Goal: Task Accomplishment & Management: Complete application form

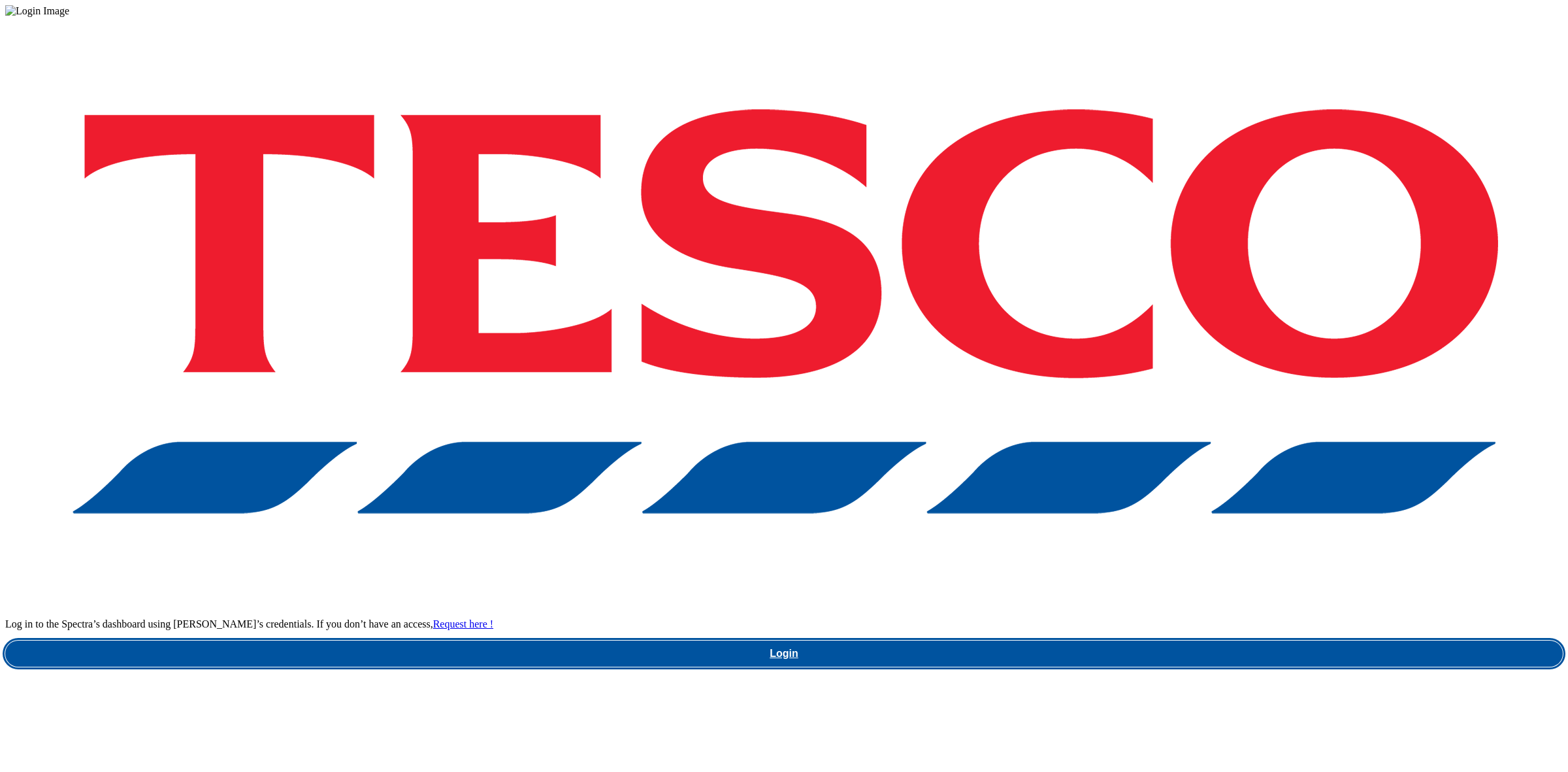
click at [1162, 640] on link "Login" at bounding box center [784, 653] width 1558 height 26
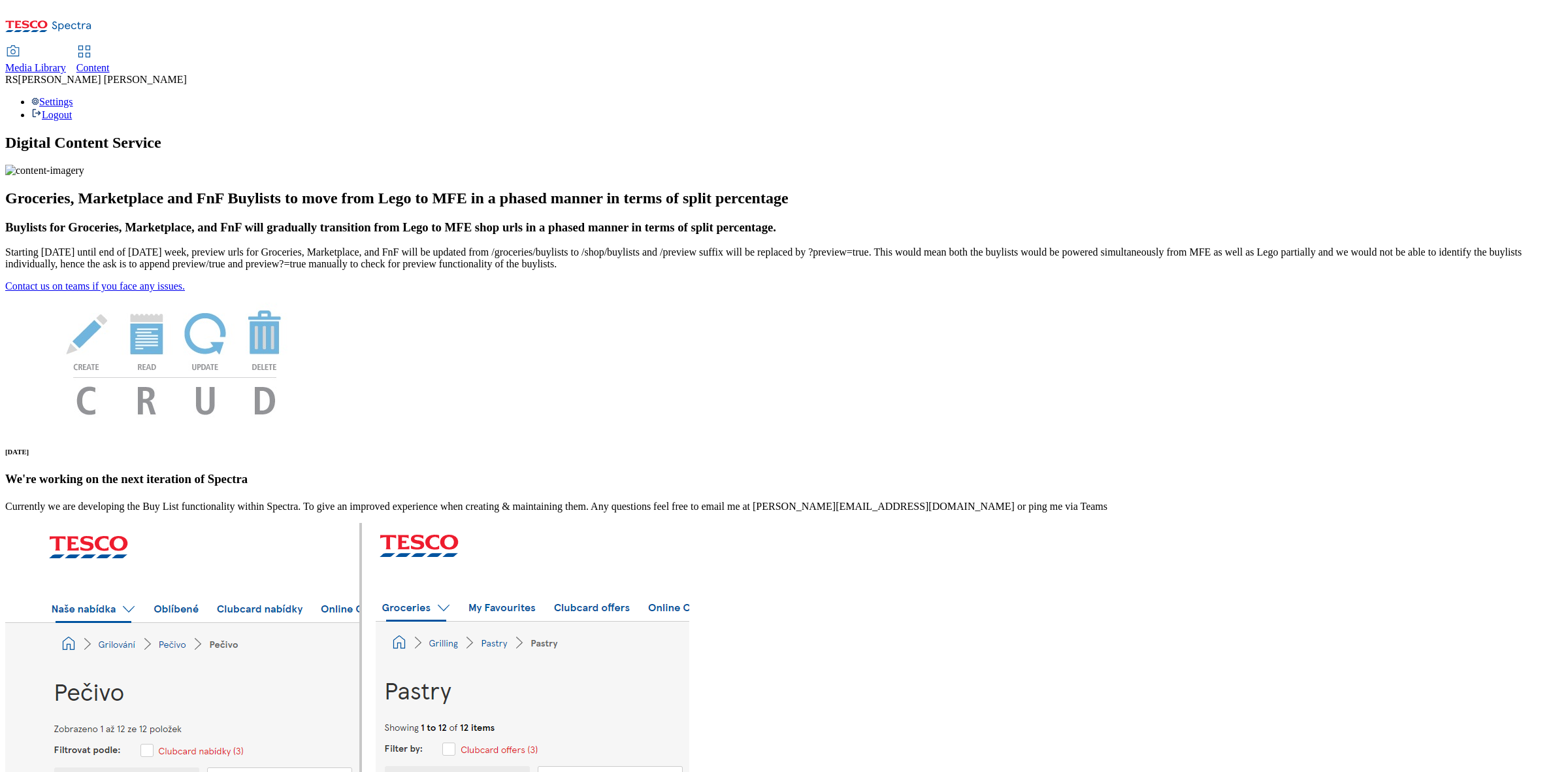
click at [92, 43] on icon at bounding box center [84, 51] width 16 height 16
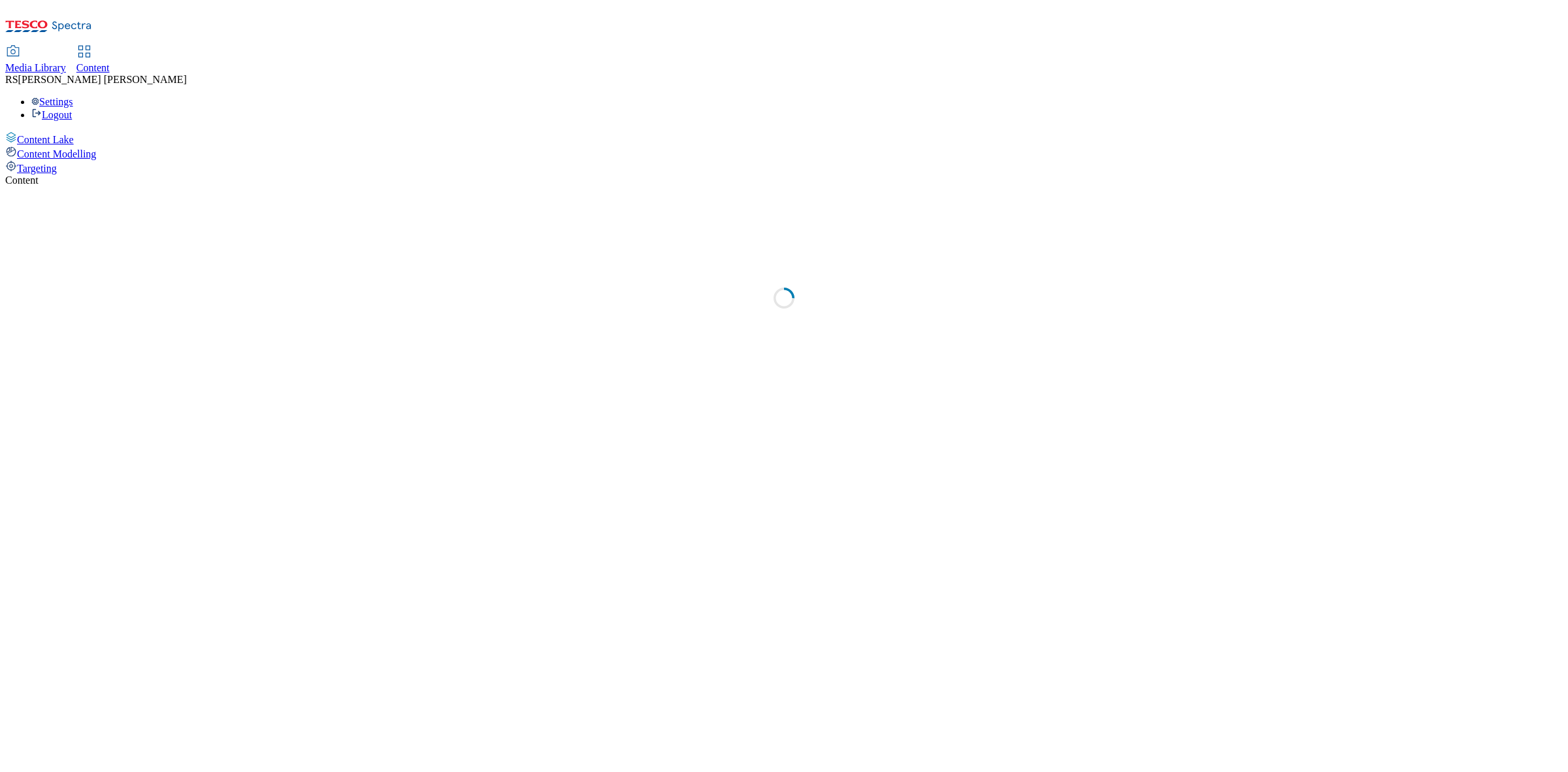
select select "ghs-[GEOGRAPHIC_DATA]"
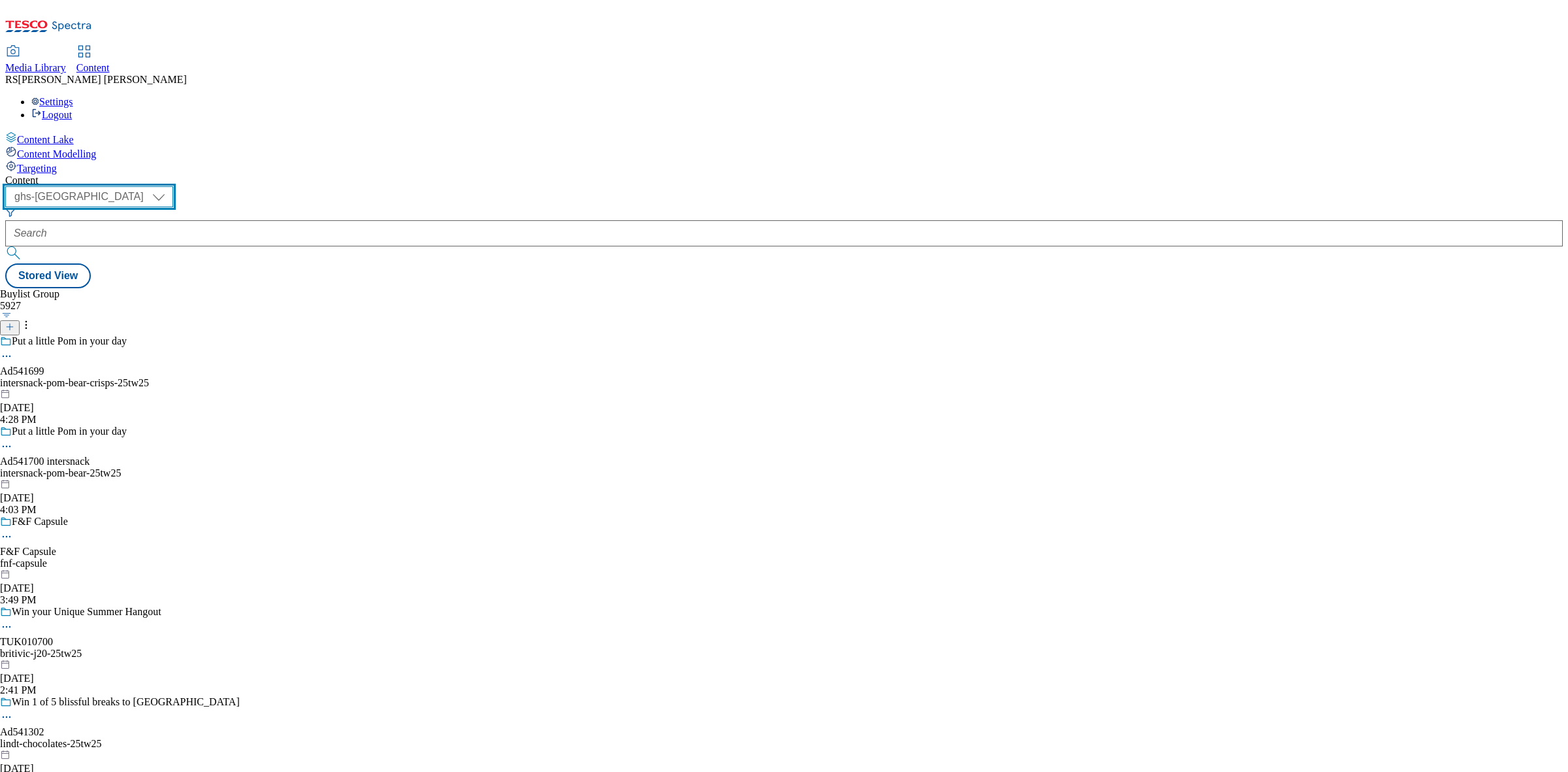
click at [173, 186] on select "ghs-roi ghs-[GEOGRAPHIC_DATA]" at bounding box center [89, 197] width 168 height 21
click at [781, 288] on div "Buylist Group 5927 Put a little Pom in your day Ad541699 intersnack-pom-bear-cr…" at bounding box center [784, 288] width 1558 height 0
click at [14, 322] on icon at bounding box center [10, 326] width 9 height 9
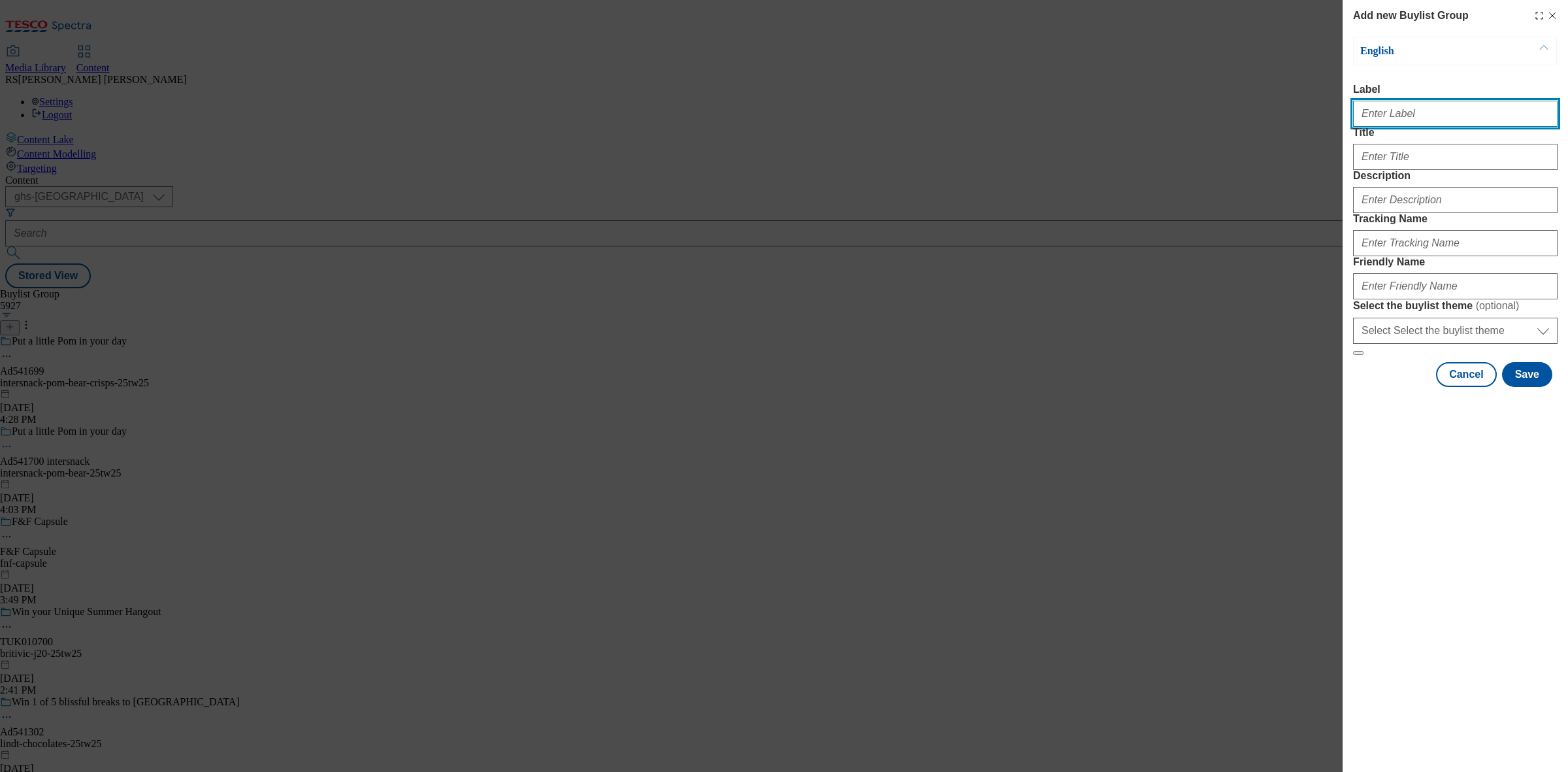
click at [1403, 126] on input "Label" at bounding box center [1455, 114] width 204 height 26
click at [1415, 115] on input "Label" at bounding box center [1455, 114] width 204 height 26
paste input "Ad541743"
type input "Ad541743"
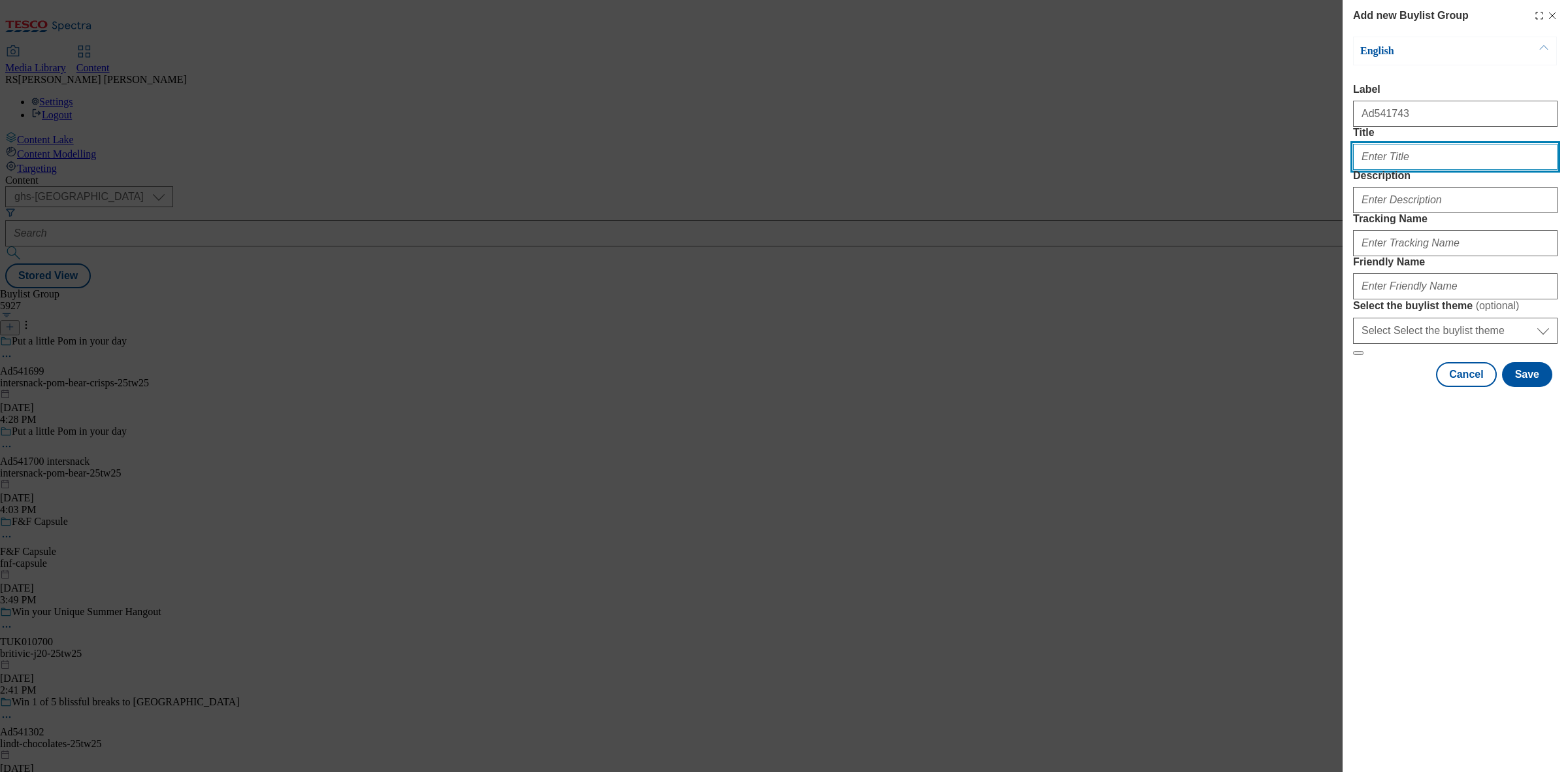
click at [1412, 170] on input "Title" at bounding box center [1455, 157] width 204 height 26
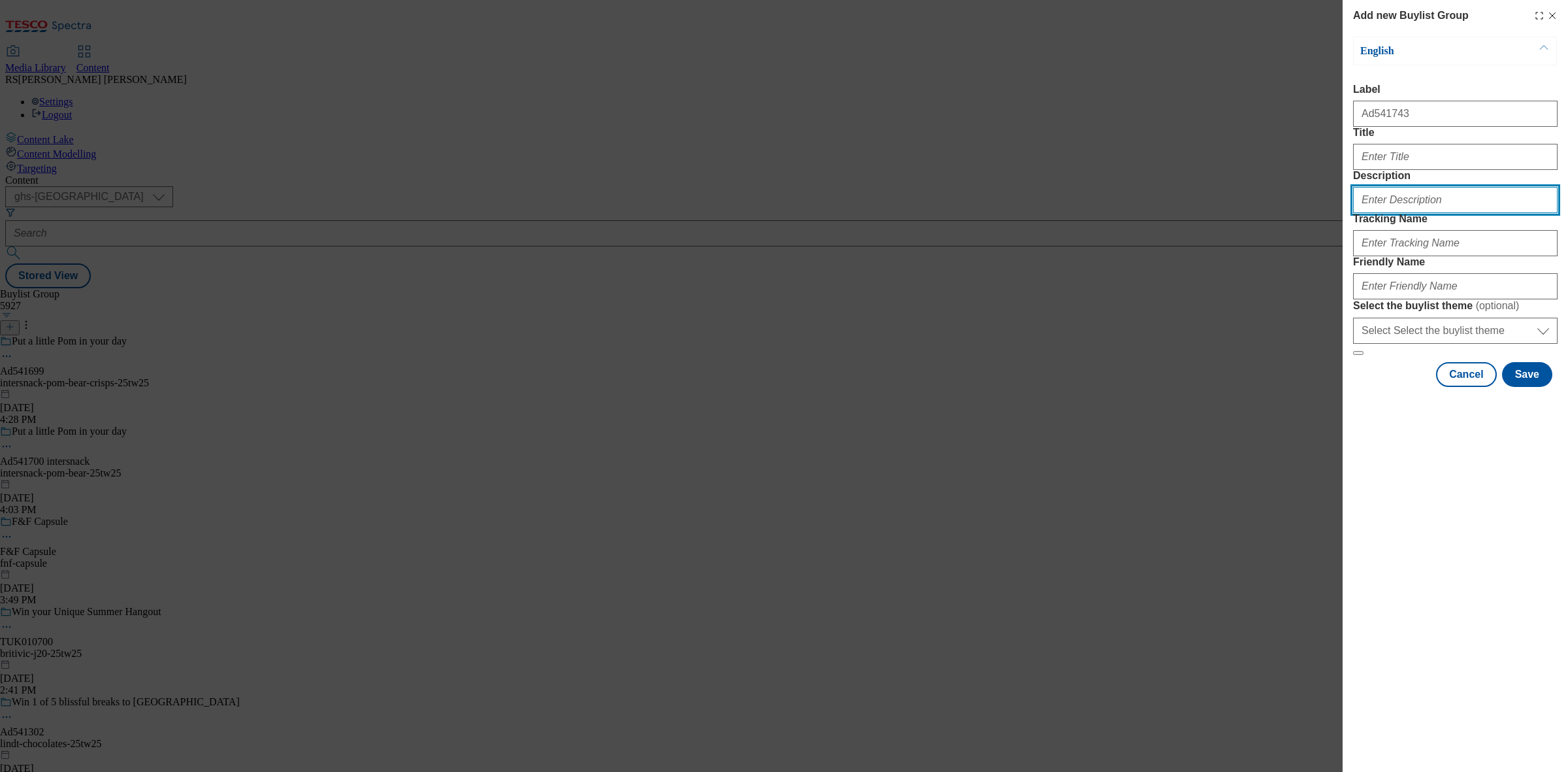
click at [1392, 213] on input "Description" at bounding box center [1455, 200] width 204 height 26
click at [1391, 213] on input "Description" at bounding box center [1455, 200] width 204 height 26
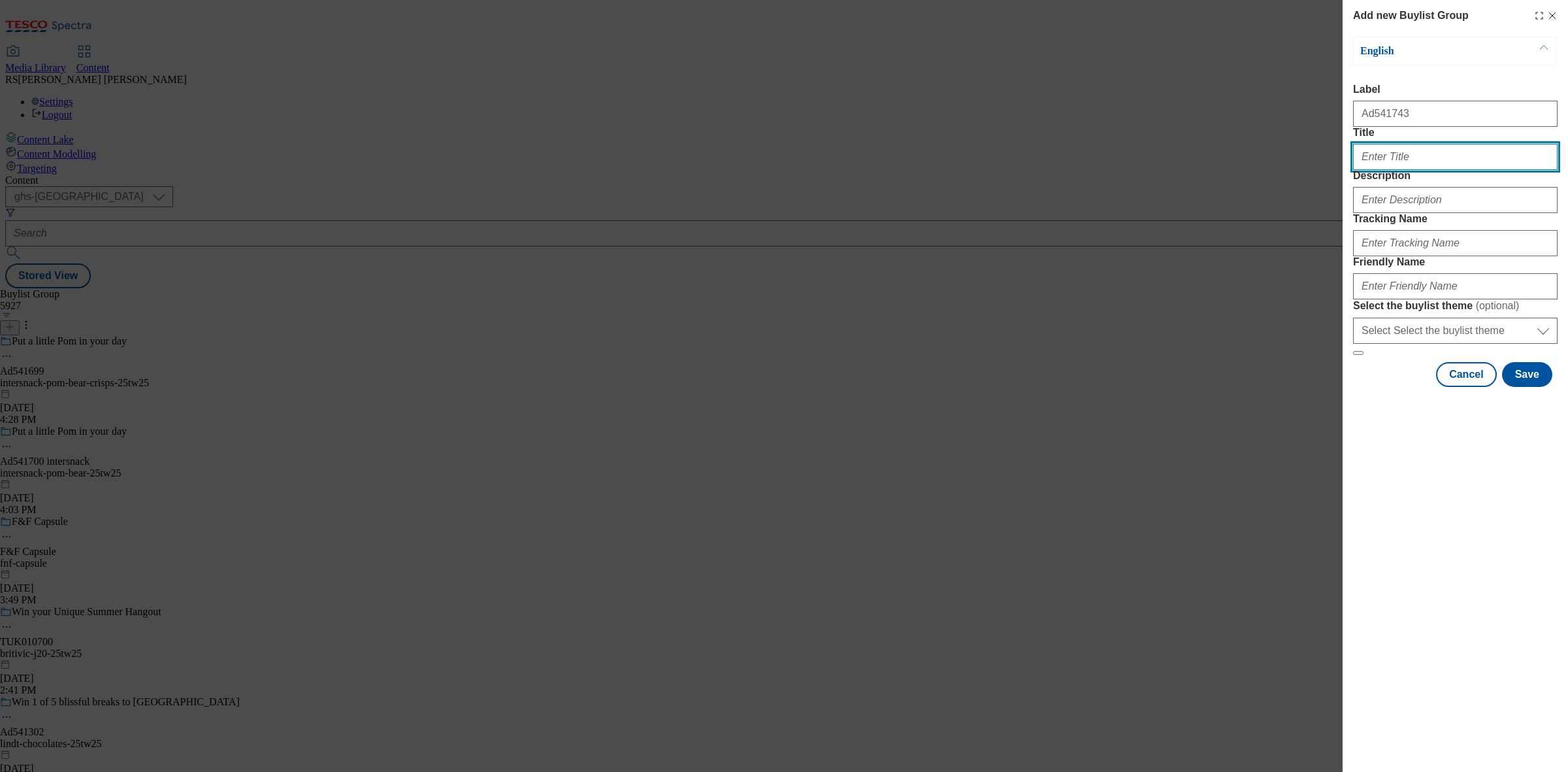
click at [1398, 170] on input "Title" at bounding box center [1455, 157] width 204 height 26
click at [1405, 170] on input "Title" at bounding box center [1455, 157] width 204 height 26
paste input "WIN a £2,000 travel e-gift card more prizes"
type input "WIN a £2,000 travel e-gift card more prizes"
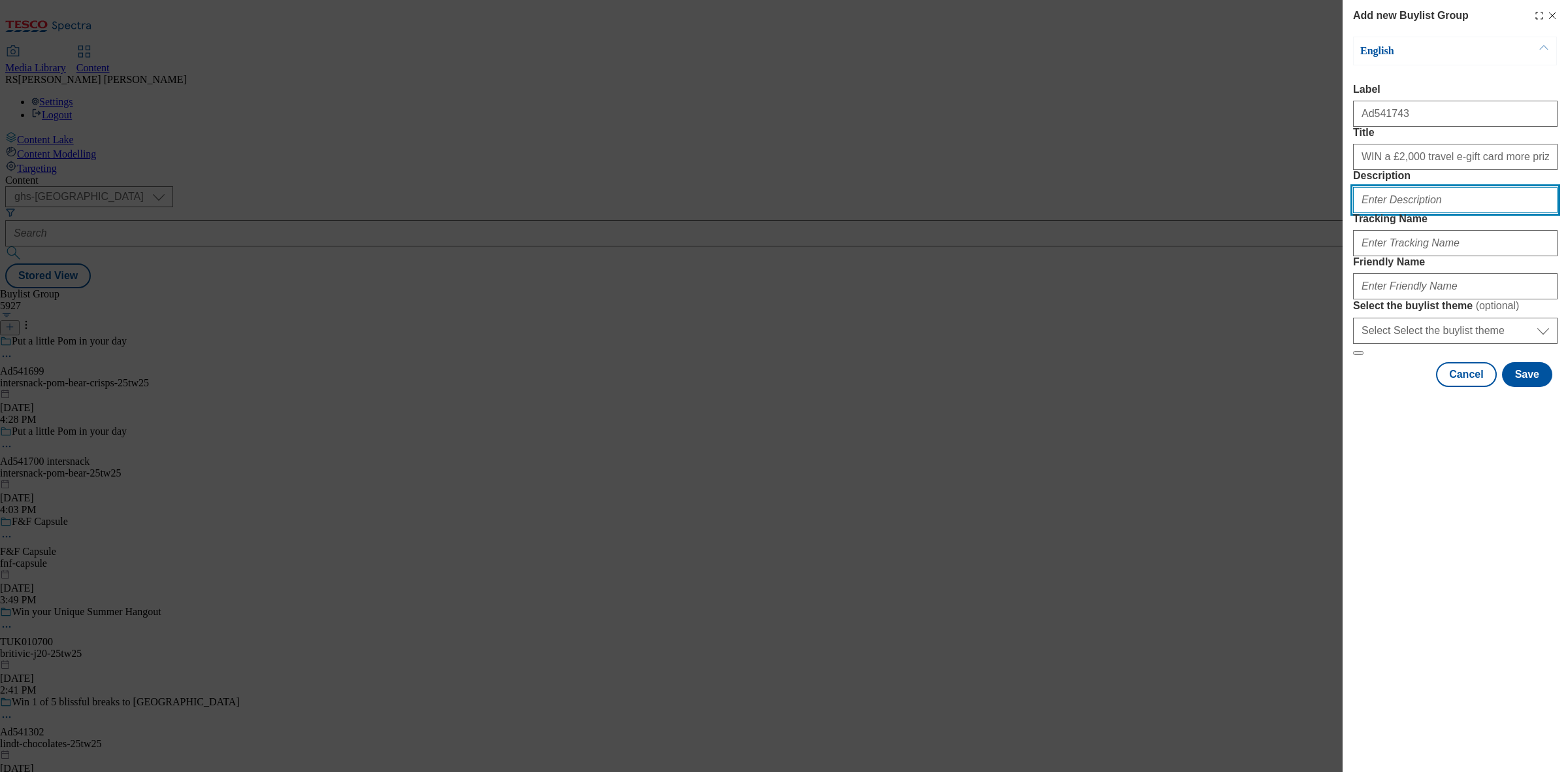
click at [1441, 213] on input "Description" at bounding box center [1455, 200] width 204 height 26
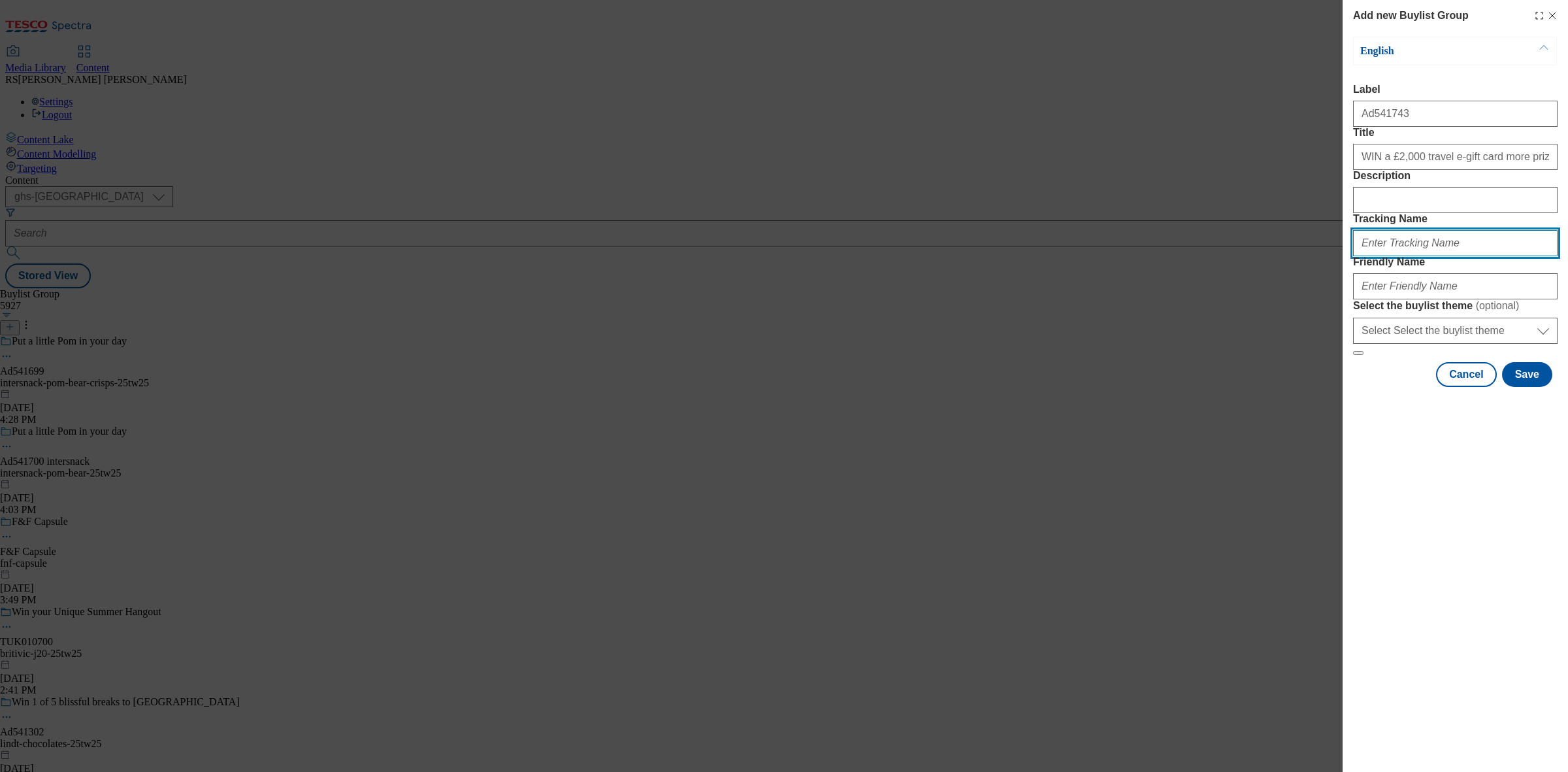
click at [1410, 256] on input "Tracking Name" at bounding box center [1455, 243] width 204 height 26
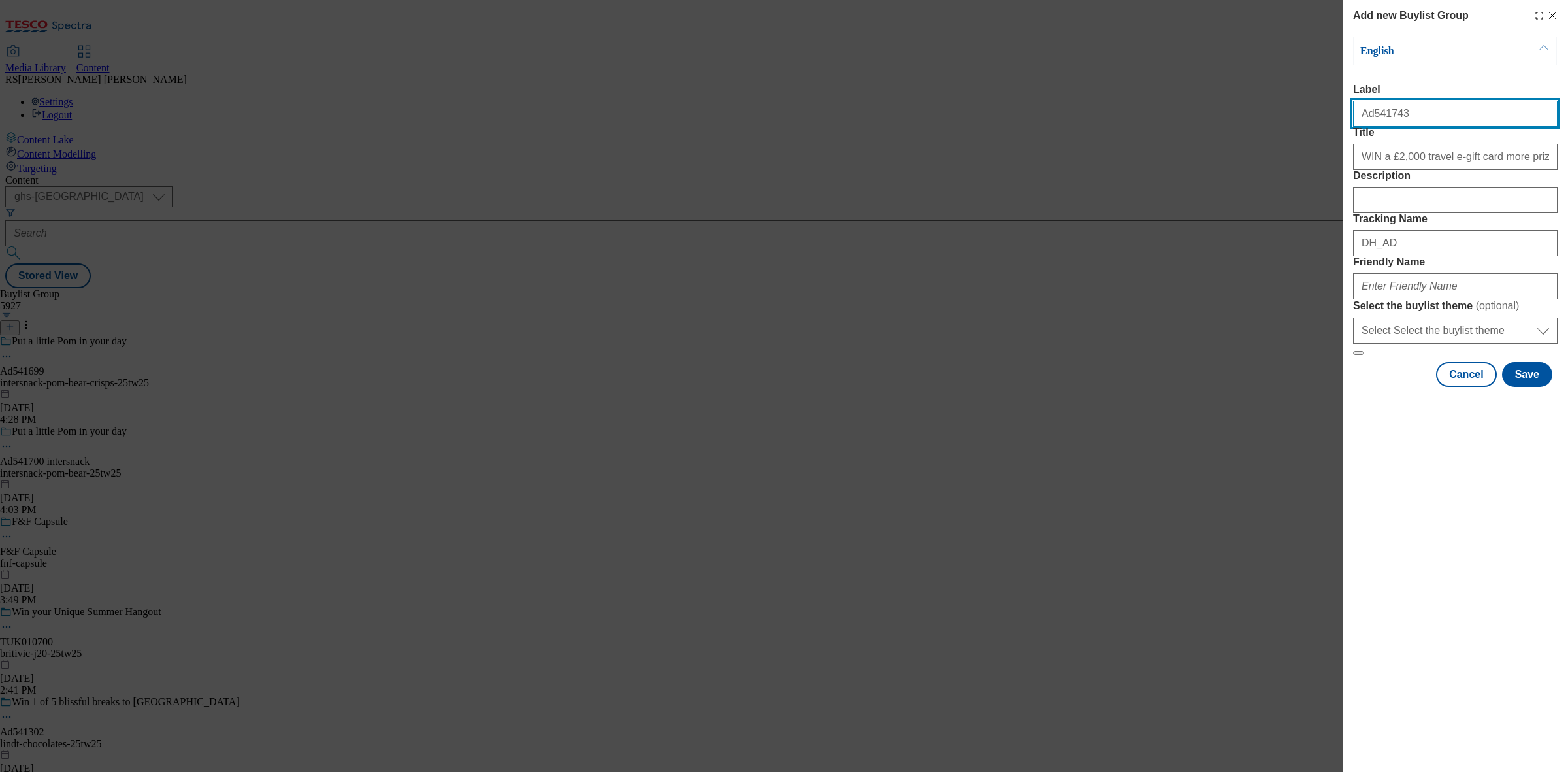
drag, startPoint x: 1400, startPoint y: 124, endPoint x: 1372, endPoint y: 130, distance: 28.6
click at [1372, 127] on input "Ad541743" at bounding box center [1455, 114] width 204 height 26
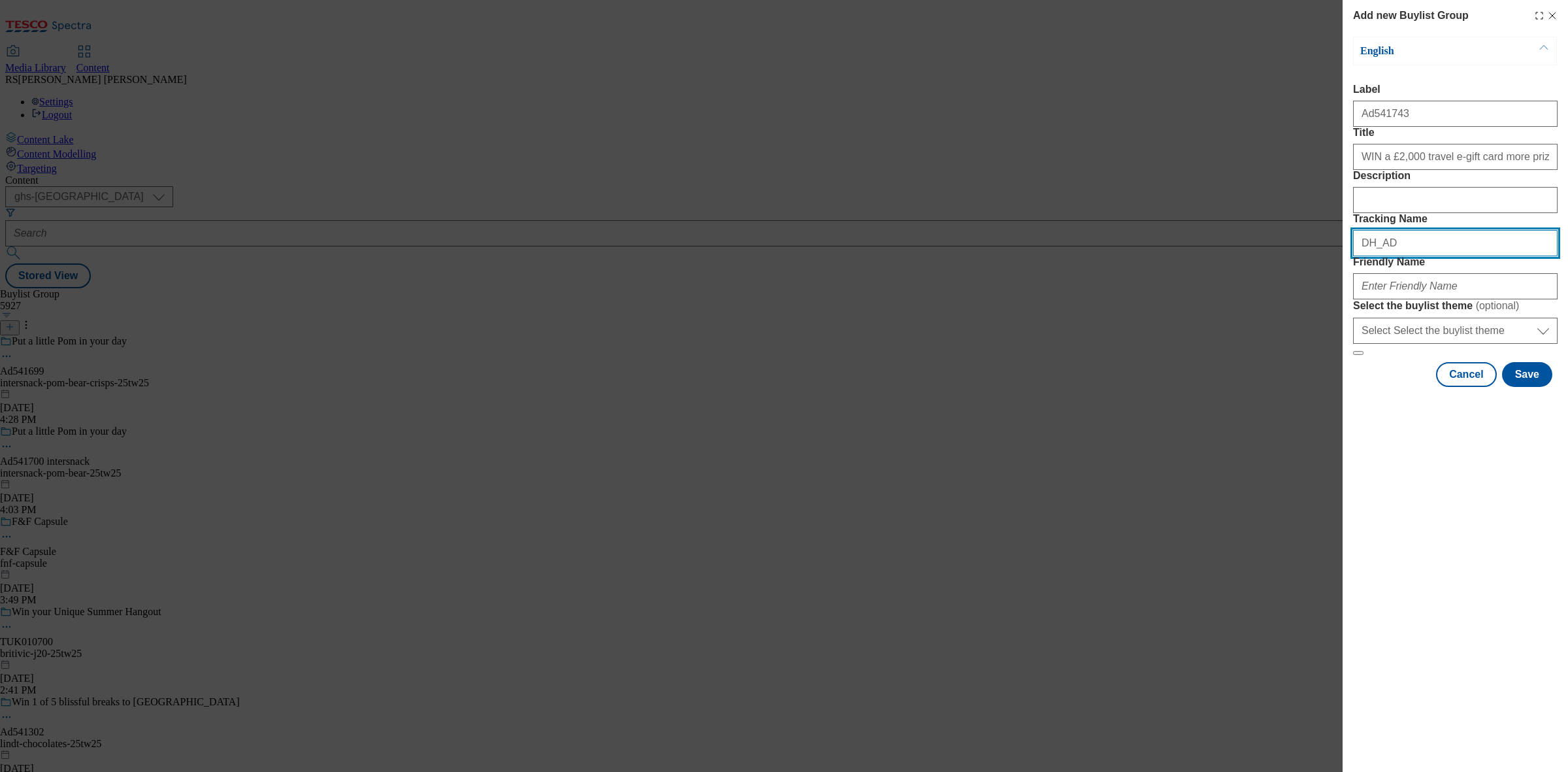
click at [1449, 256] on input "DH_AD" at bounding box center [1455, 243] width 204 height 26
paste input "541743"
type input "DH_AD541743"
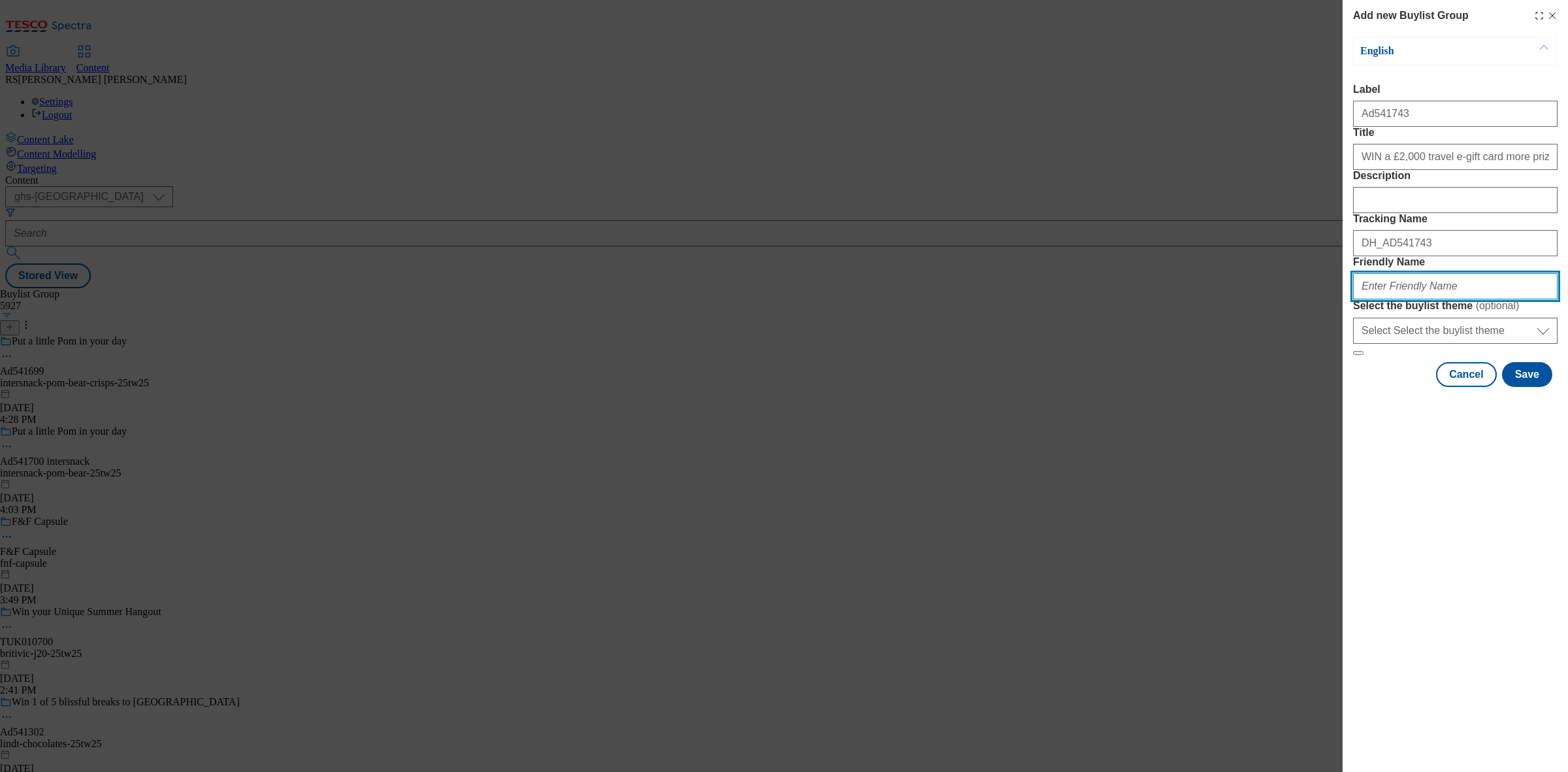
click at [1421, 299] on input "Friendly Name" at bounding box center [1455, 286] width 204 height 26
click at [1378, 299] on input "Friendly Name" at bounding box center [1455, 286] width 204 height 26
paste input "mars-[PERSON_NAME]-25tw27"
type input "mars-[PERSON_NAME]-25tw27"
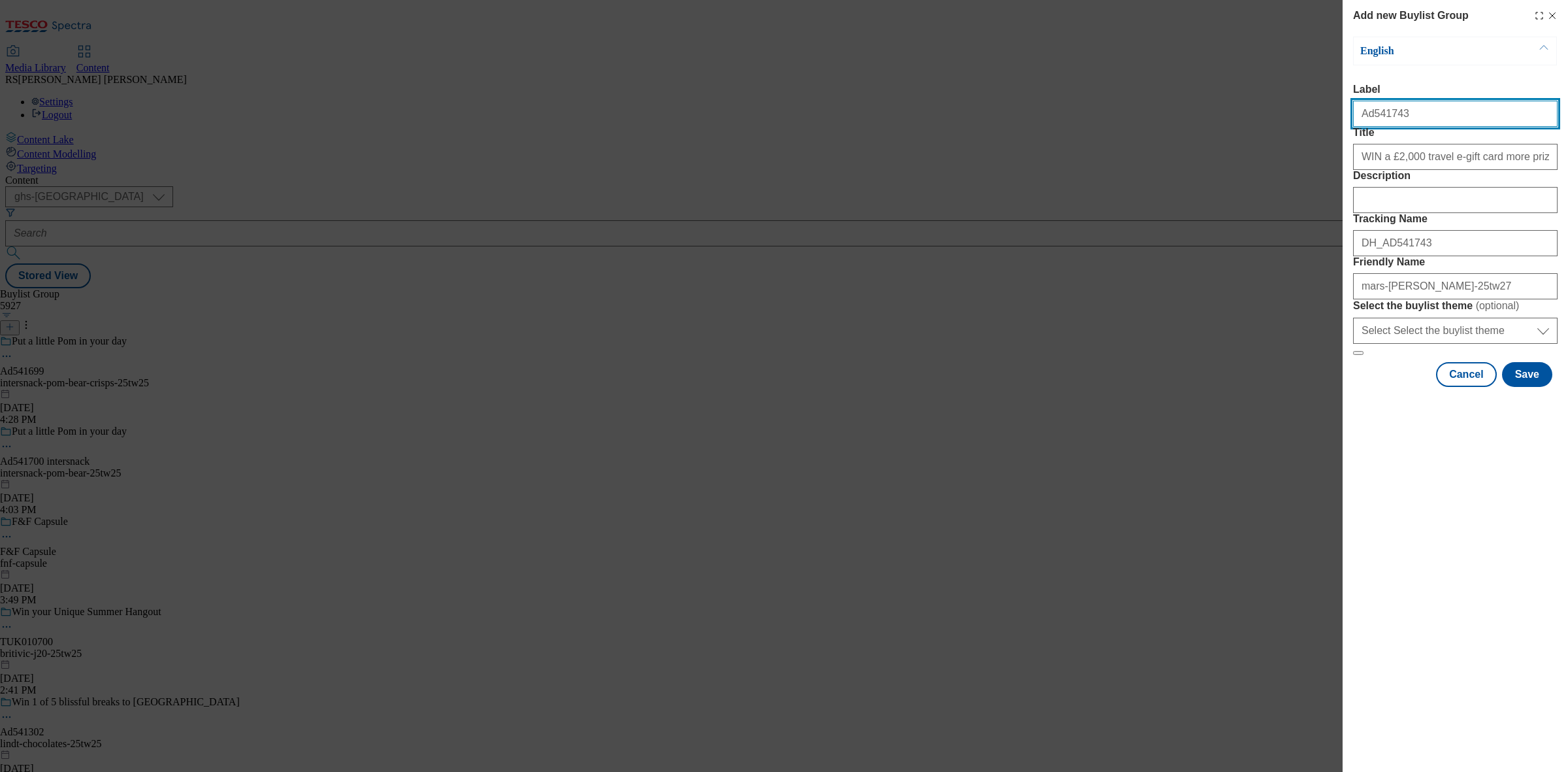
drag, startPoint x: 1413, startPoint y: 119, endPoint x: 1372, endPoint y: 132, distance: 43.0
click at [1372, 127] on div "Ad541743" at bounding box center [1455, 110] width 204 height 31
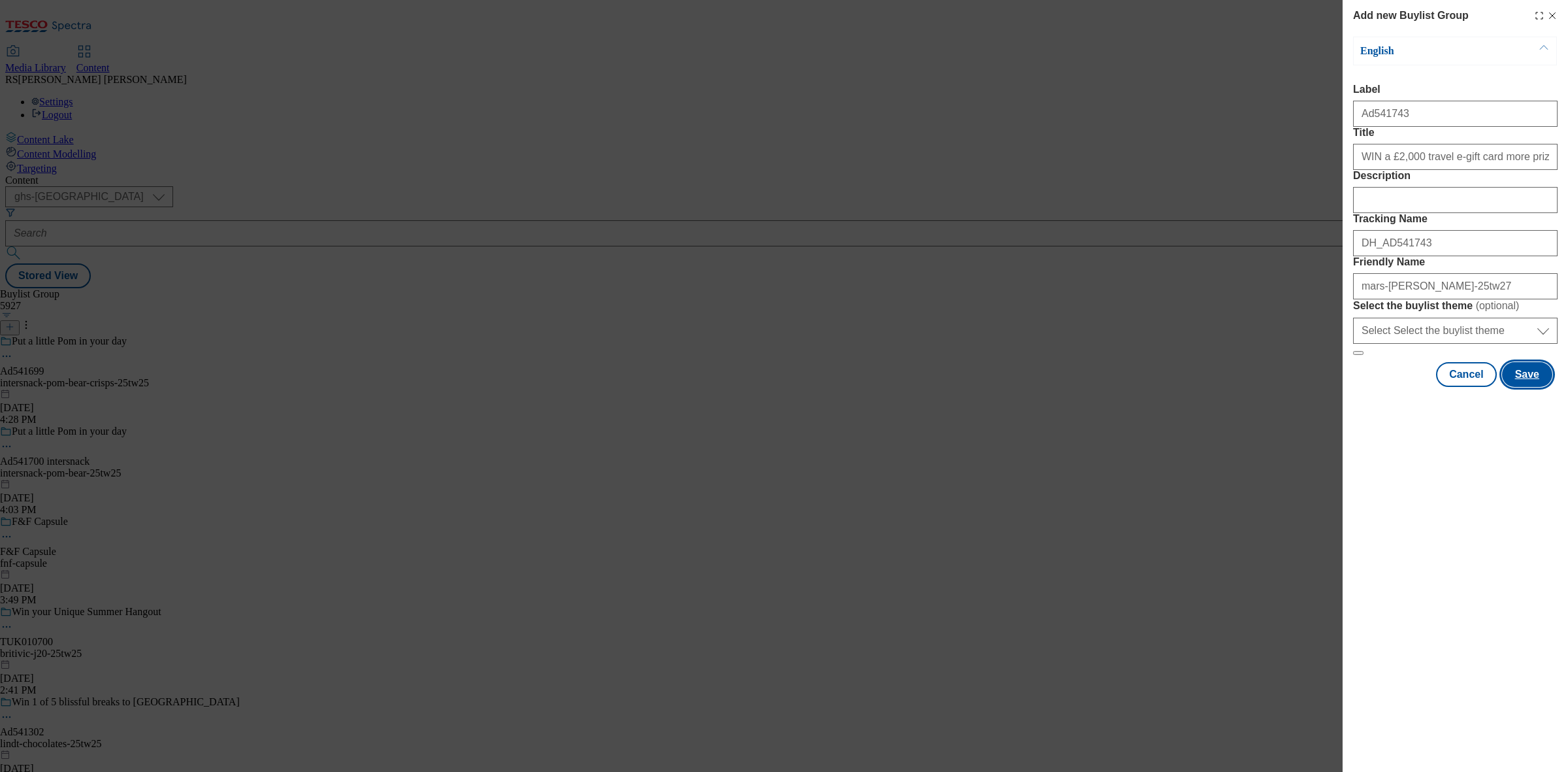
click at [1544, 387] on button "Save" at bounding box center [1527, 375] width 50 height 25
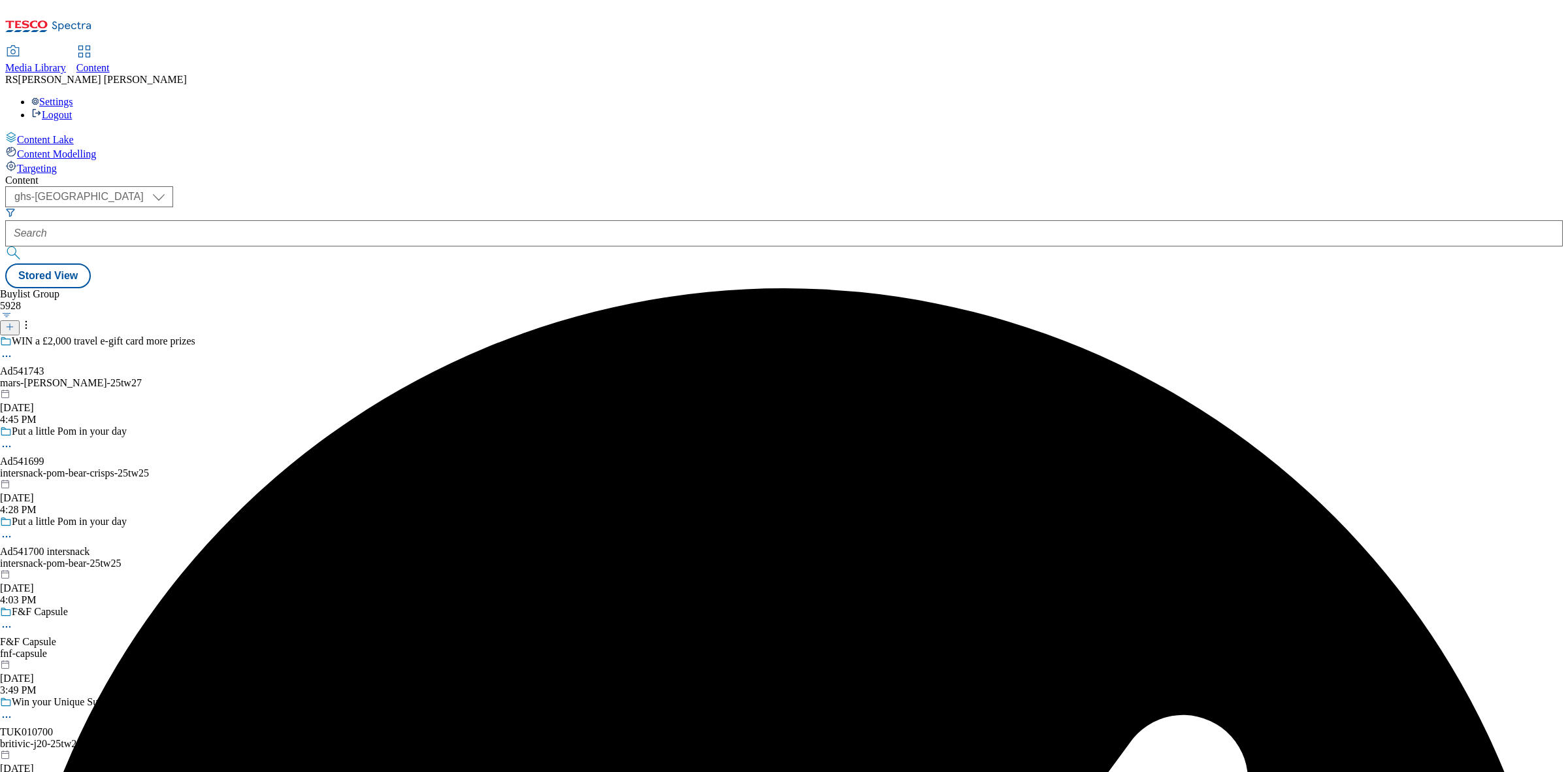
click at [240, 377] on div "mars-[PERSON_NAME]-25tw27" at bounding box center [120, 382] width 240 height 12
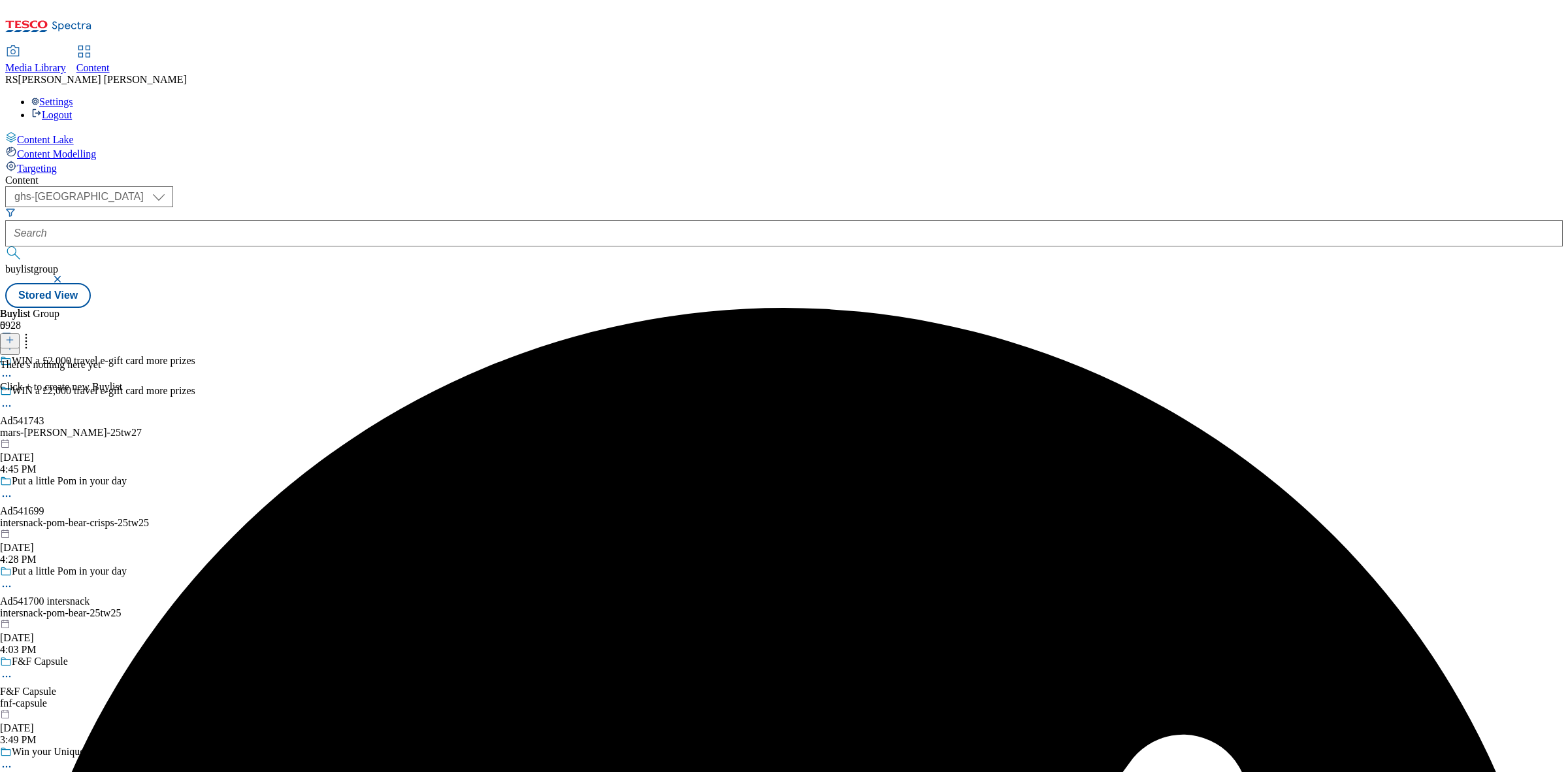
click at [19, 333] on button at bounding box center [10, 341] width 19 height 15
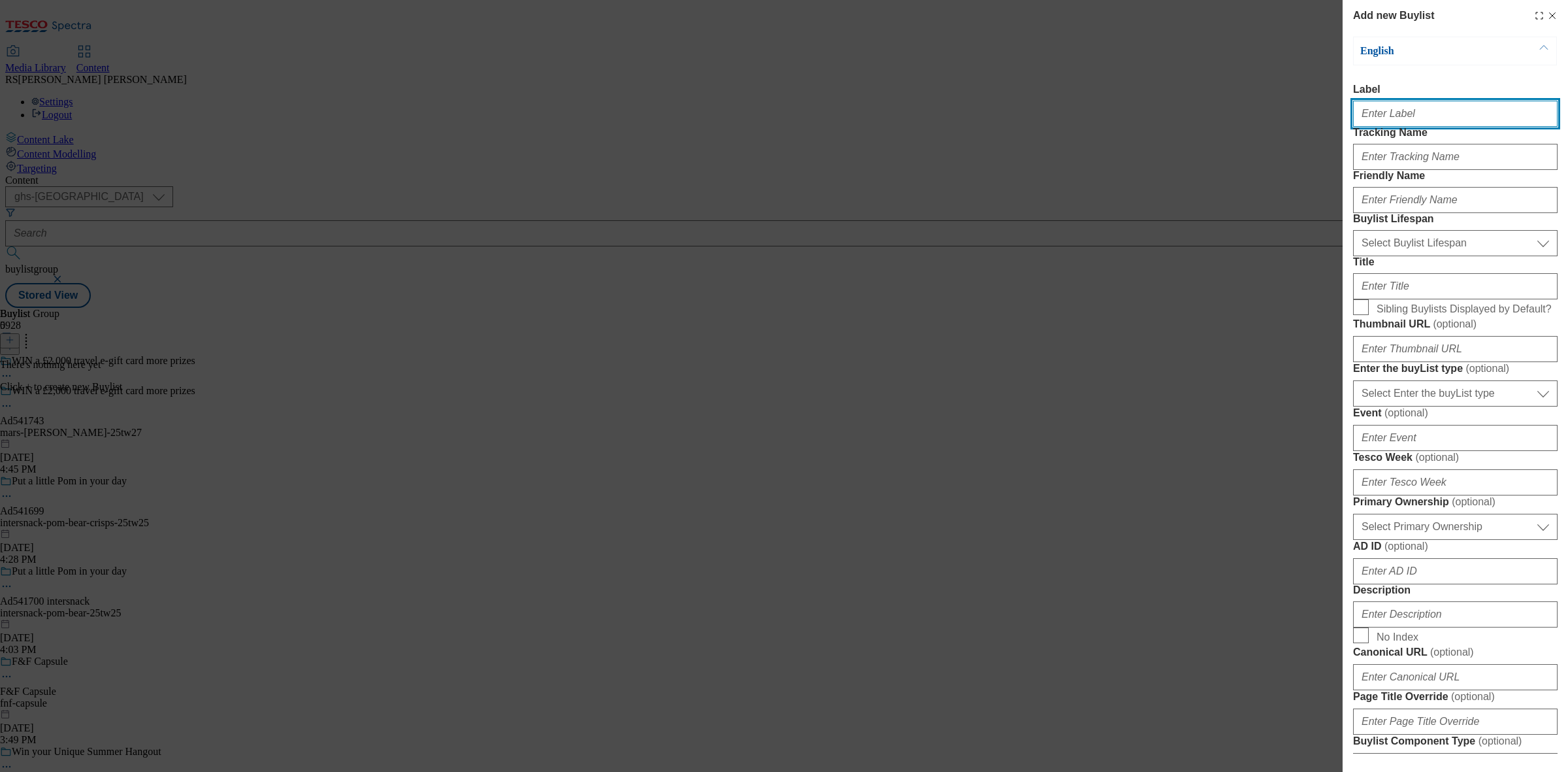
click at [1419, 112] on input "Label" at bounding box center [1455, 114] width 204 height 26
paste input "Ad541743"
type input "Ad541743"
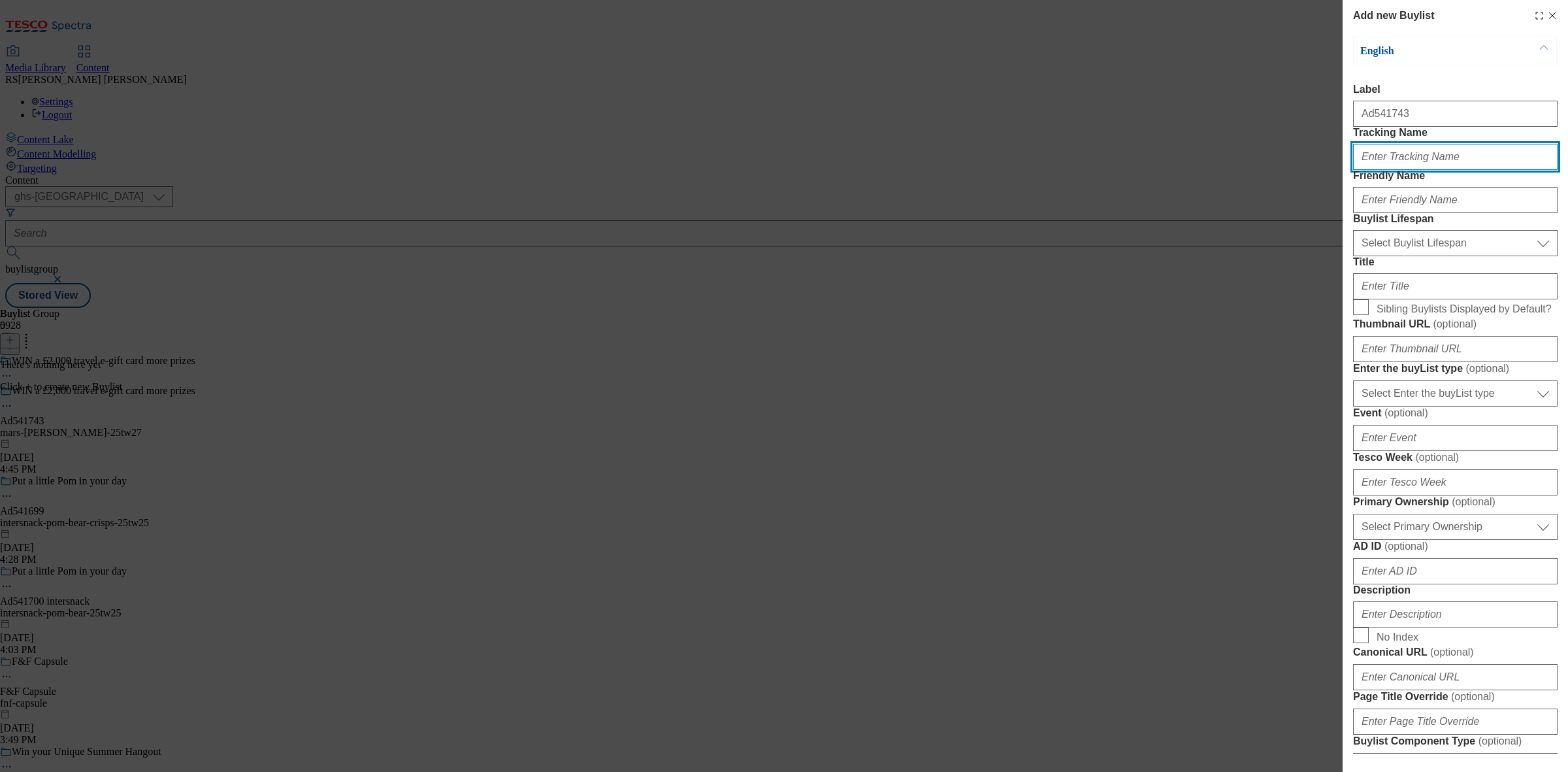
click at [1380, 170] on input "Tracking Name" at bounding box center [1455, 157] width 204 height 26
paste input "Ad541743"
click at [1393, 170] on input "DH_ADAd541743" at bounding box center [1455, 157] width 204 height 26
click at [1440, 170] on input "DH_AD541743" at bounding box center [1455, 157] width 204 height 26
type input "DH_AD541743"
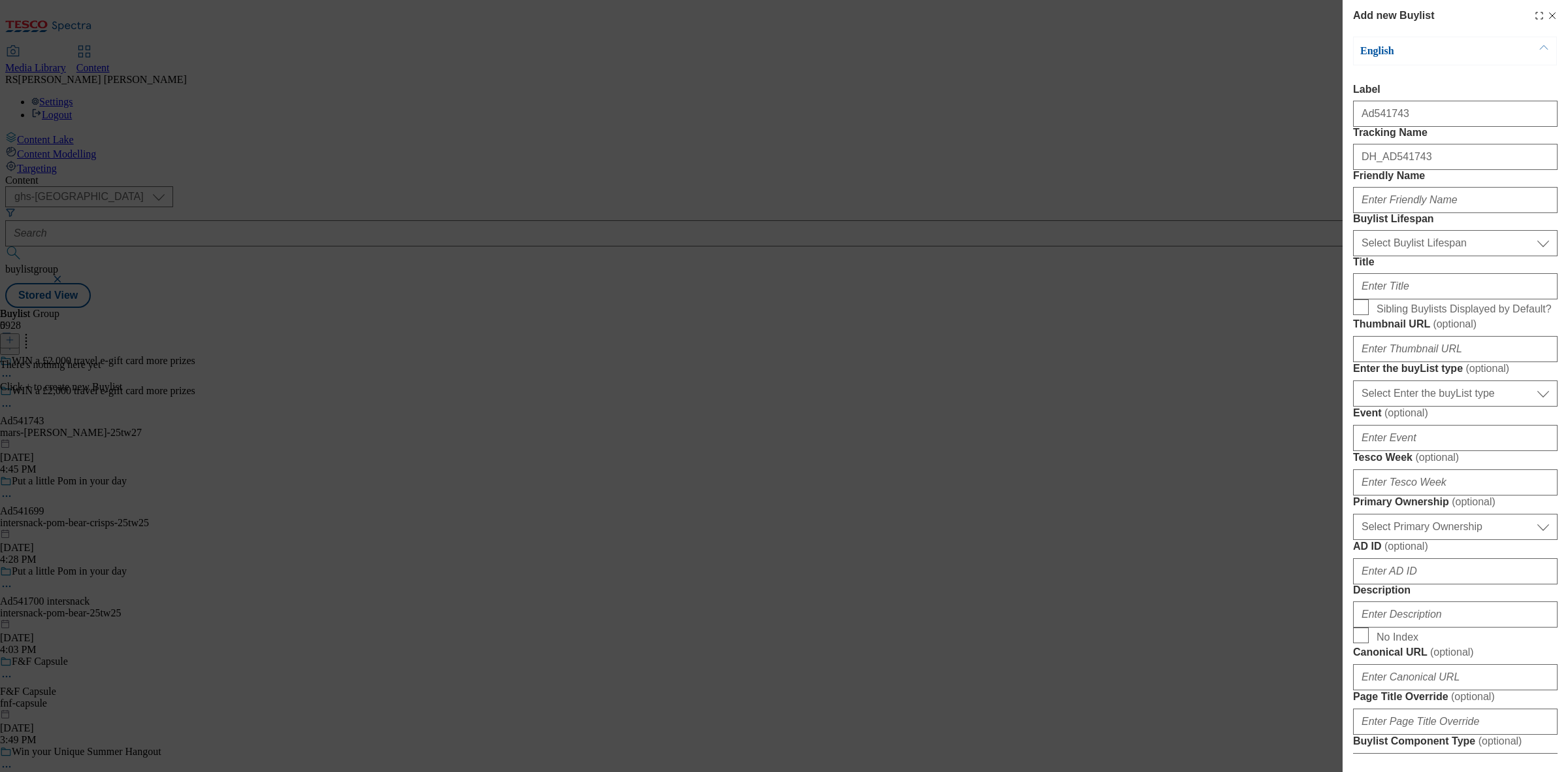
click at [1427, 213] on div "Modal" at bounding box center [1455, 197] width 204 height 31
click at [1428, 213] on input "Friendly Name" at bounding box center [1455, 200] width 204 height 26
click at [1371, 213] on input "Friendly Name" at bounding box center [1455, 200] width 204 height 26
paste input "mars"
type input "mars"
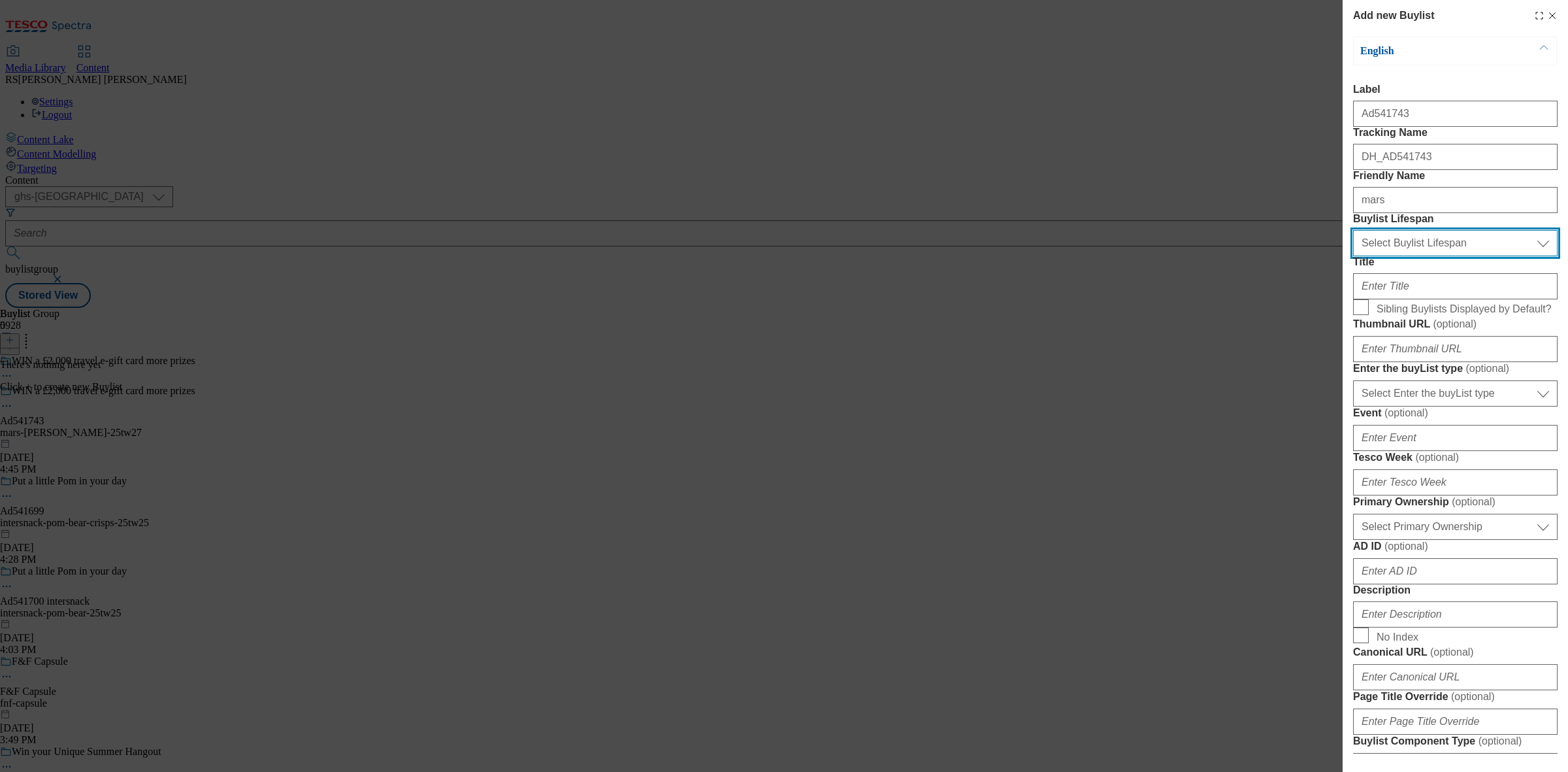
click at [1418, 256] on select "Select Buylist Lifespan evergreen seasonal tactical" at bounding box center [1455, 243] width 204 height 26
select select "tactical"
click at [1353, 256] on select "Select Buylist Lifespan evergreen seasonal tactical" at bounding box center [1455, 243] width 204 height 26
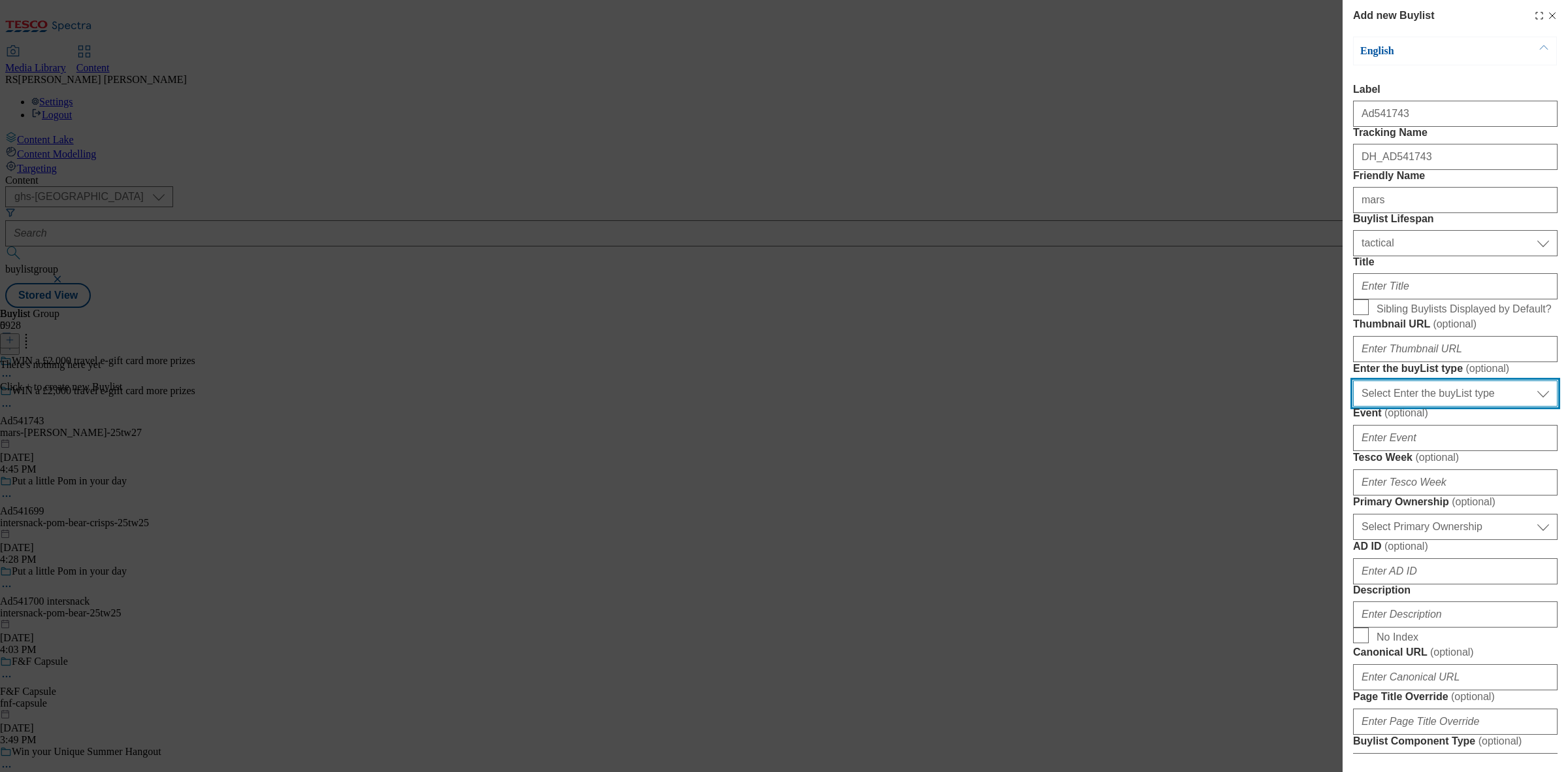
drag, startPoint x: 1457, startPoint y: 542, endPoint x: 1460, endPoint y: 549, distance: 7.6
click at [1457, 406] on select "Select Enter the buyList type event supplier funded long term >4 weeks supplier…" at bounding box center [1455, 393] width 204 height 26
select select "supplier funded short term 1-3 weeks"
click at [1353, 406] on select "Select Enter the buyList type event supplier funded long term >4 weeks supplier…" at bounding box center [1455, 393] width 204 height 26
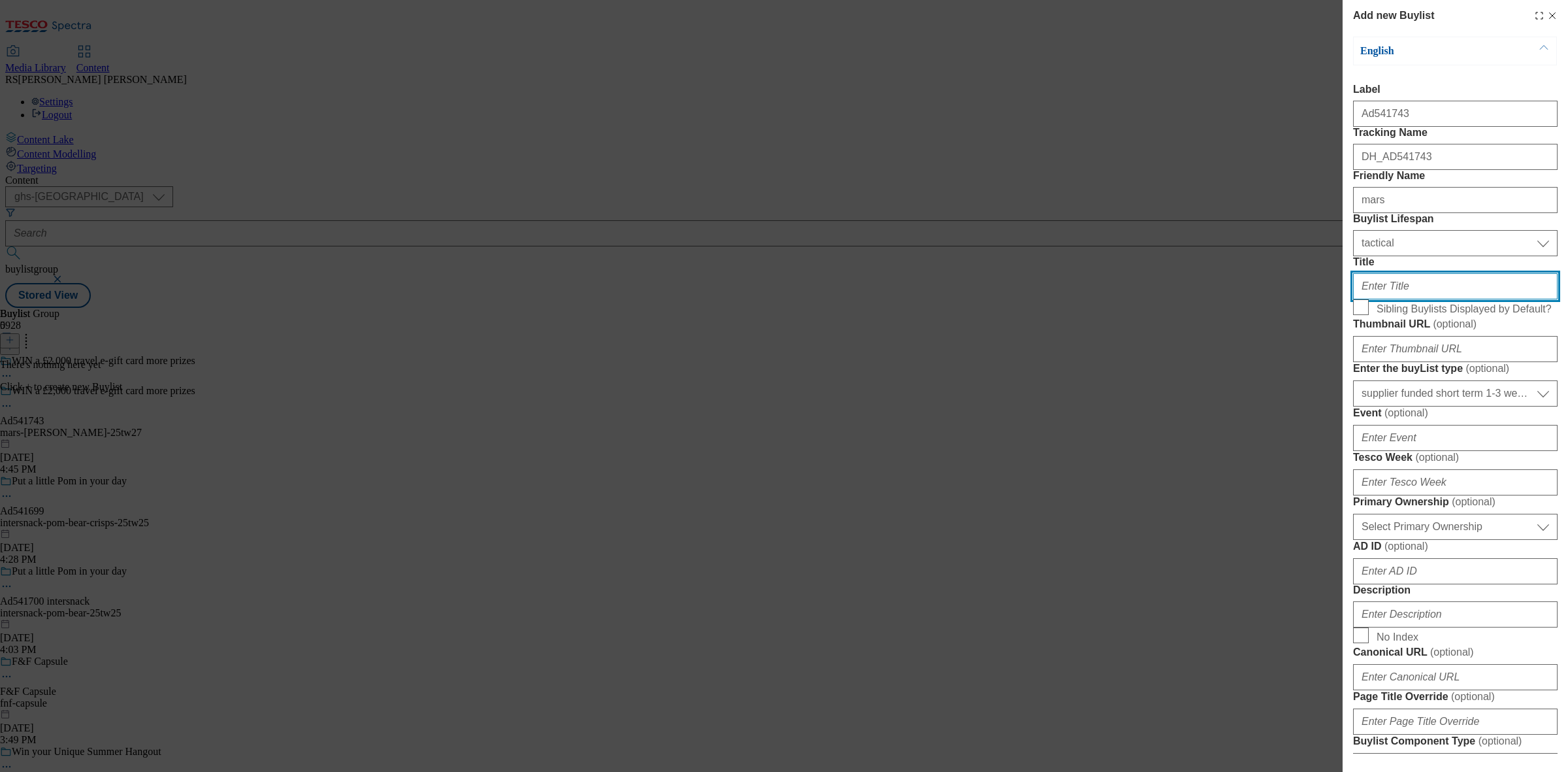
click at [1432, 299] on input "Title" at bounding box center [1455, 286] width 204 height 26
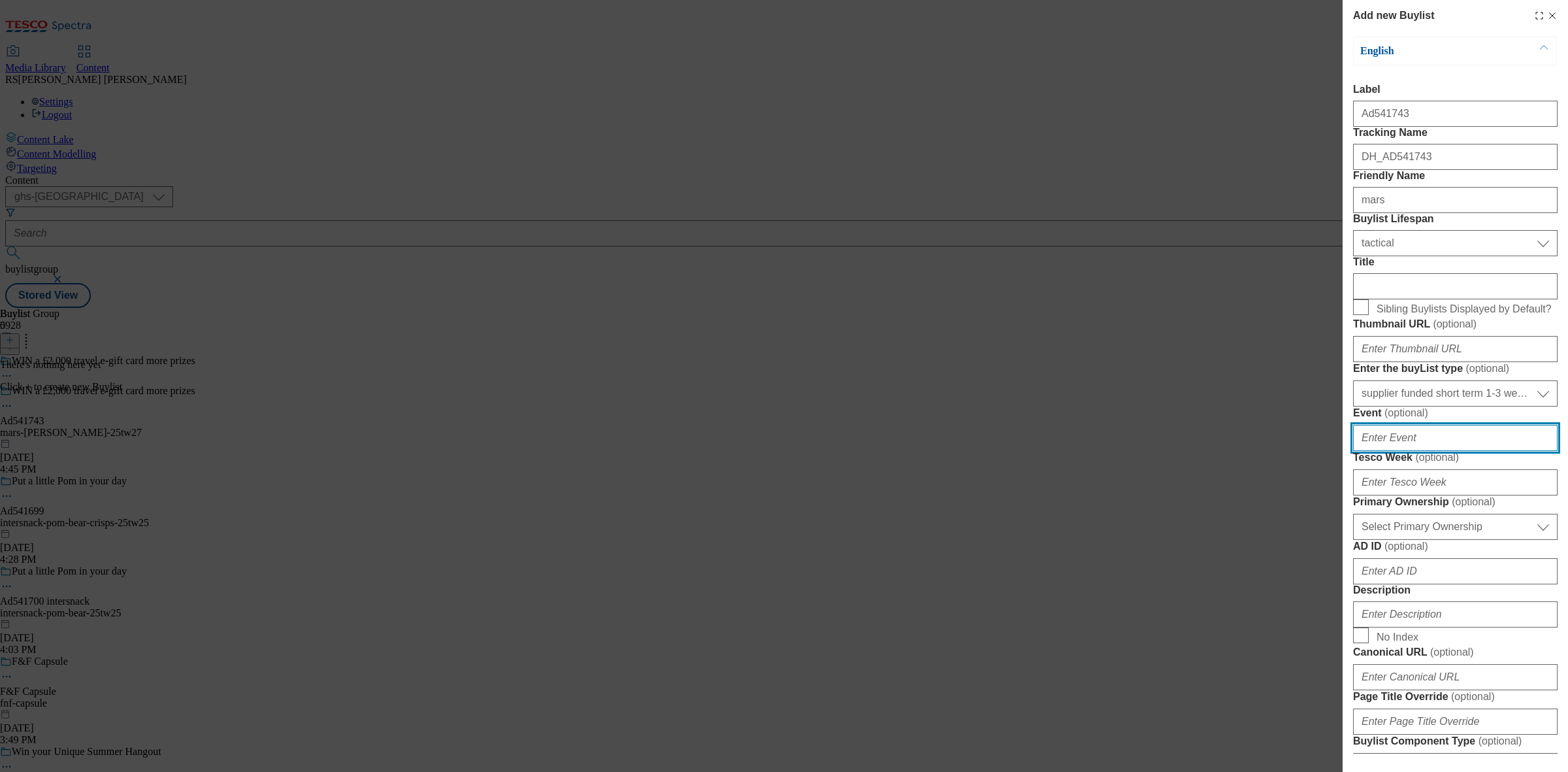
click at [1476, 451] on input "Event ( optional )" at bounding box center [1455, 438] width 204 height 26
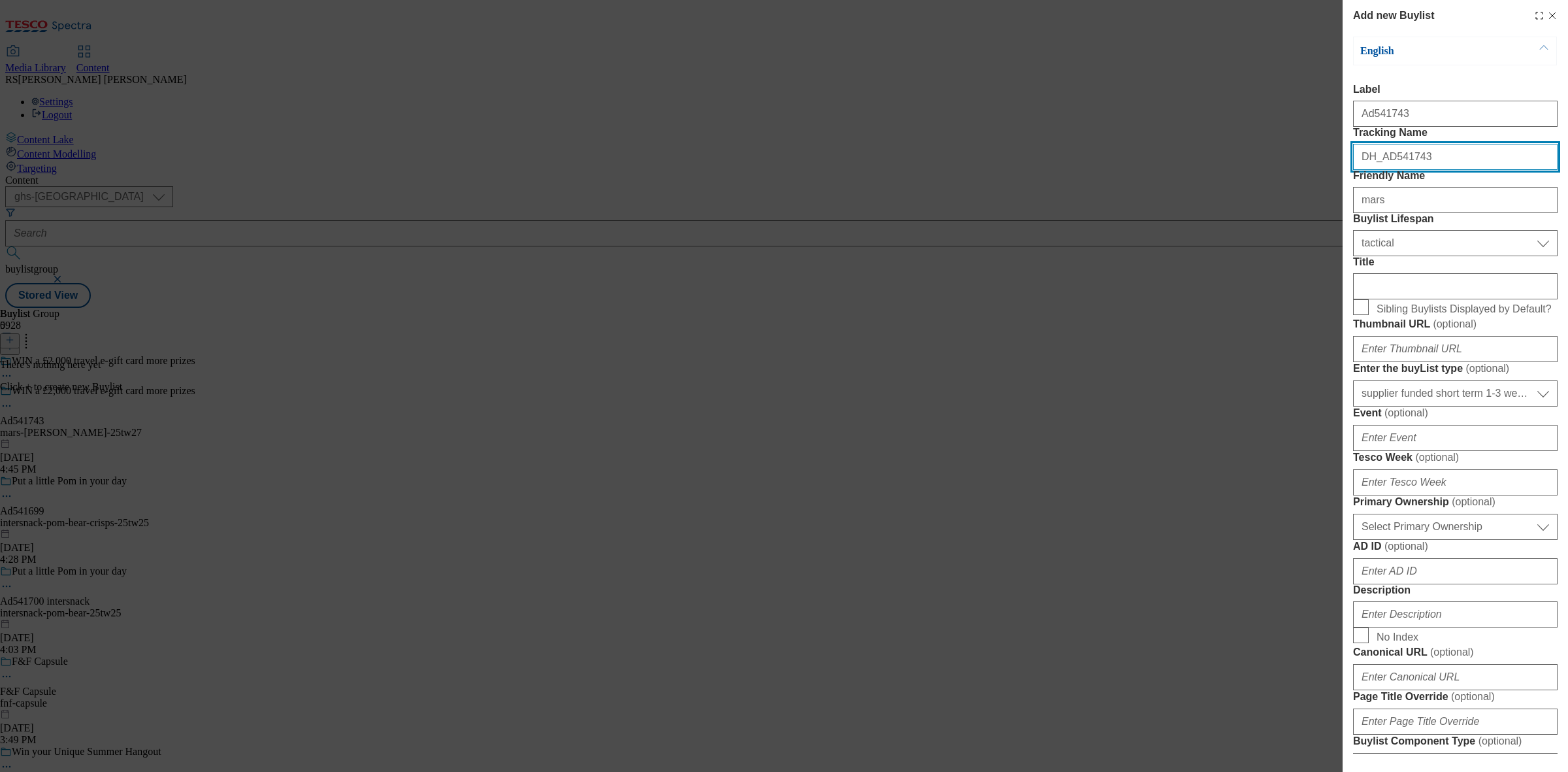
click at [1383, 170] on input "DH_AD541743" at bounding box center [1455, 157] width 204 height 26
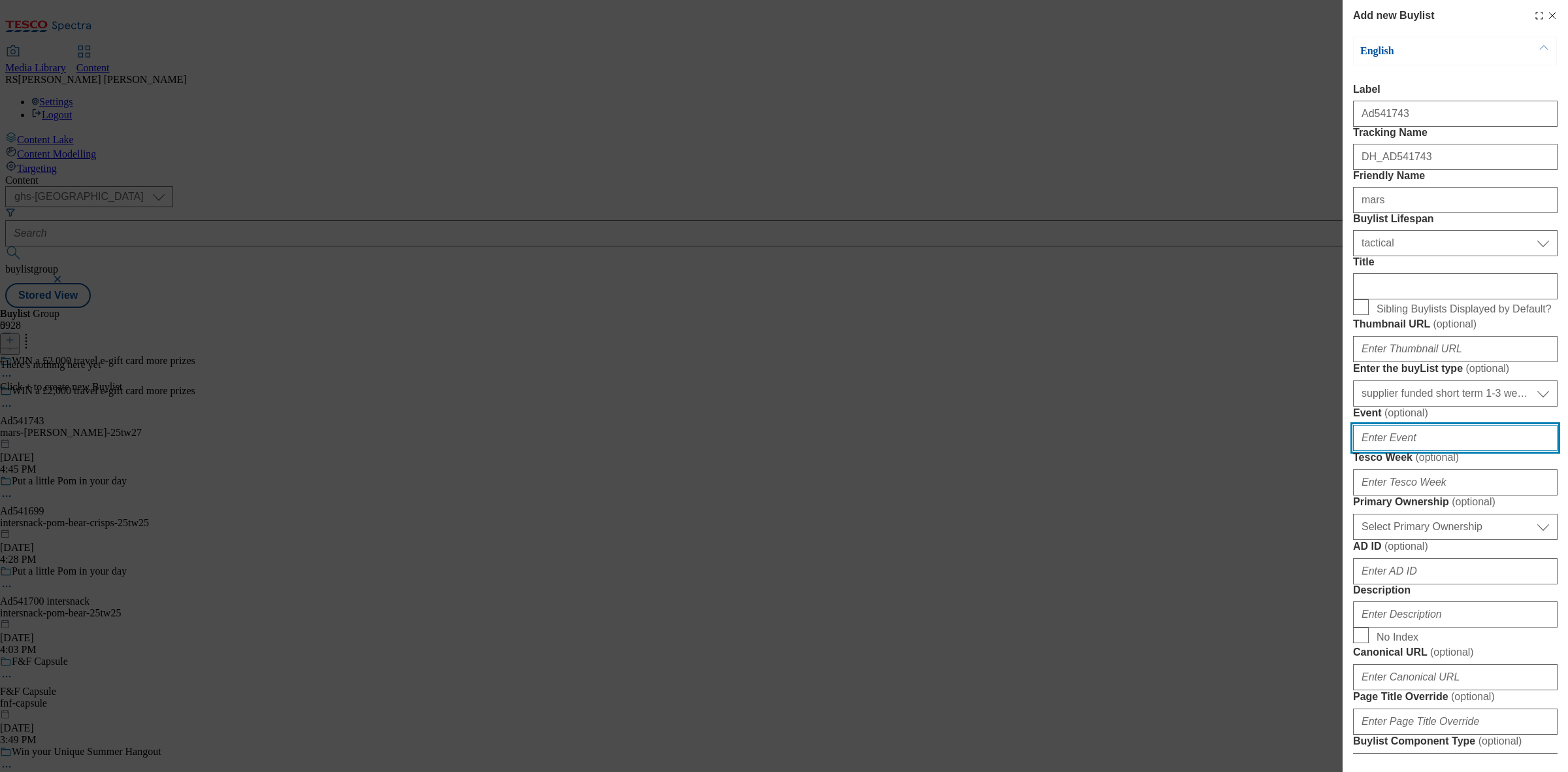
click at [1420, 451] on input "Event ( optional )" at bounding box center [1455, 438] width 204 height 26
paste input "541743"
type input "541743"
drag, startPoint x: 1420, startPoint y: 614, endPoint x: 1327, endPoint y: 616, distance: 93.0
click at [1324, 608] on div "Add new Buylist English Label Ad541743 Tracking Name DH_AD541743 Friendly Name …" at bounding box center [784, 386] width 1568 height 772
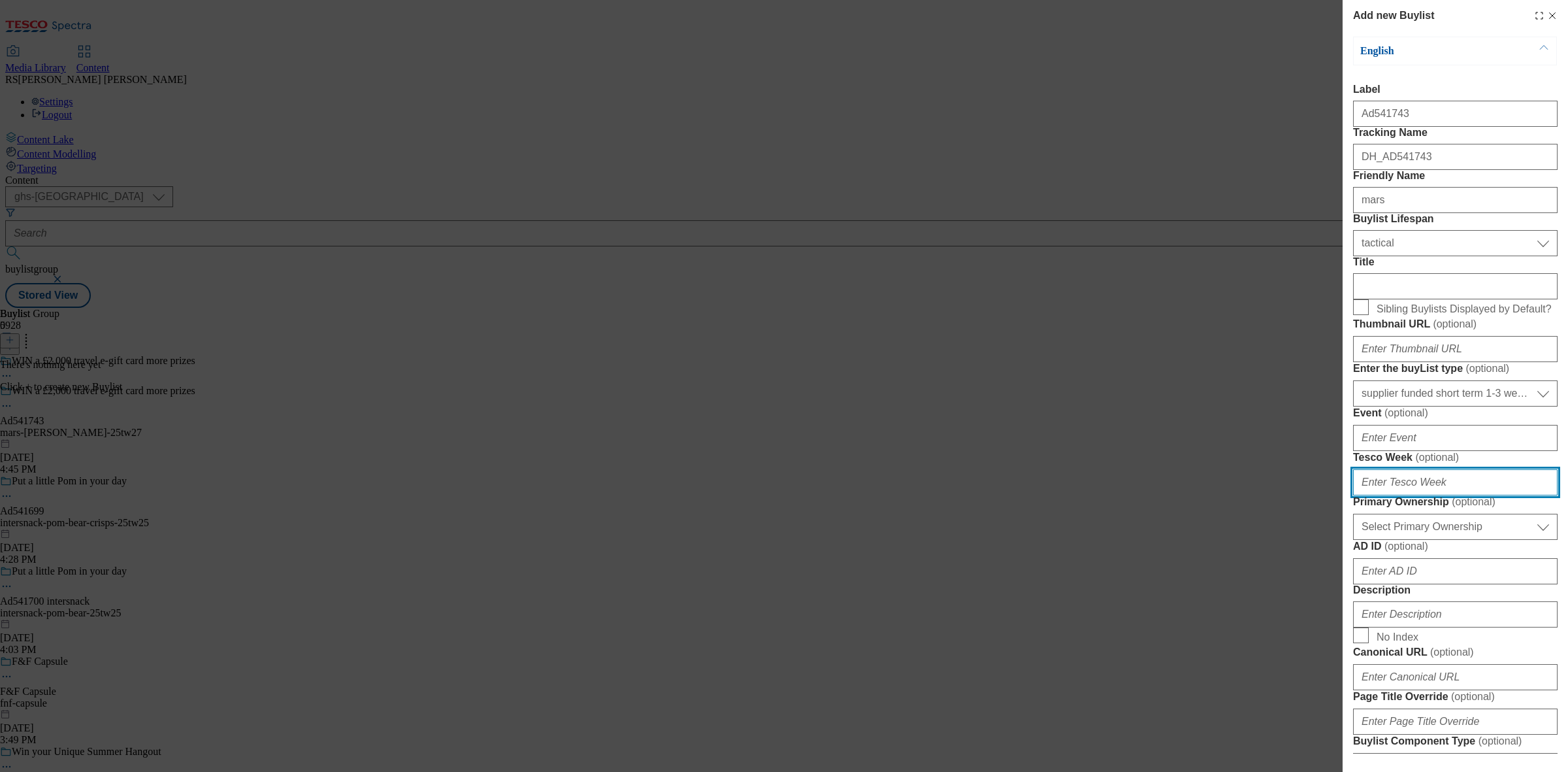
click at [1408, 495] on input "Tesco Week ( optional )" at bounding box center [1455, 482] width 204 height 26
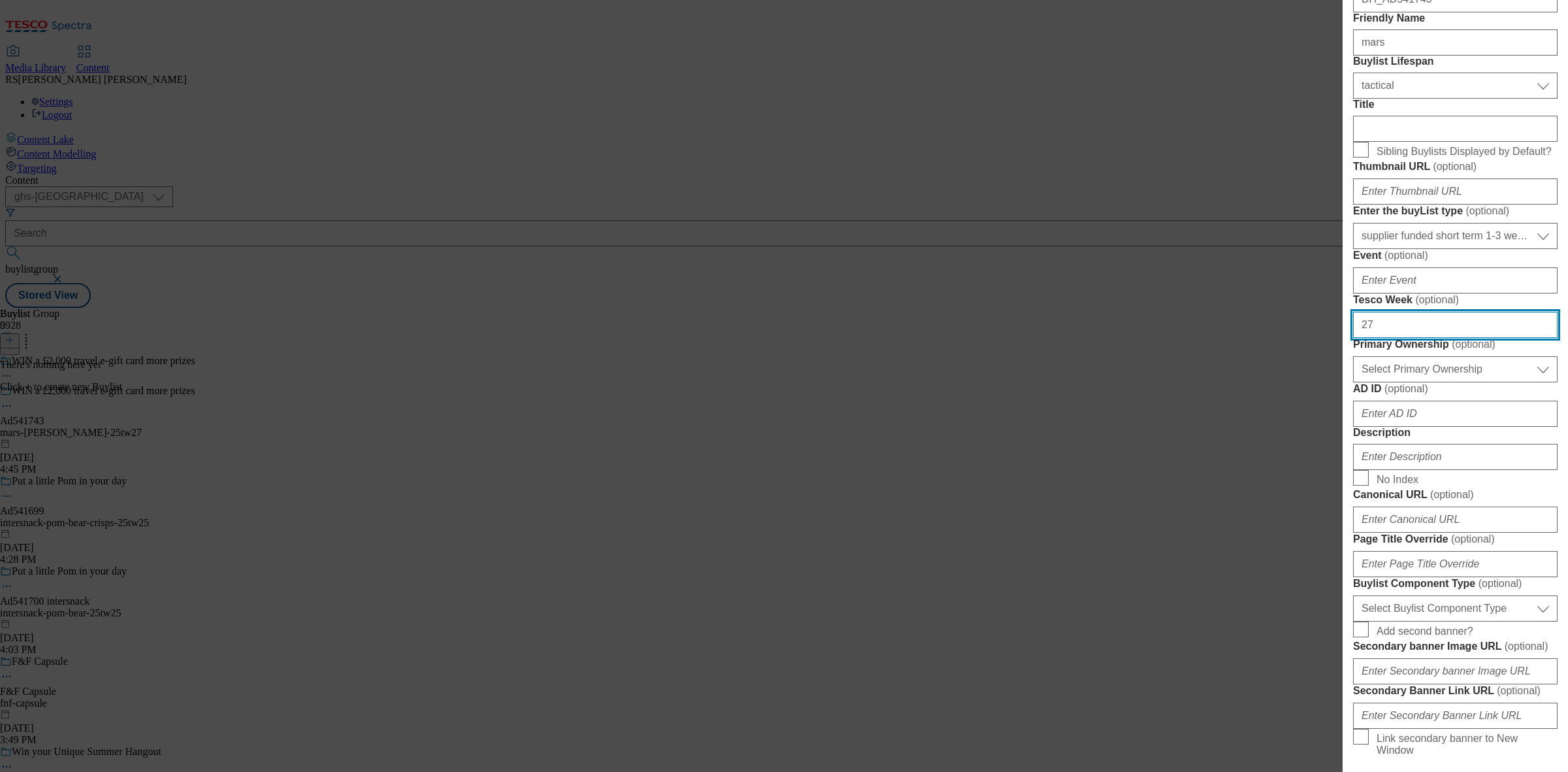
scroll to position [164, 0]
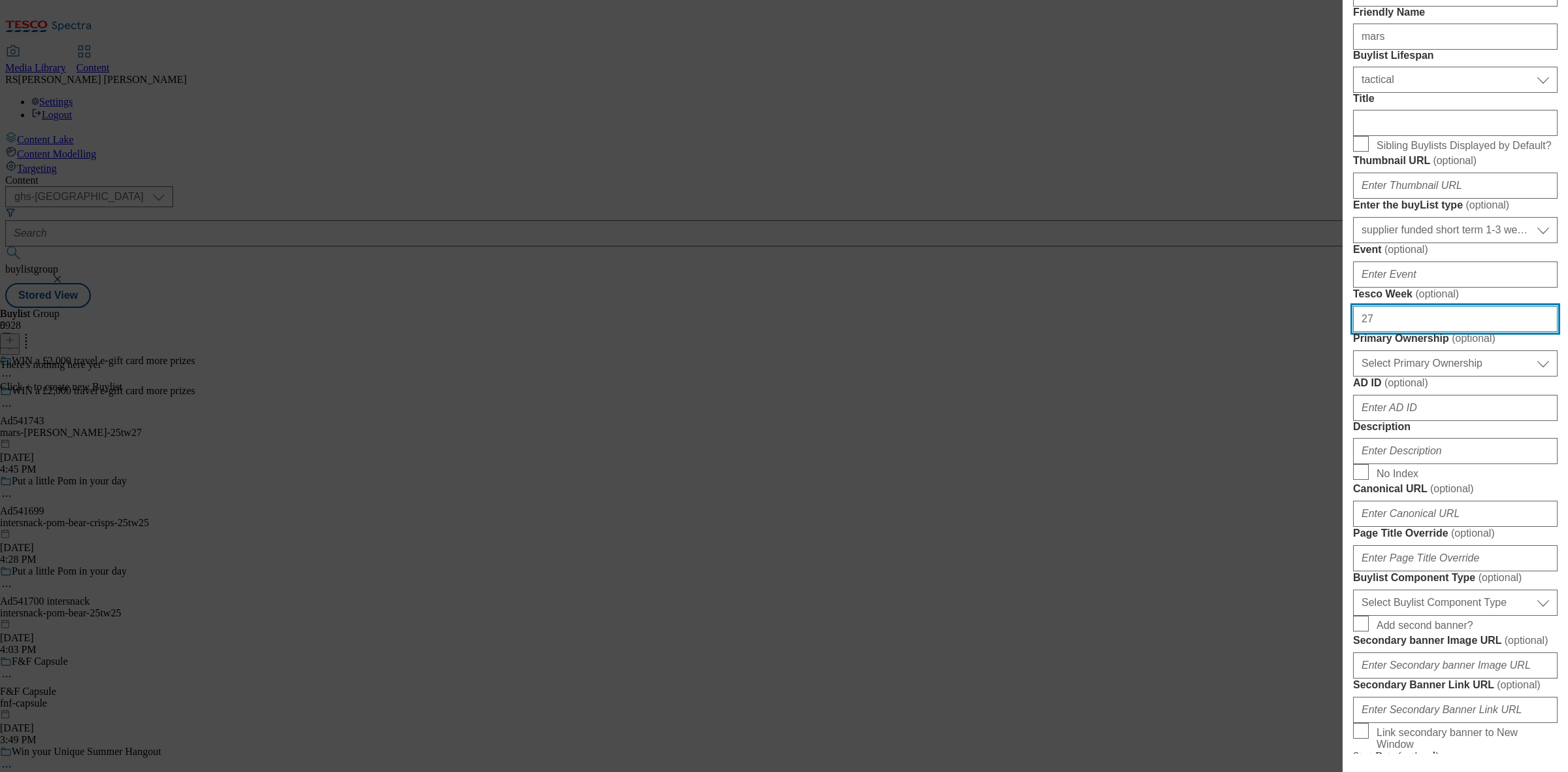
type input "27"
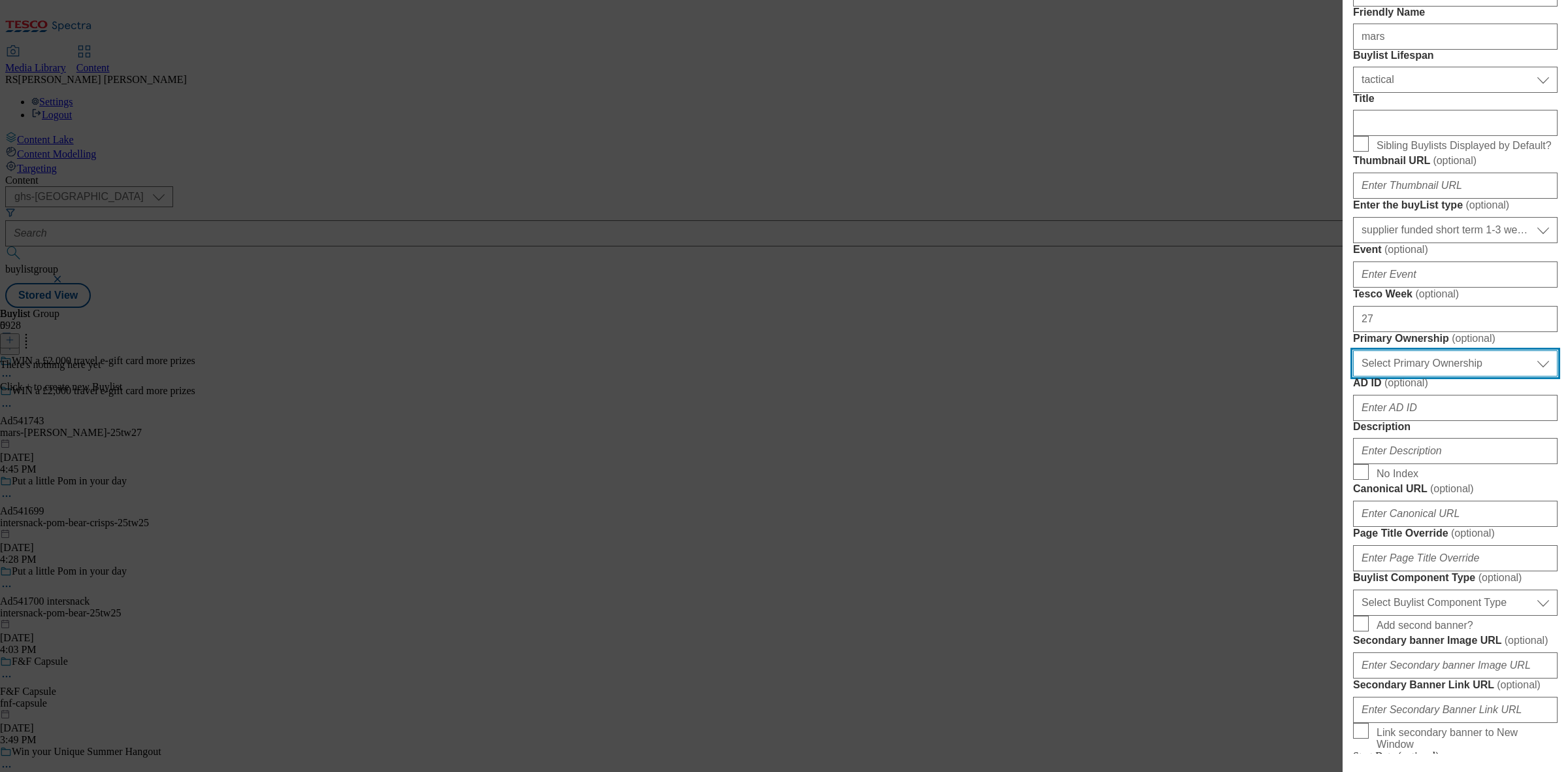
click at [1480, 377] on select "Select Primary Ownership [PERSON_NAME]" at bounding box center [1455, 364] width 204 height 26
select select "dunnhumby"
click at [1353, 377] on select "Select Primary Ownership [PERSON_NAME]" at bounding box center [1455, 364] width 204 height 26
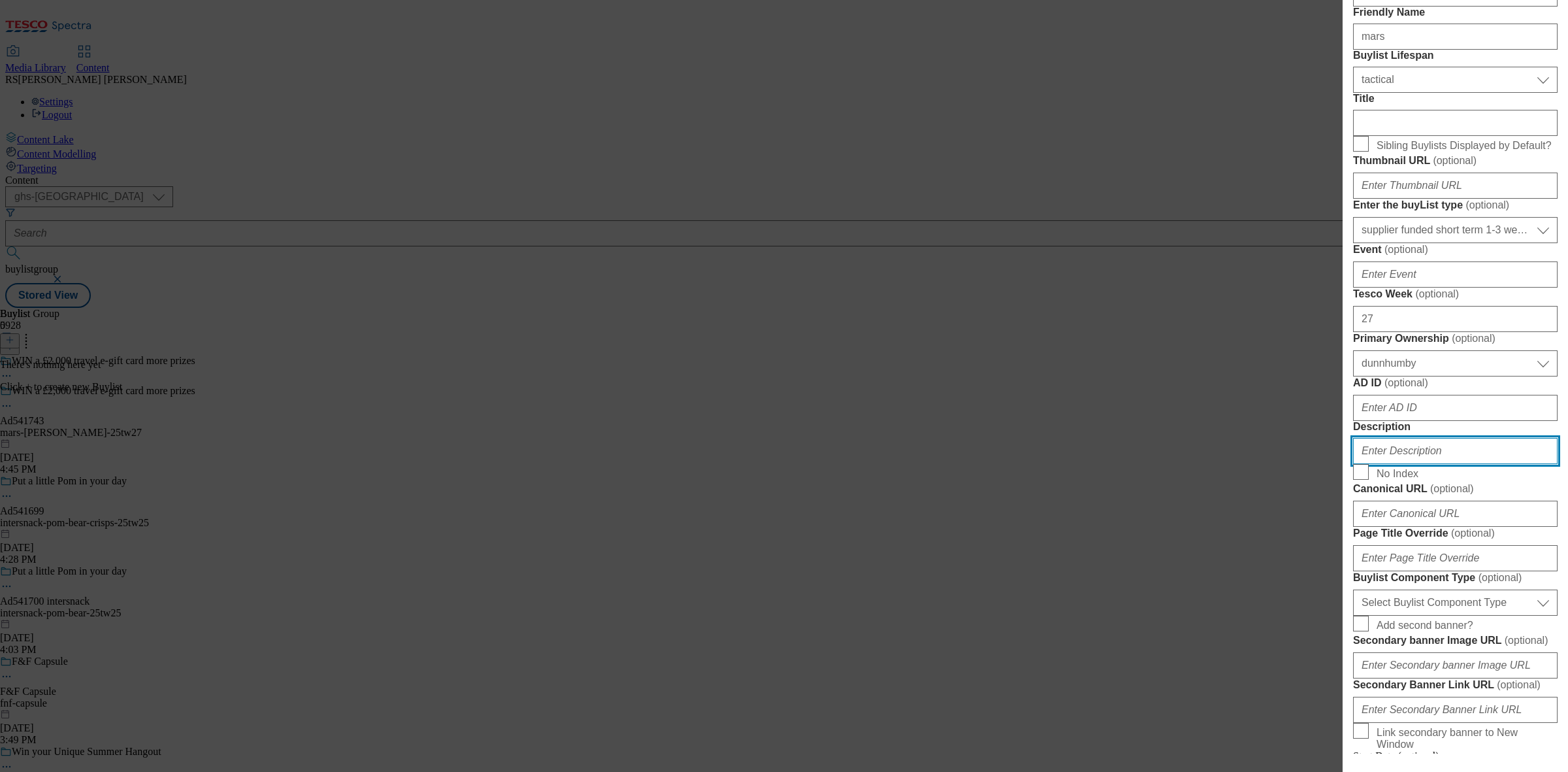
click at [1436, 464] on input "Description" at bounding box center [1455, 451] width 204 height 26
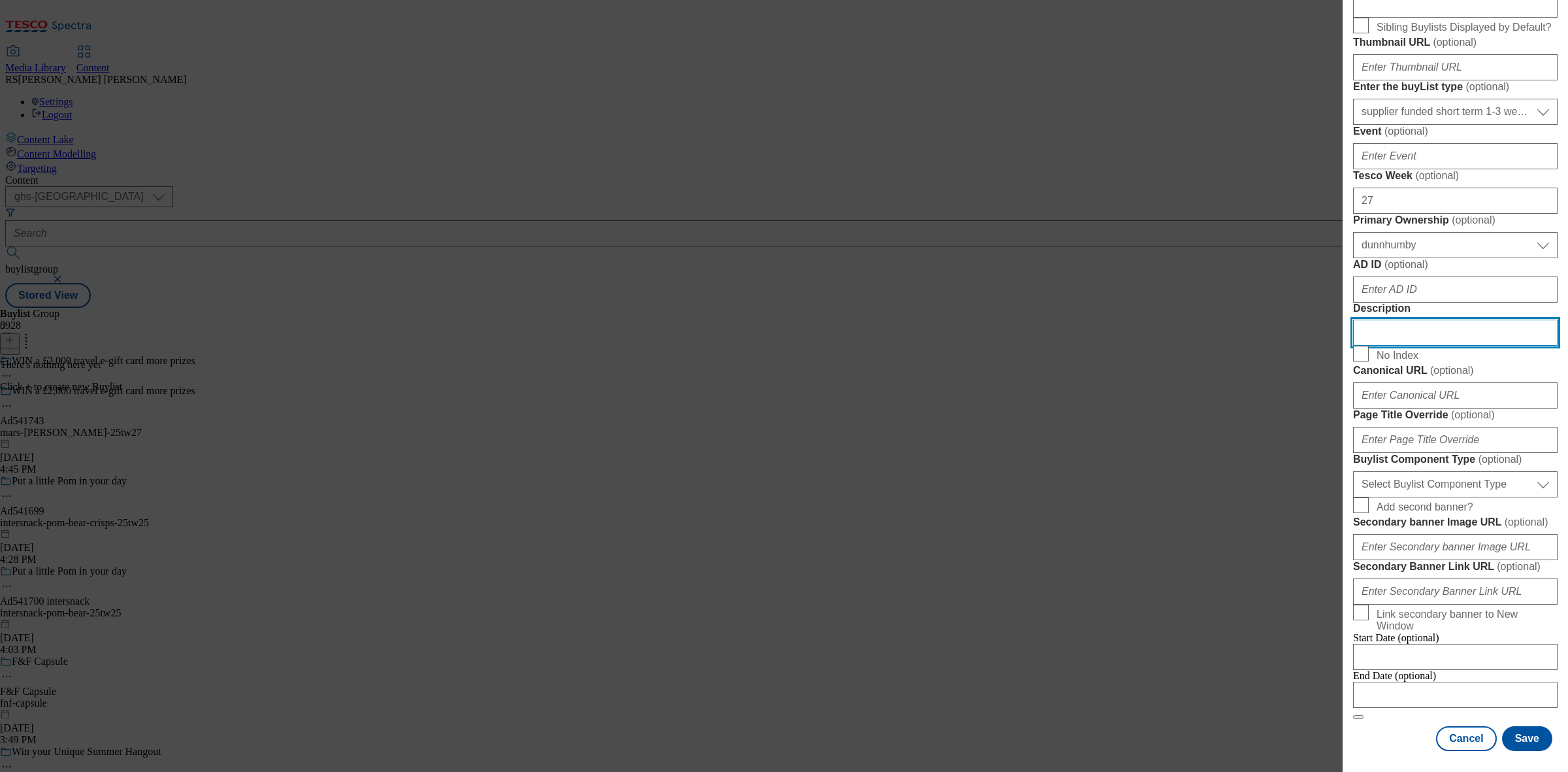
scroll to position [408, 0]
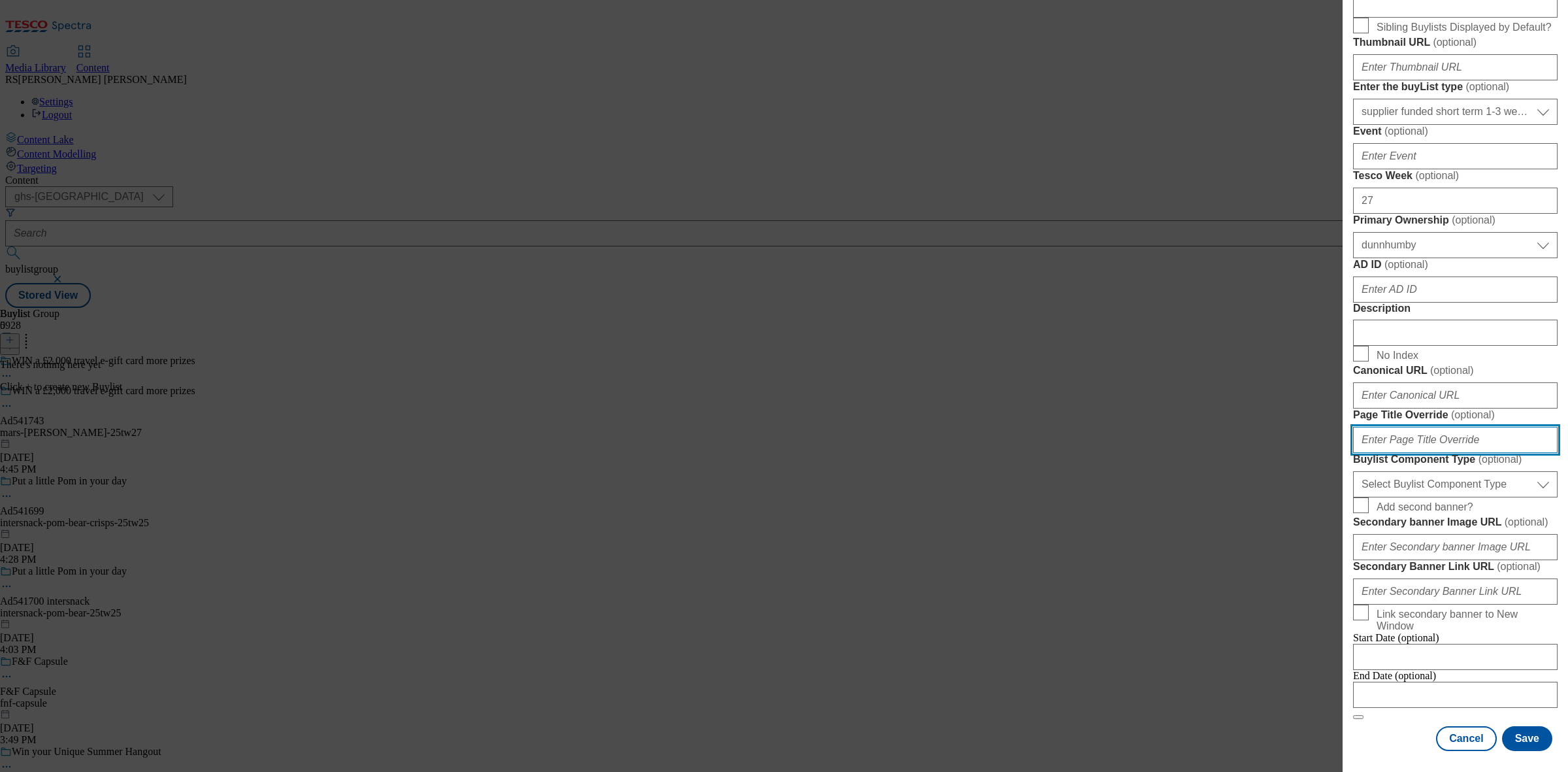
click at [1445, 453] on input "Page Title Override ( optional )" at bounding box center [1455, 439] width 204 height 26
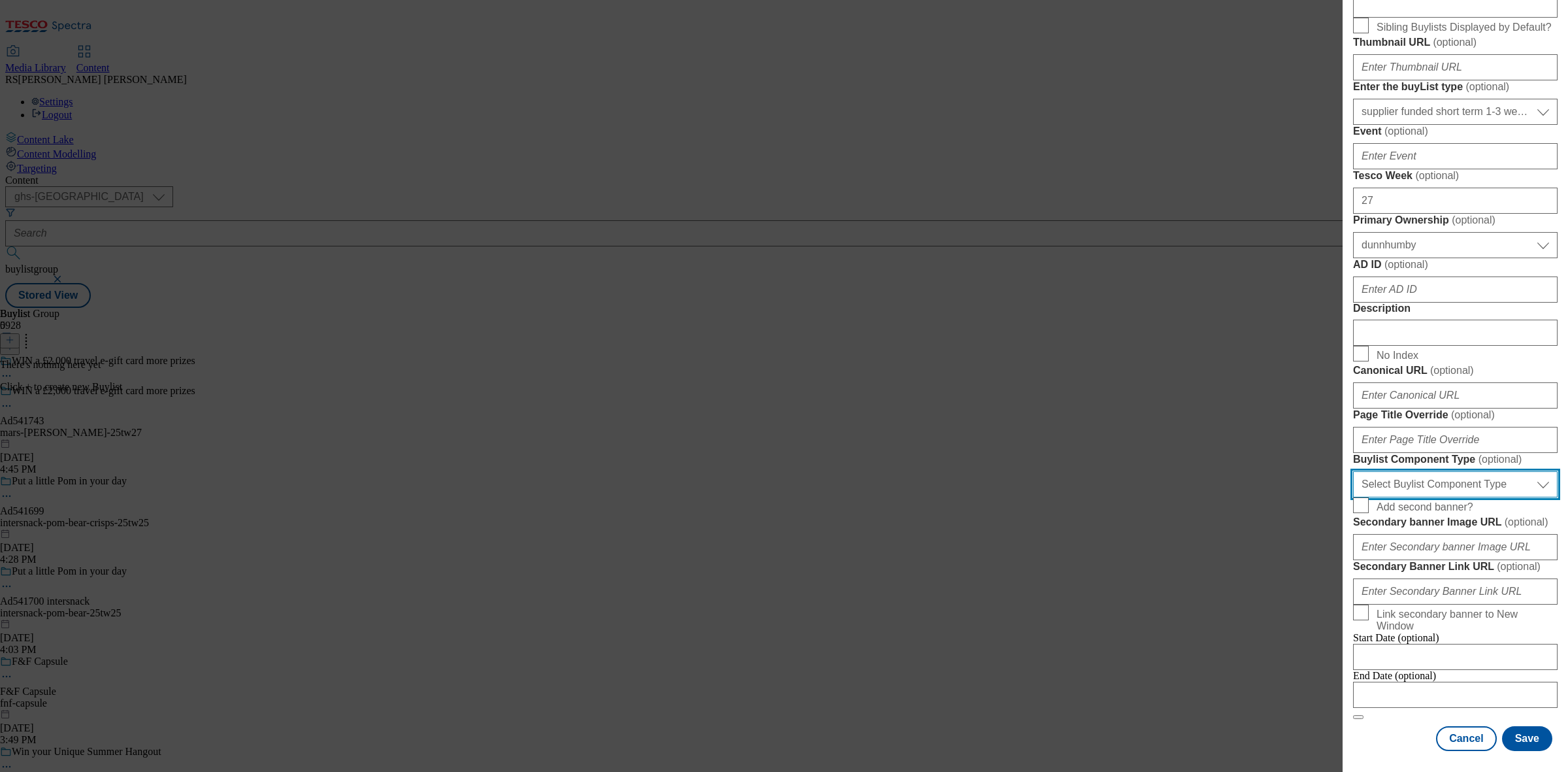
click at [1449, 497] on select "Select Buylist Component Type Banner Competition Header Meal" at bounding box center [1455, 484] width 204 height 26
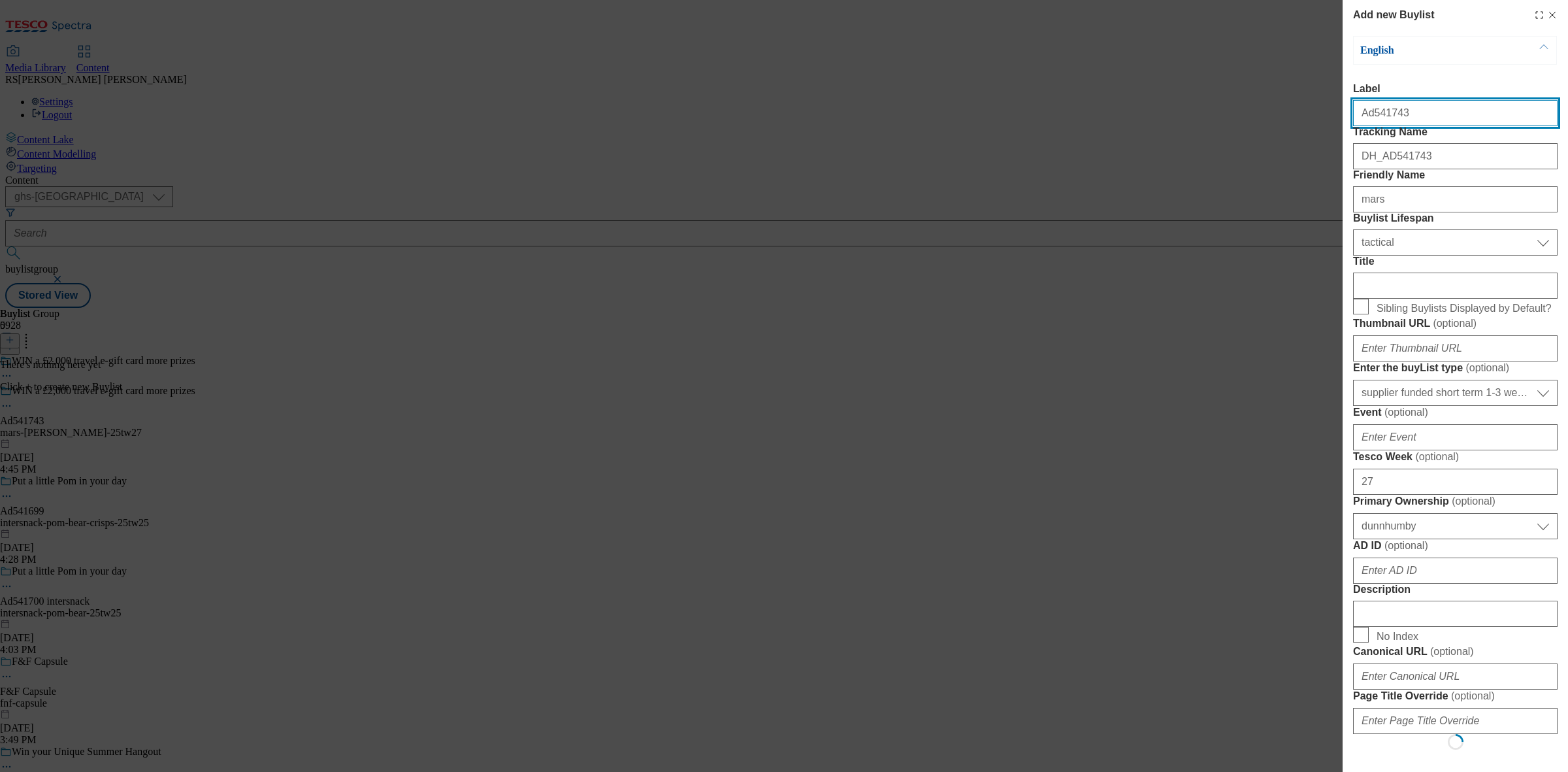
select select "Banner"
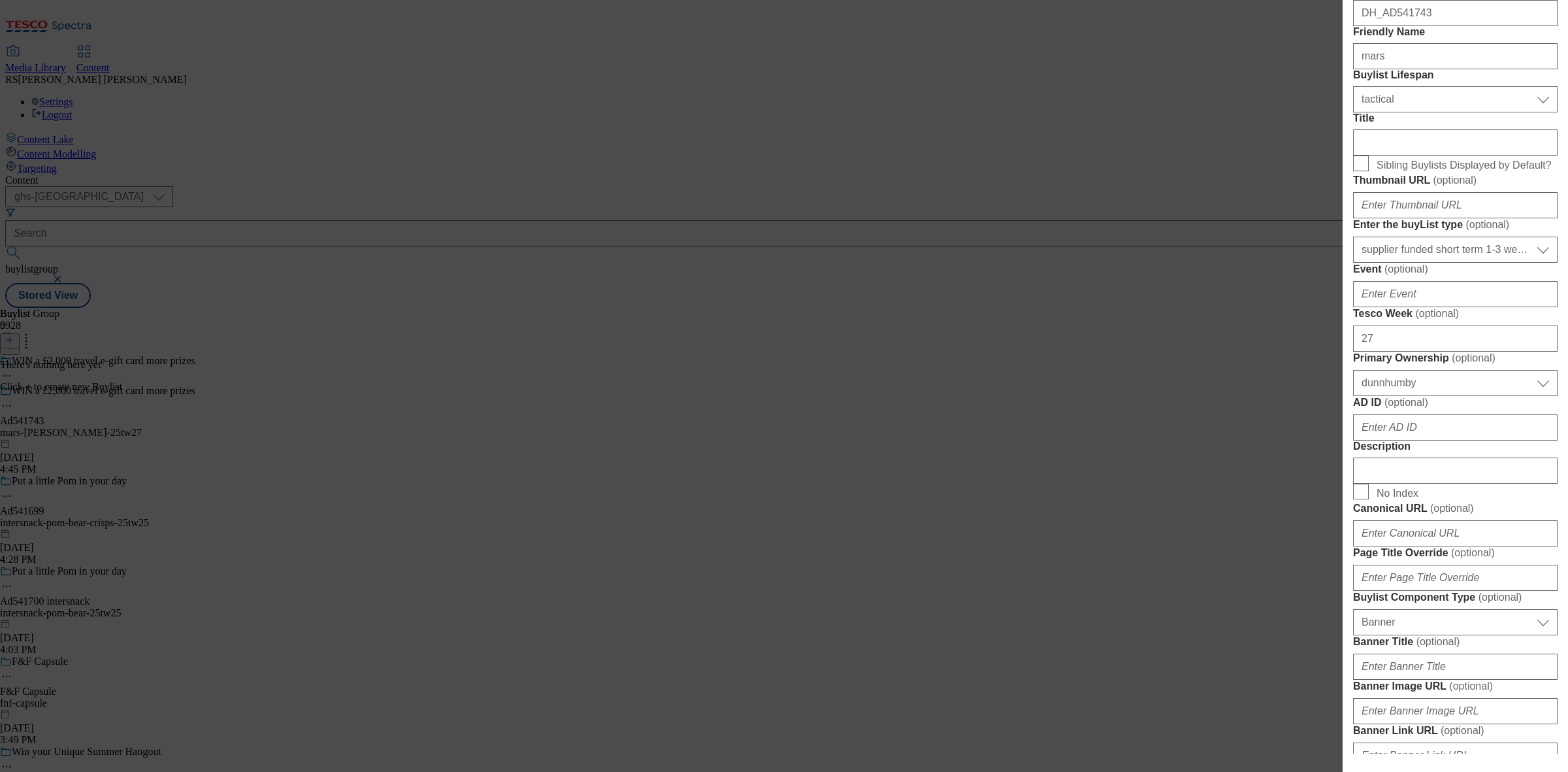
scroll to position [164, 0]
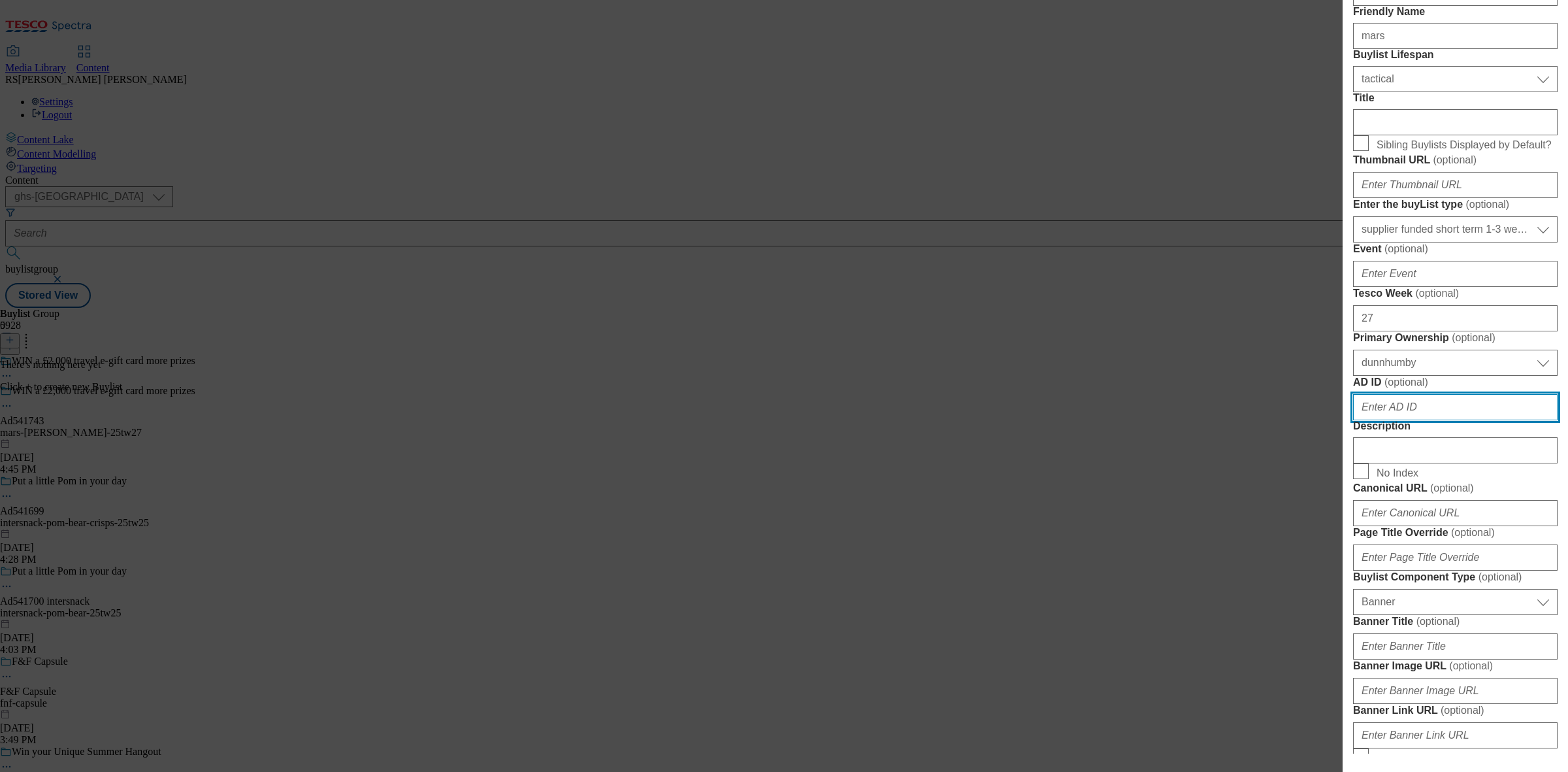
click at [1393, 420] on input "AD ID ( optional )" at bounding box center [1455, 407] width 204 height 26
paste input "541743"
type input "541743"
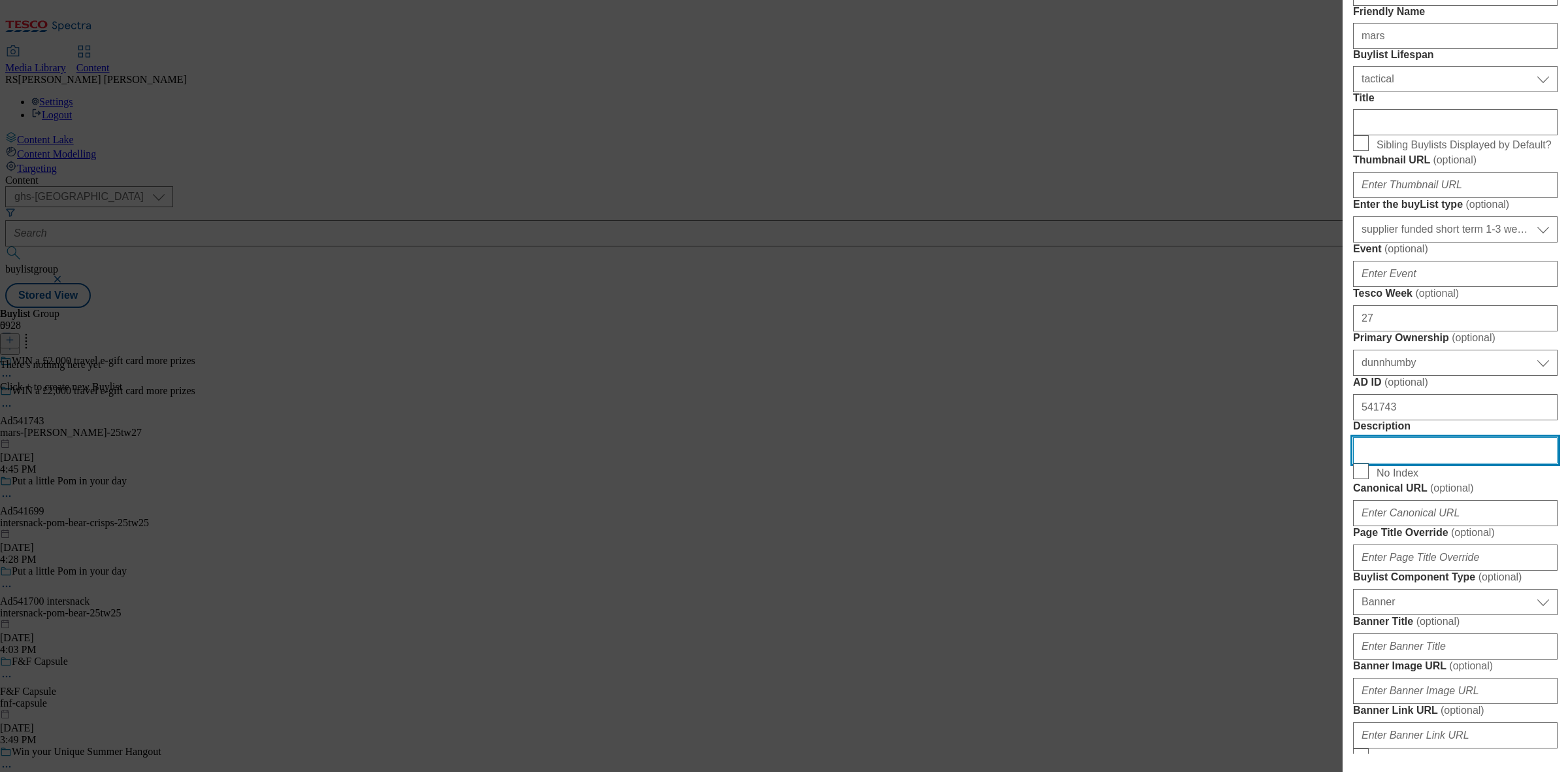
click at [1427, 463] on input "Description" at bounding box center [1455, 451] width 204 height 26
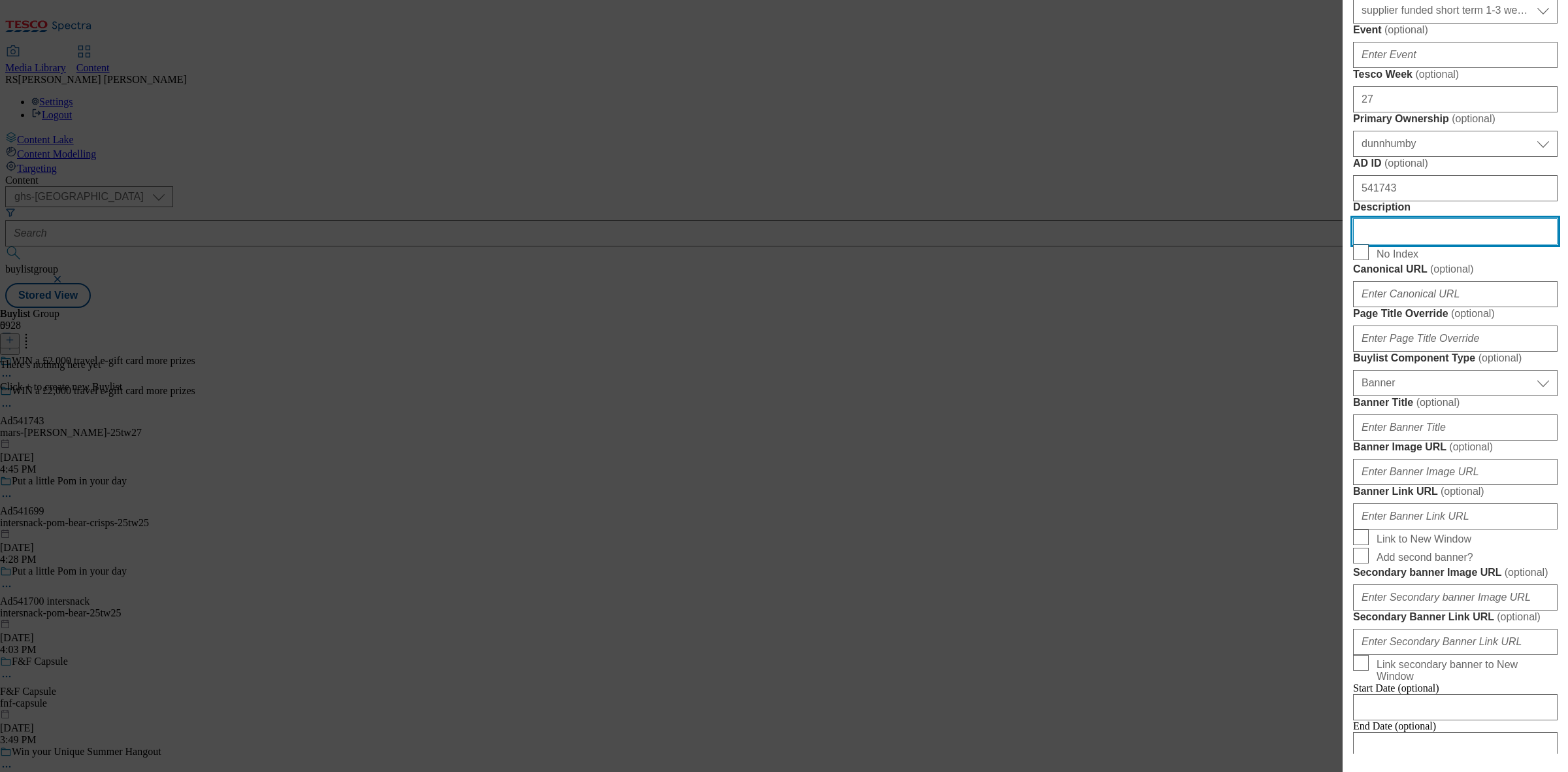
scroll to position [409, 0]
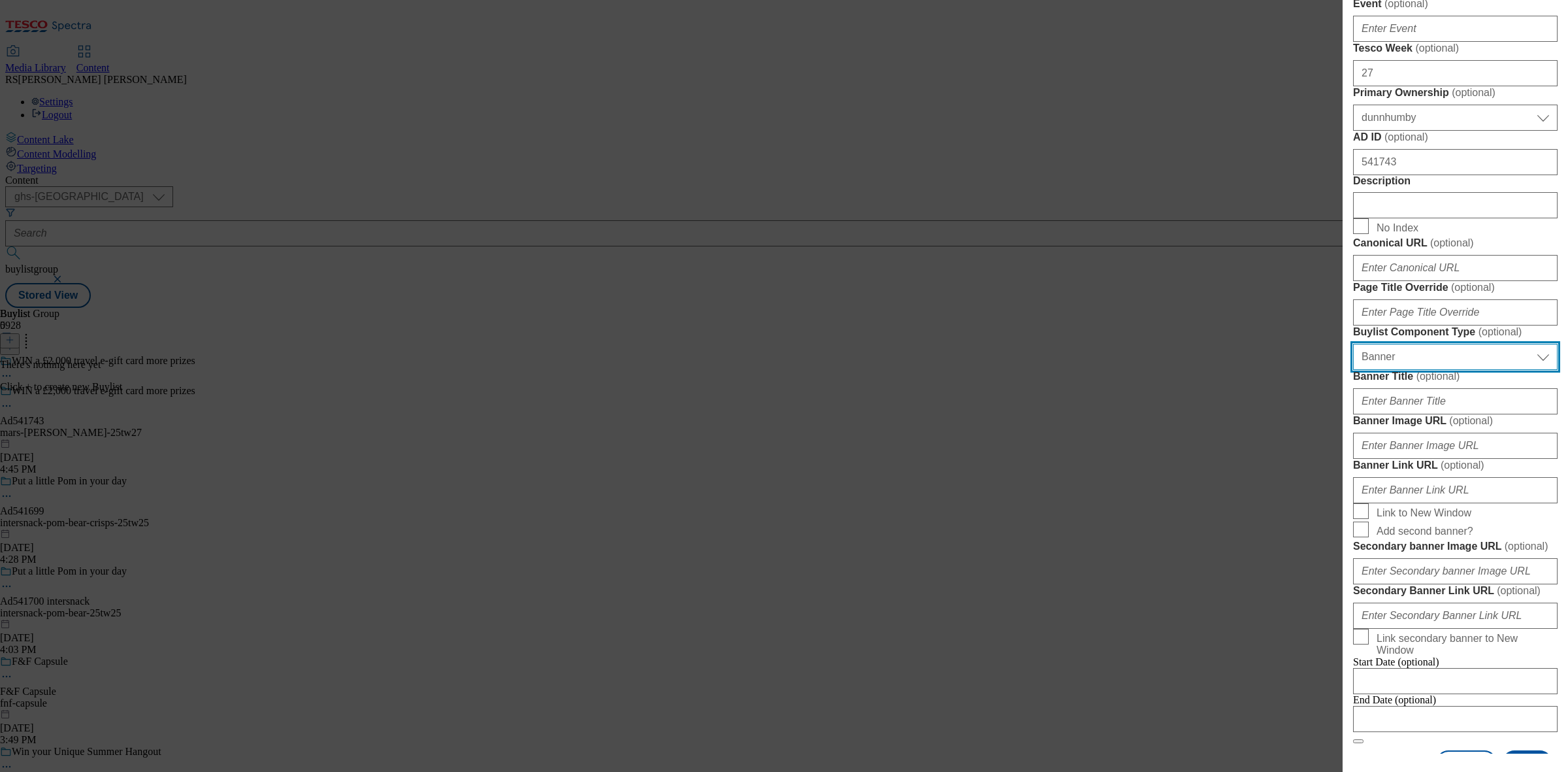
click at [1456, 370] on select "Select Buylist Component Type Banner Competition Header Meal" at bounding box center [1455, 357] width 204 height 26
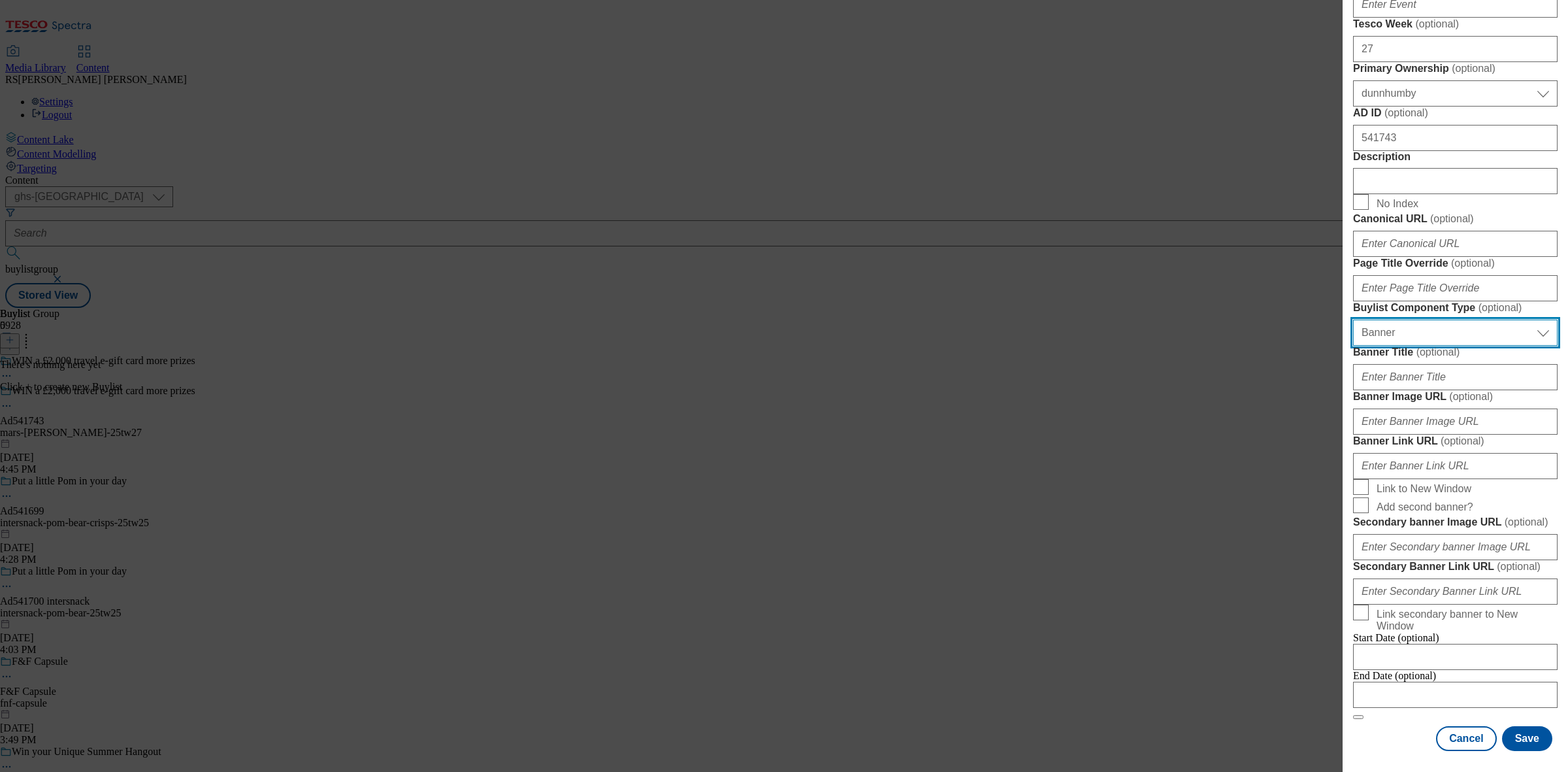
scroll to position [981, 0]
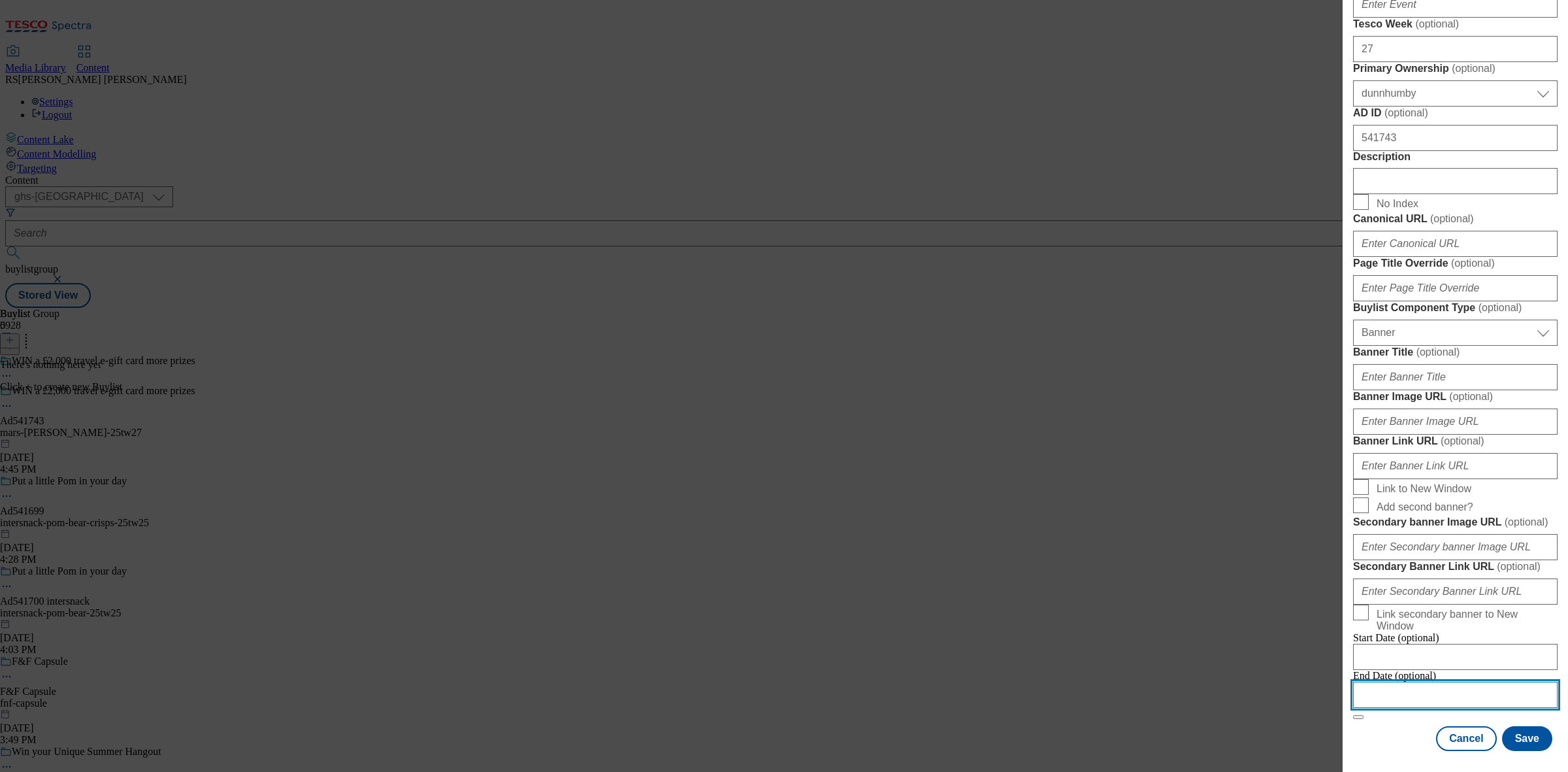
click at [1434, 701] on input "Modal" at bounding box center [1455, 695] width 204 height 26
select select "2025"
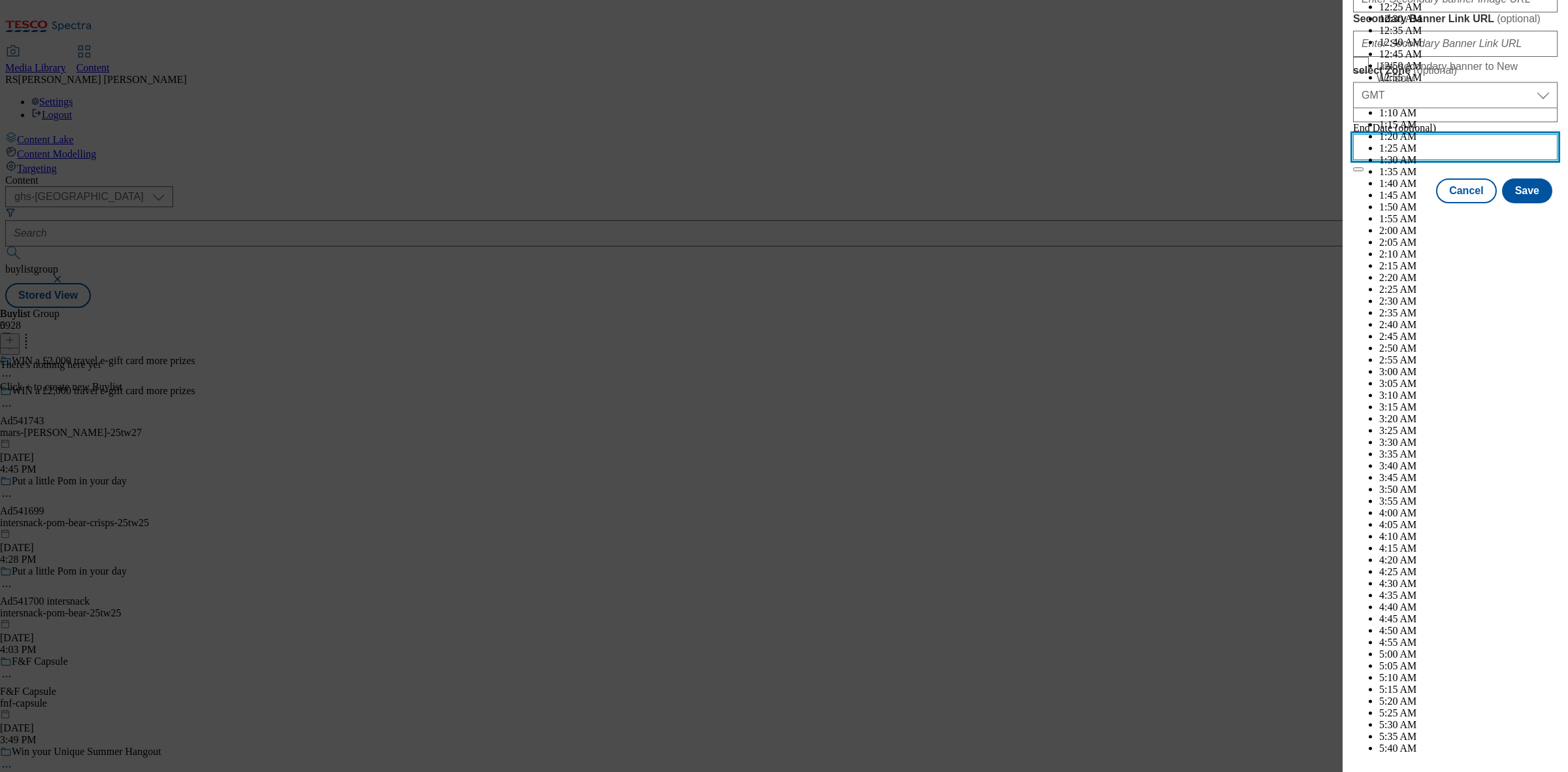
scroll to position [4883, 0]
select select "November"
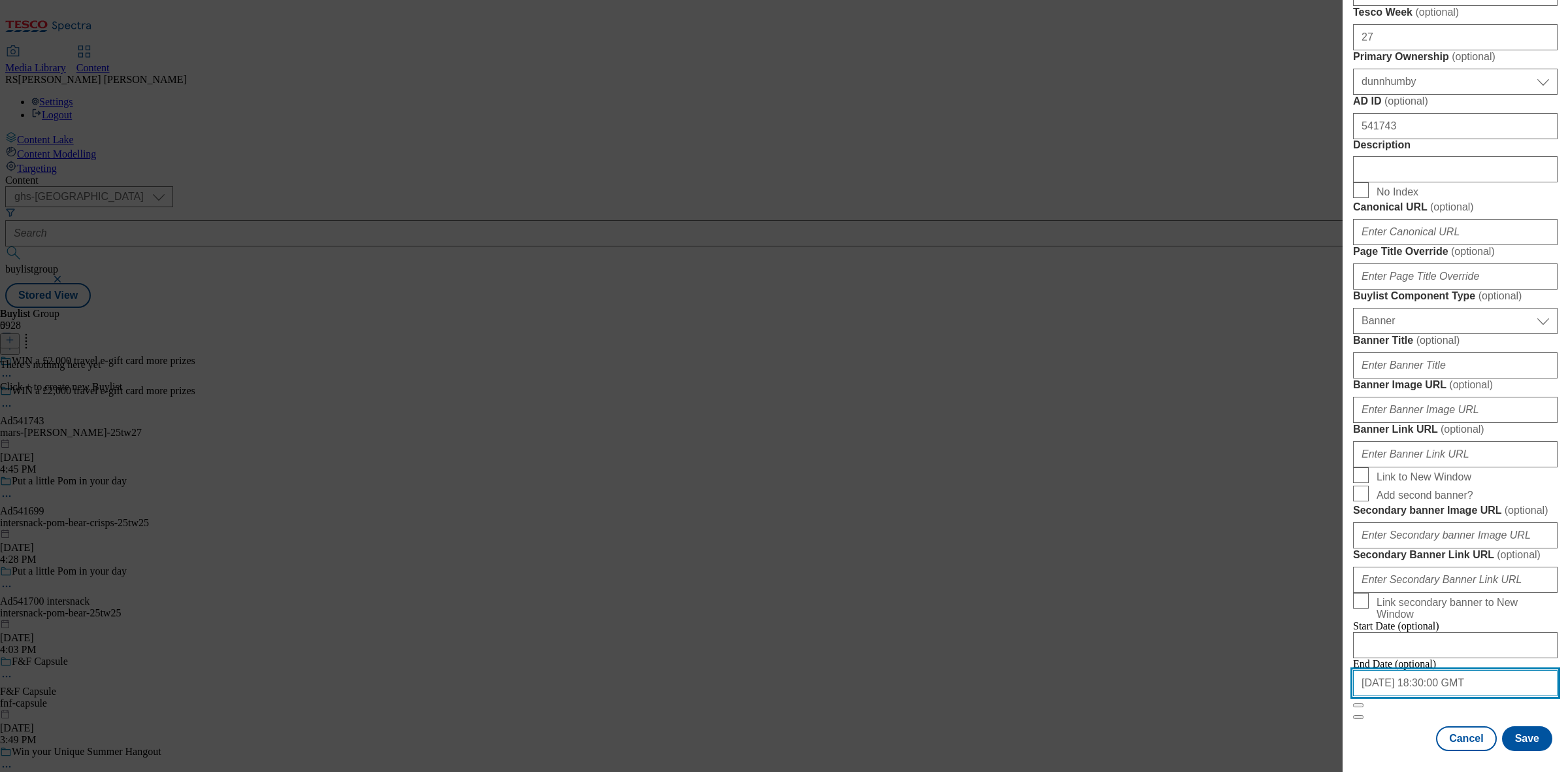
click at [1485, 694] on input "[DATE] 18:30:00 GMT" at bounding box center [1455, 683] width 204 height 26
select select "2025"
select select "November"
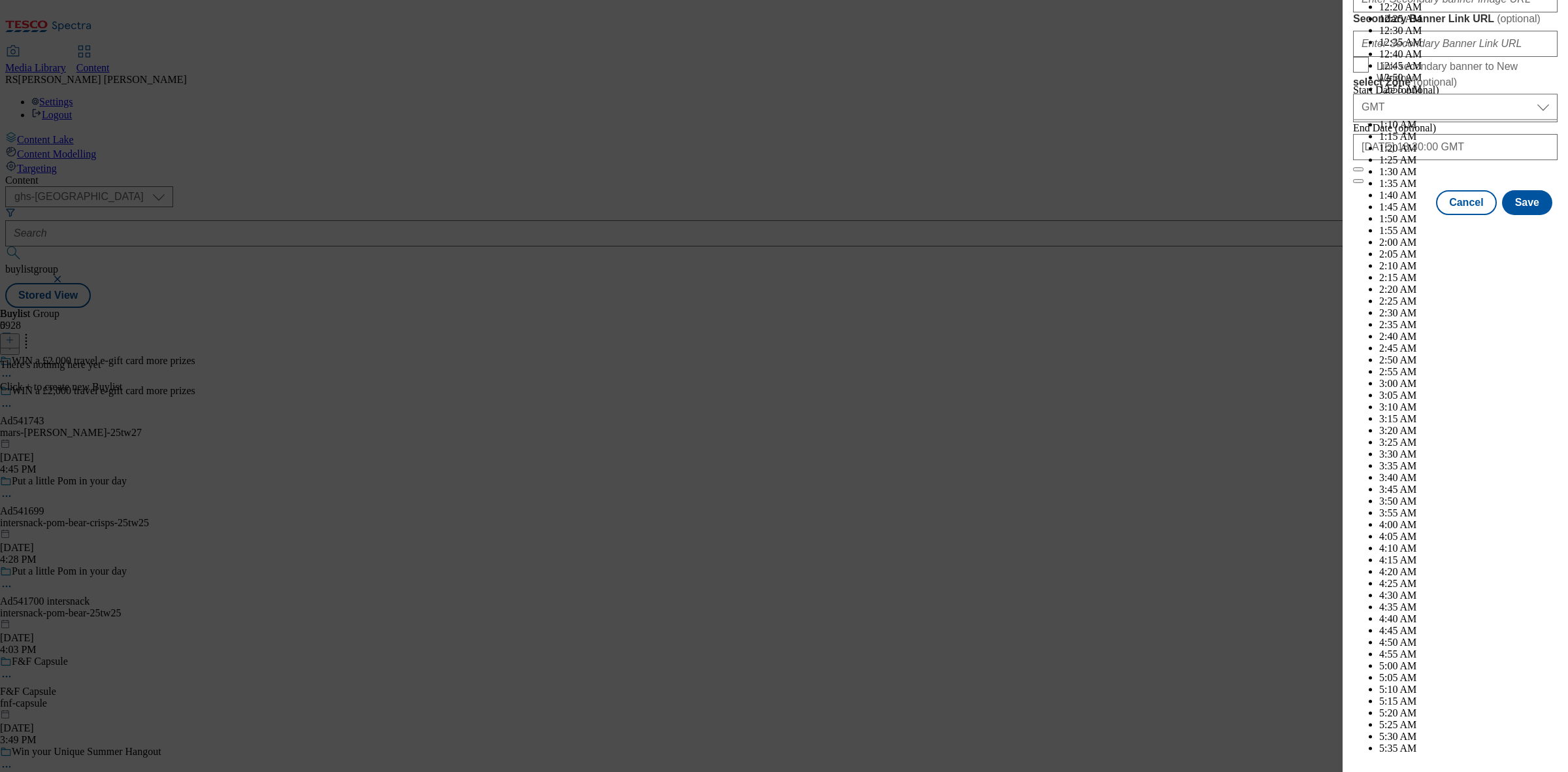
click at [1546, 595] on div "Add new Buylist English Label Ad541743 Tracking Name DH_AD541743 Friendly Name …" at bounding box center [1455, 377] width 226 height 753
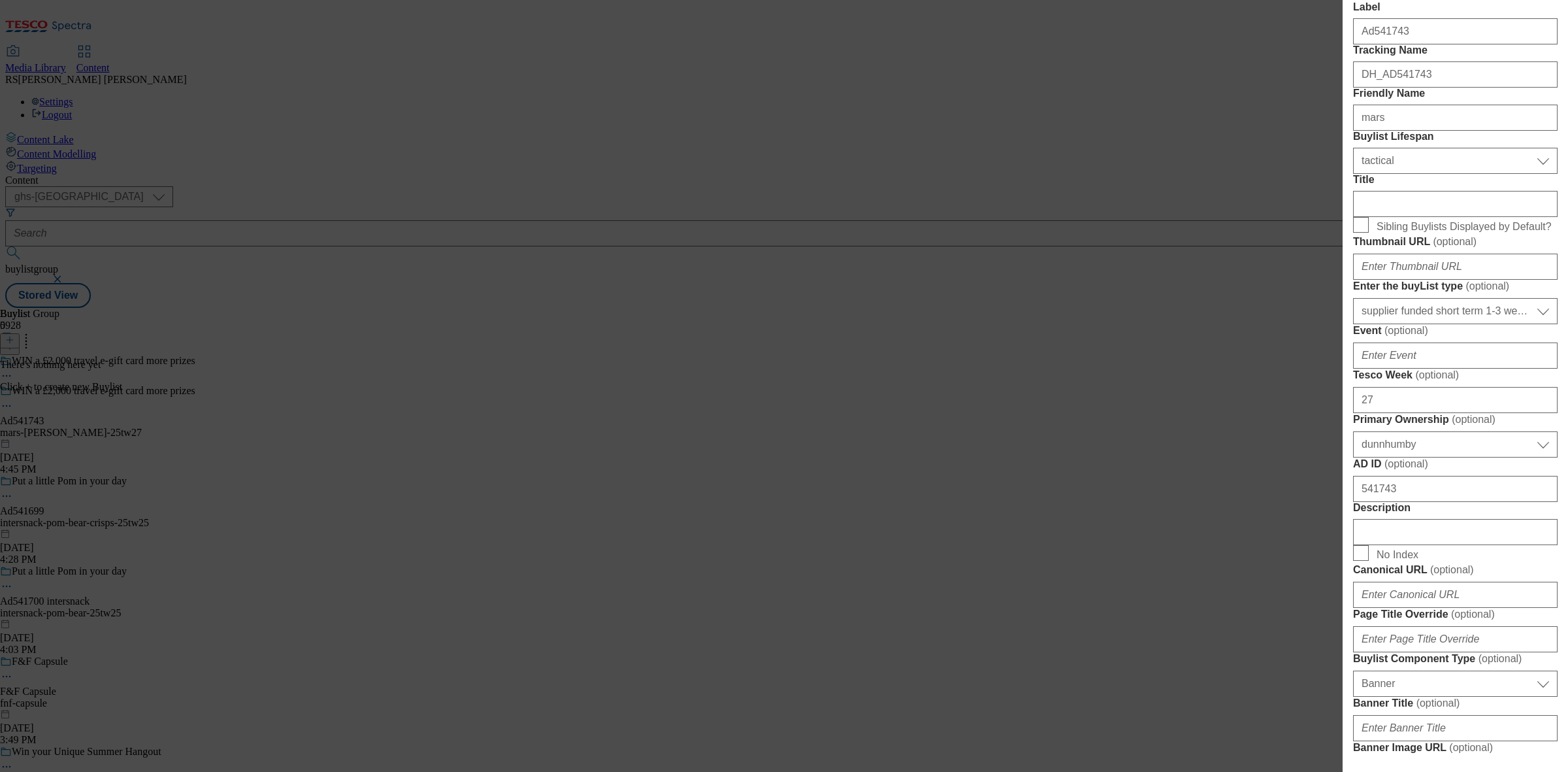
scroll to position [0, 0]
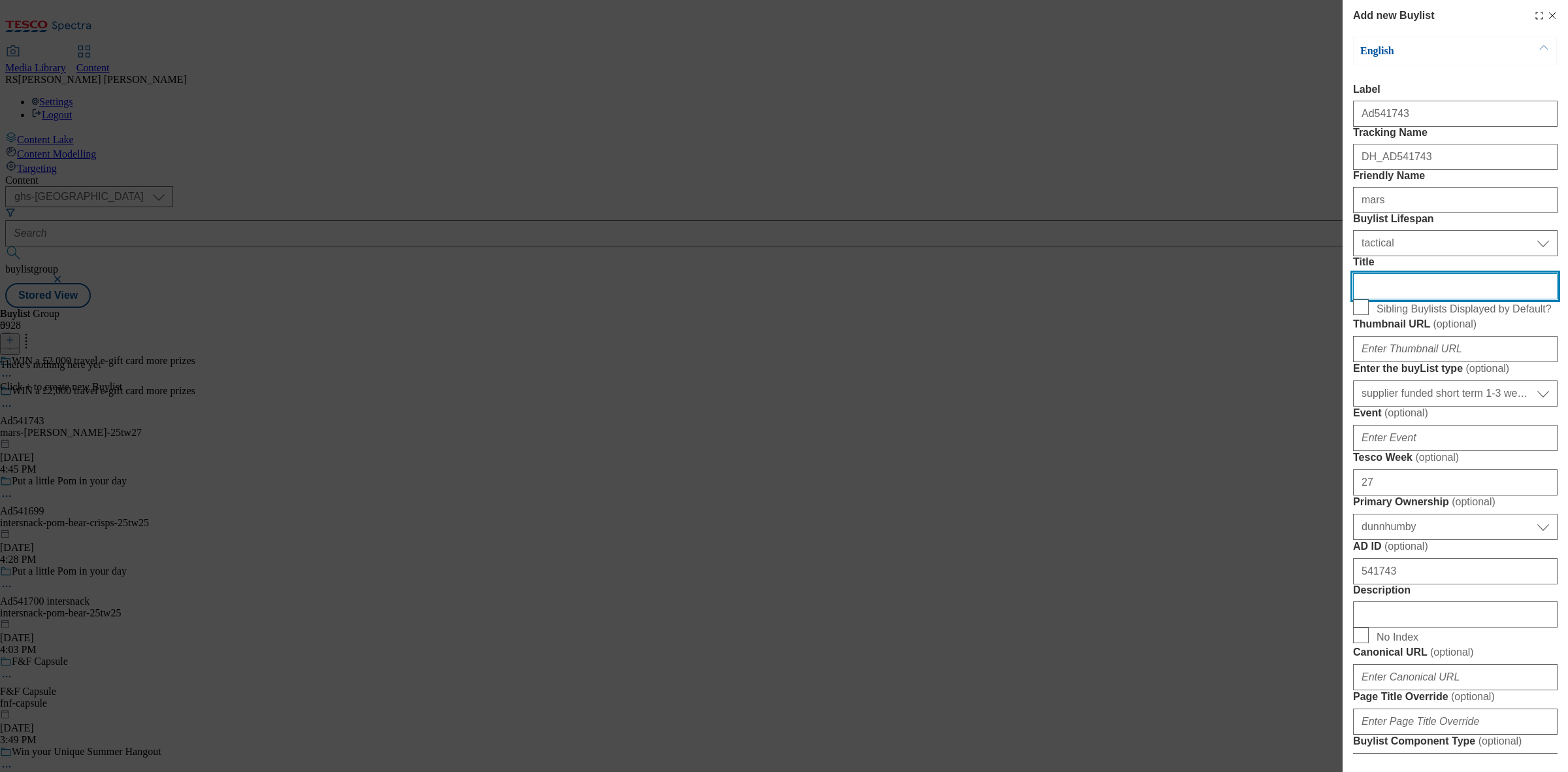
click at [1414, 299] on input "Title" at bounding box center [1455, 286] width 204 height 26
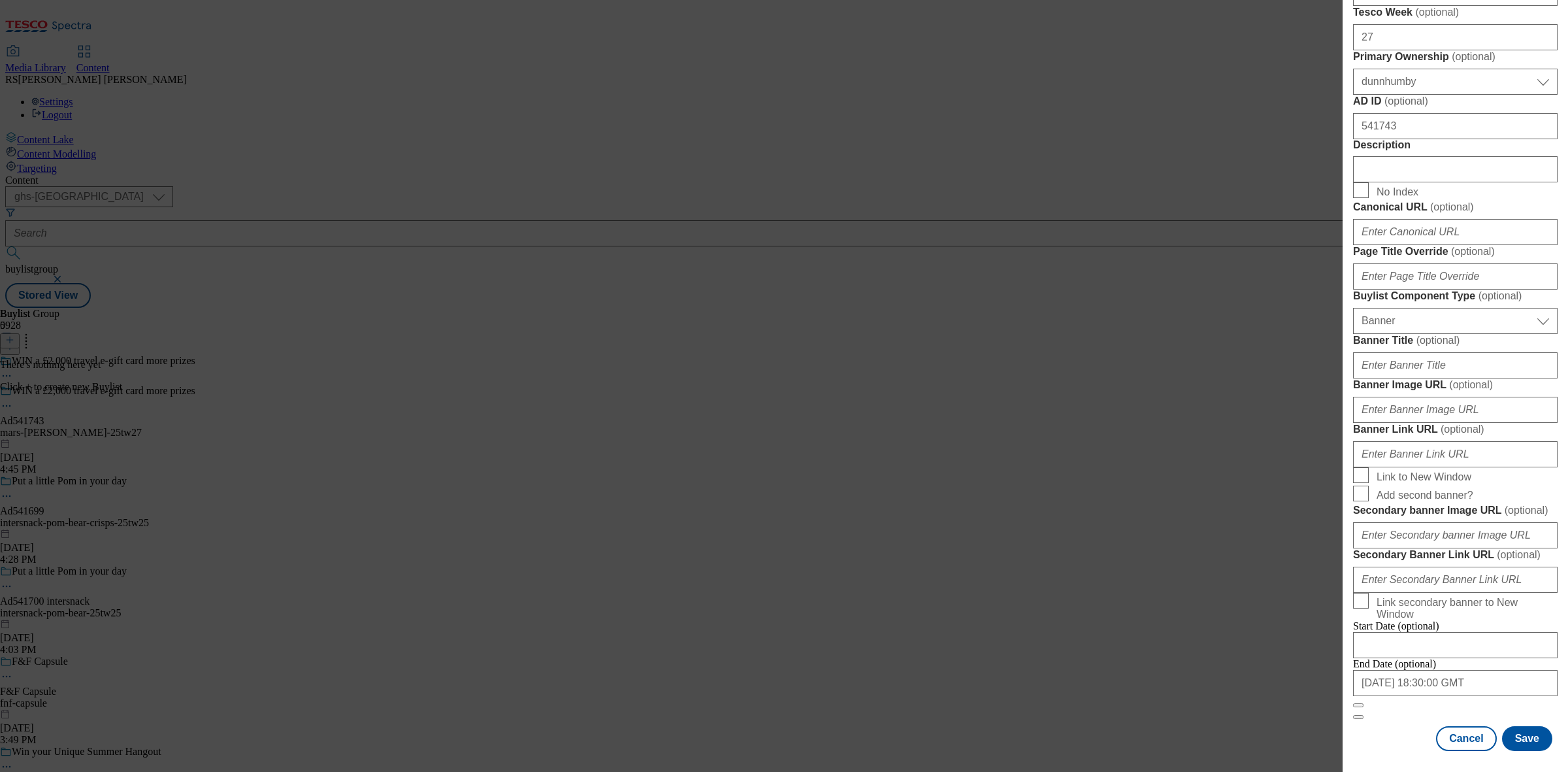
scroll to position [1002, 0]
click at [1520, 738] on button "Save" at bounding box center [1527, 738] width 50 height 25
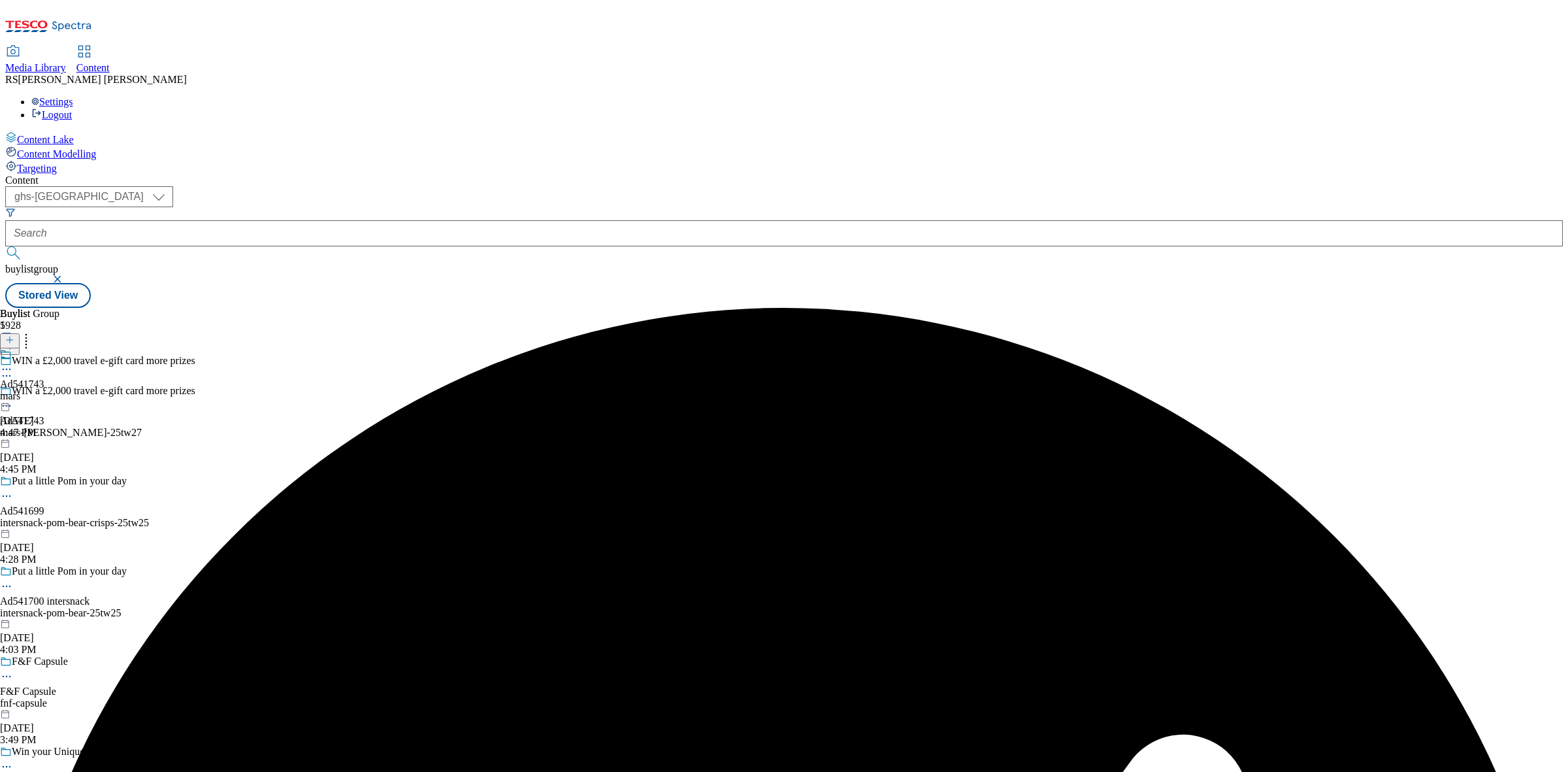
click at [44, 390] on div "mars" at bounding box center [22, 395] width 44 height 12
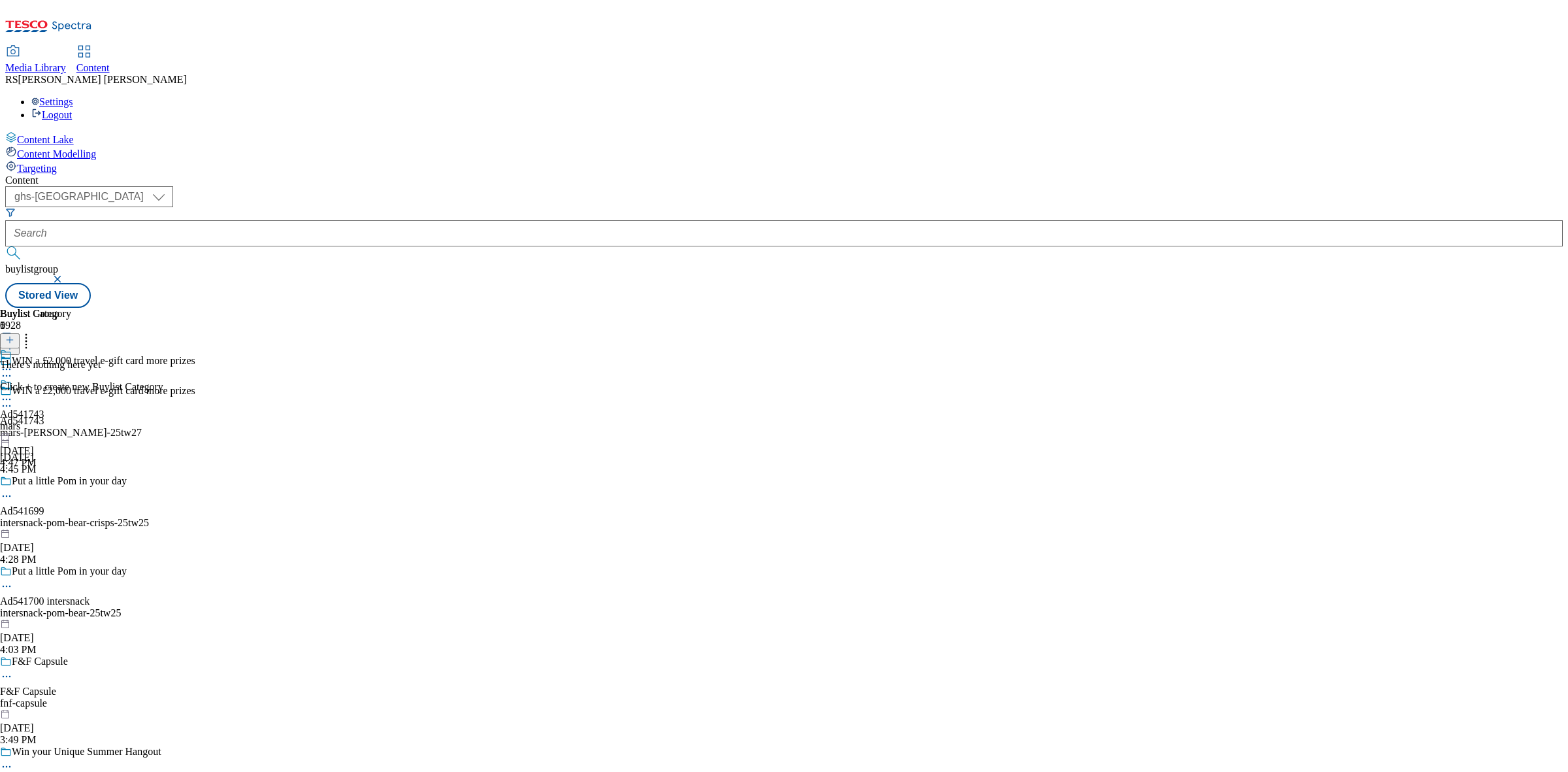
click at [19, 333] on button at bounding box center [10, 341] width 19 height 15
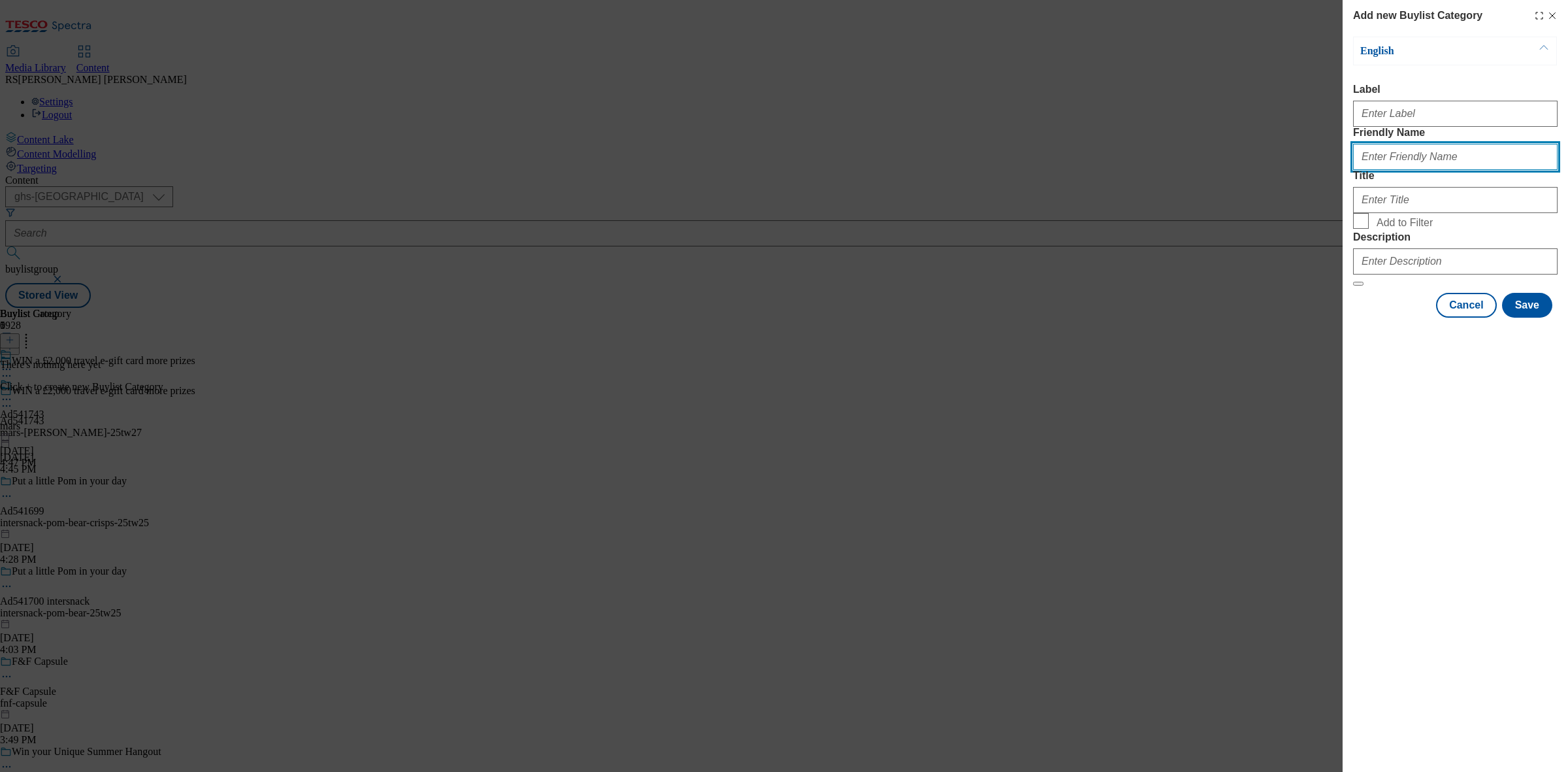
click at [1429, 170] on input "Friendly Name" at bounding box center [1455, 157] width 204 height 26
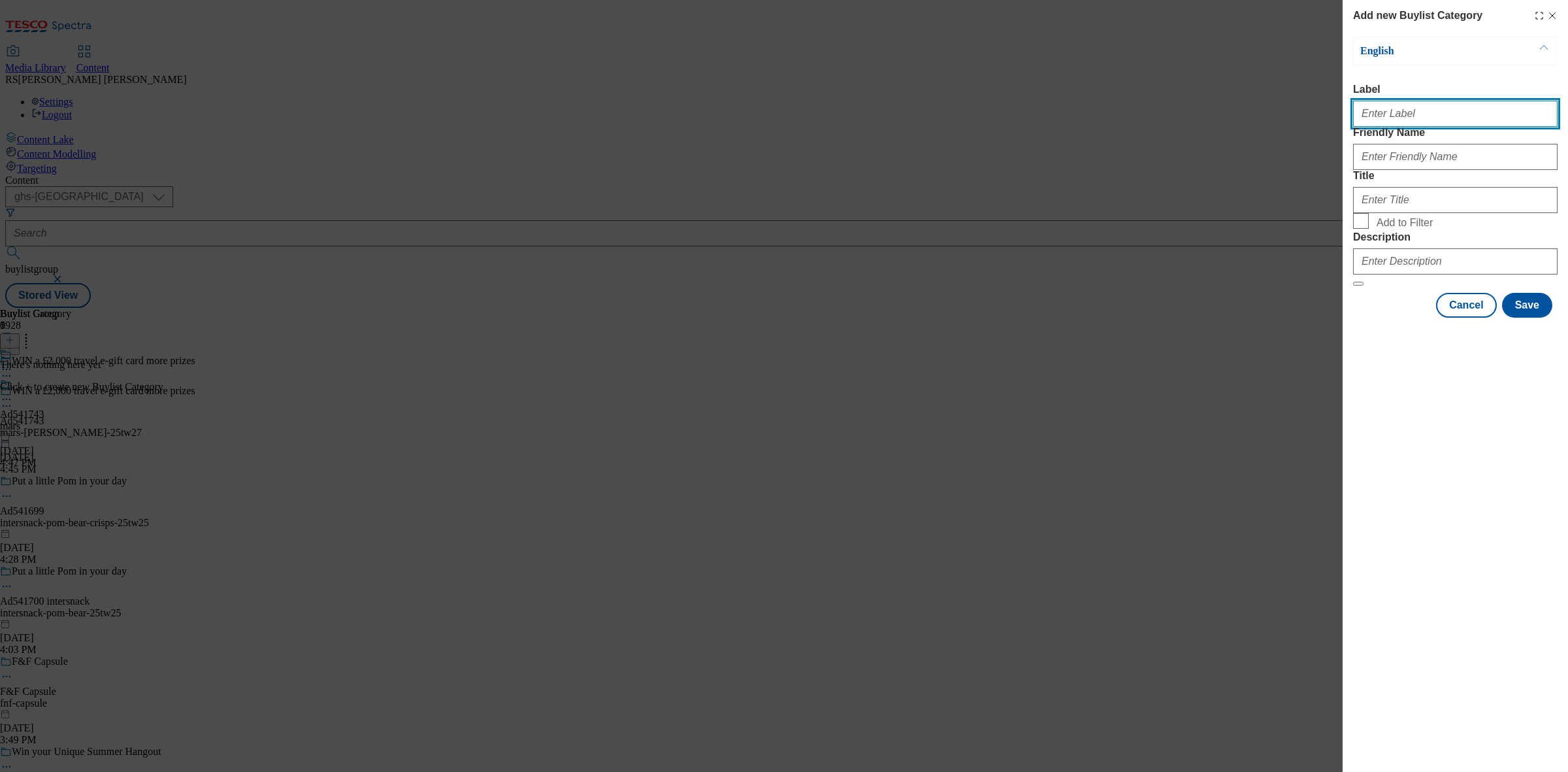
click at [1412, 127] on input "Label" at bounding box center [1455, 114] width 204 height 26
paste input "Ad541743_"
type input "Ad541743_"
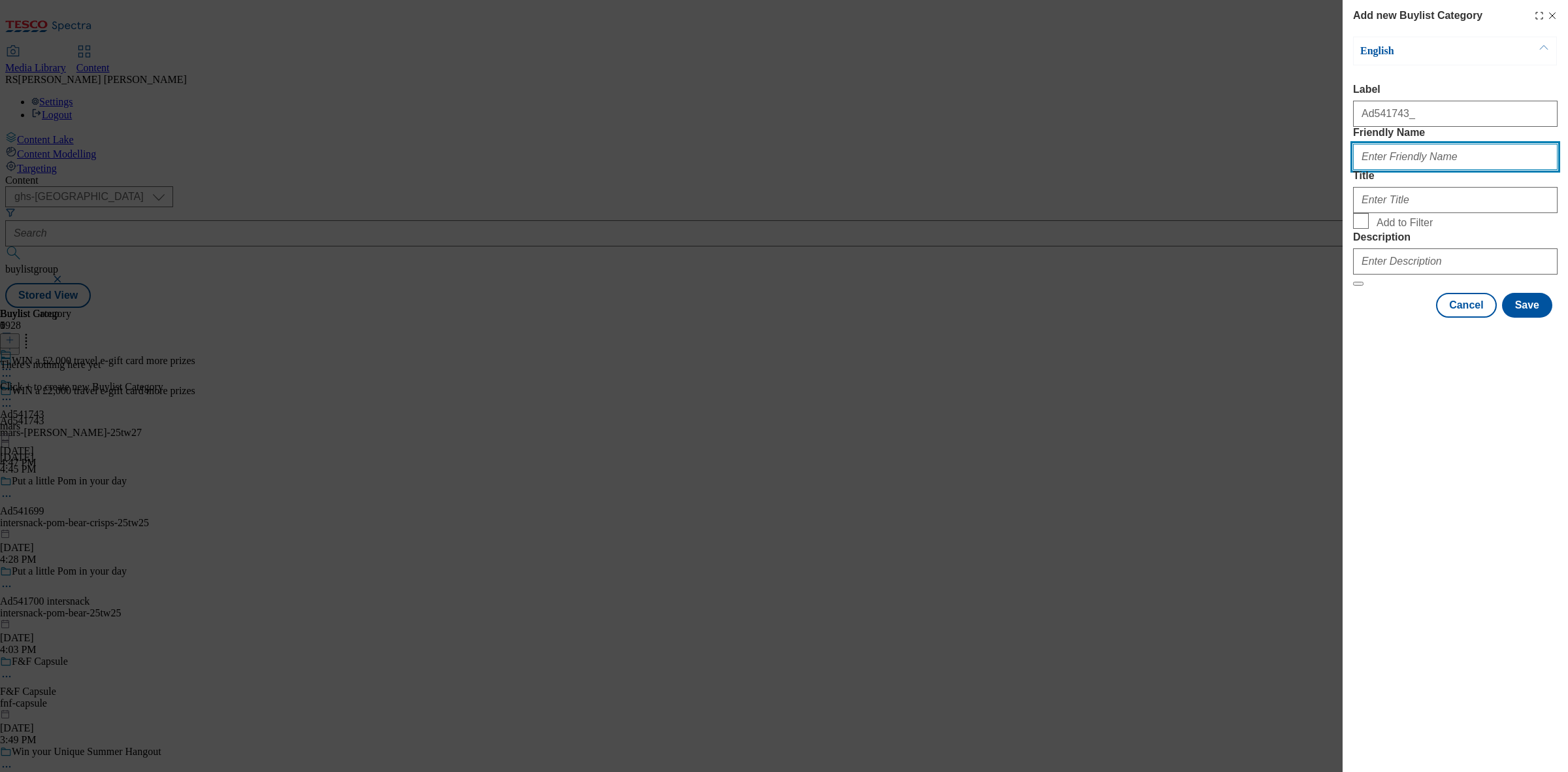
click at [1402, 170] on input "Friendly Name" at bounding box center [1455, 157] width 204 height 26
click at [1400, 170] on input "Friendly Name" at bounding box center [1455, 157] width 204 height 26
paste input "mars-[PERSON_NAME]"
type input "mars-[PERSON_NAME]"
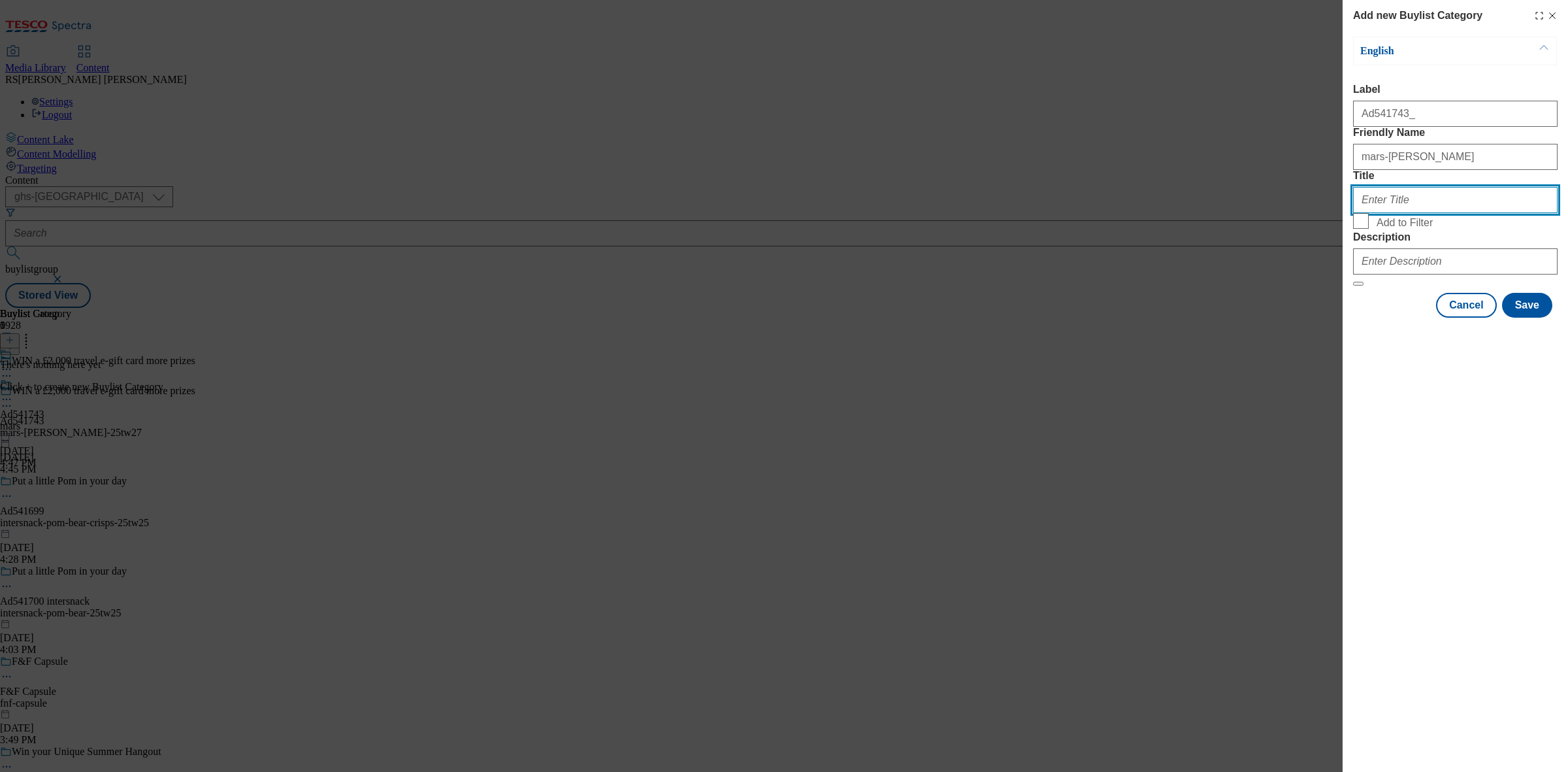
click at [1425, 213] on input "Title" at bounding box center [1455, 200] width 204 height 26
drag, startPoint x: 1425, startPoint y: 247, endPoint x: 1331, endPoint y: 256, distance: 94.4
click at [1331, 256] on div "Add new Buylist Category English Label Ad541743_ Friendly Name mars-[PERSON_NAM…" at bounding box center [784, 386] width 1568 height 772
click at [1416, 213] on input "Title" at bounding box center [1455, 200] width 204 height 26
paste input "Mars"
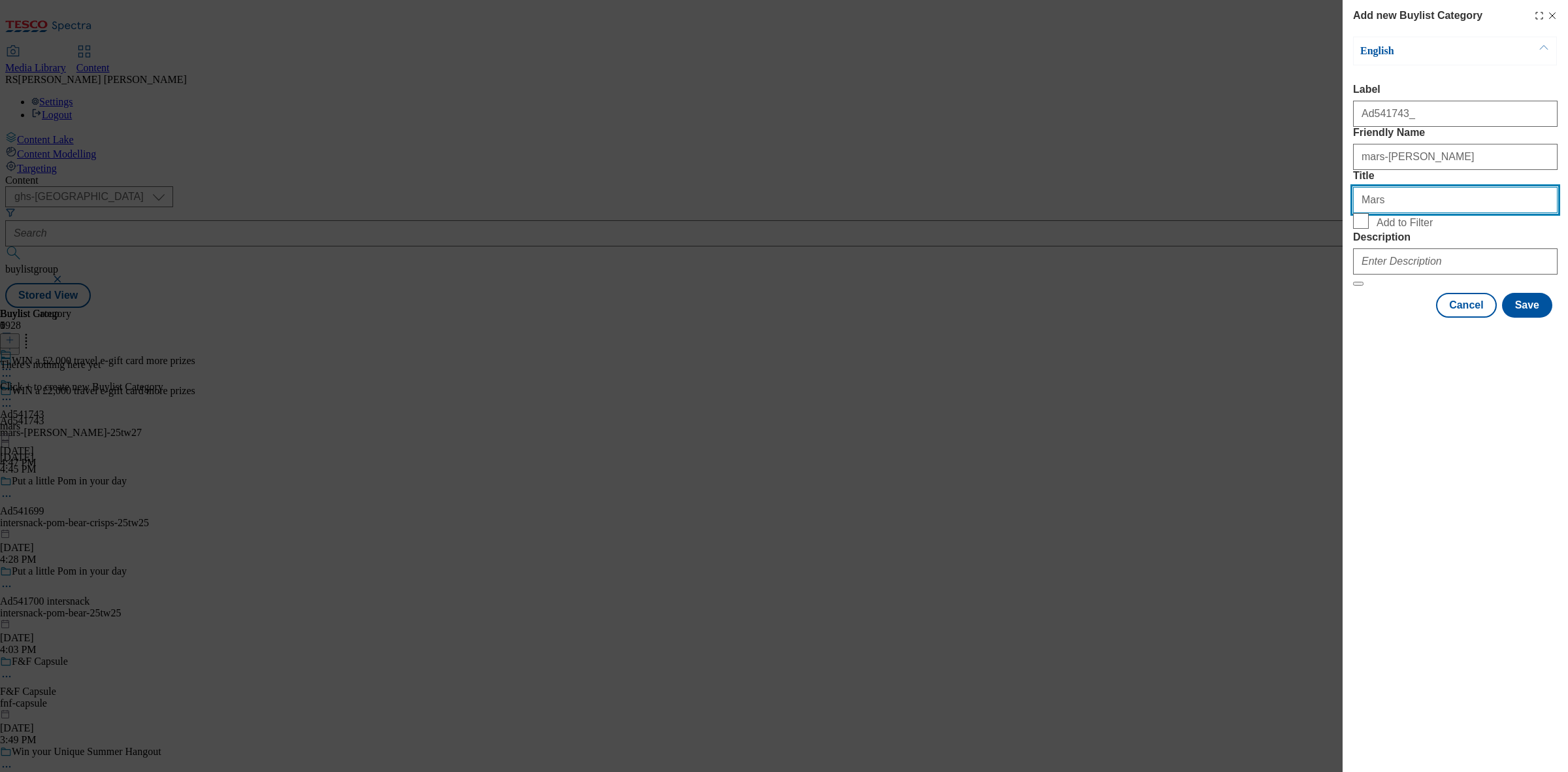
type input "Mars"
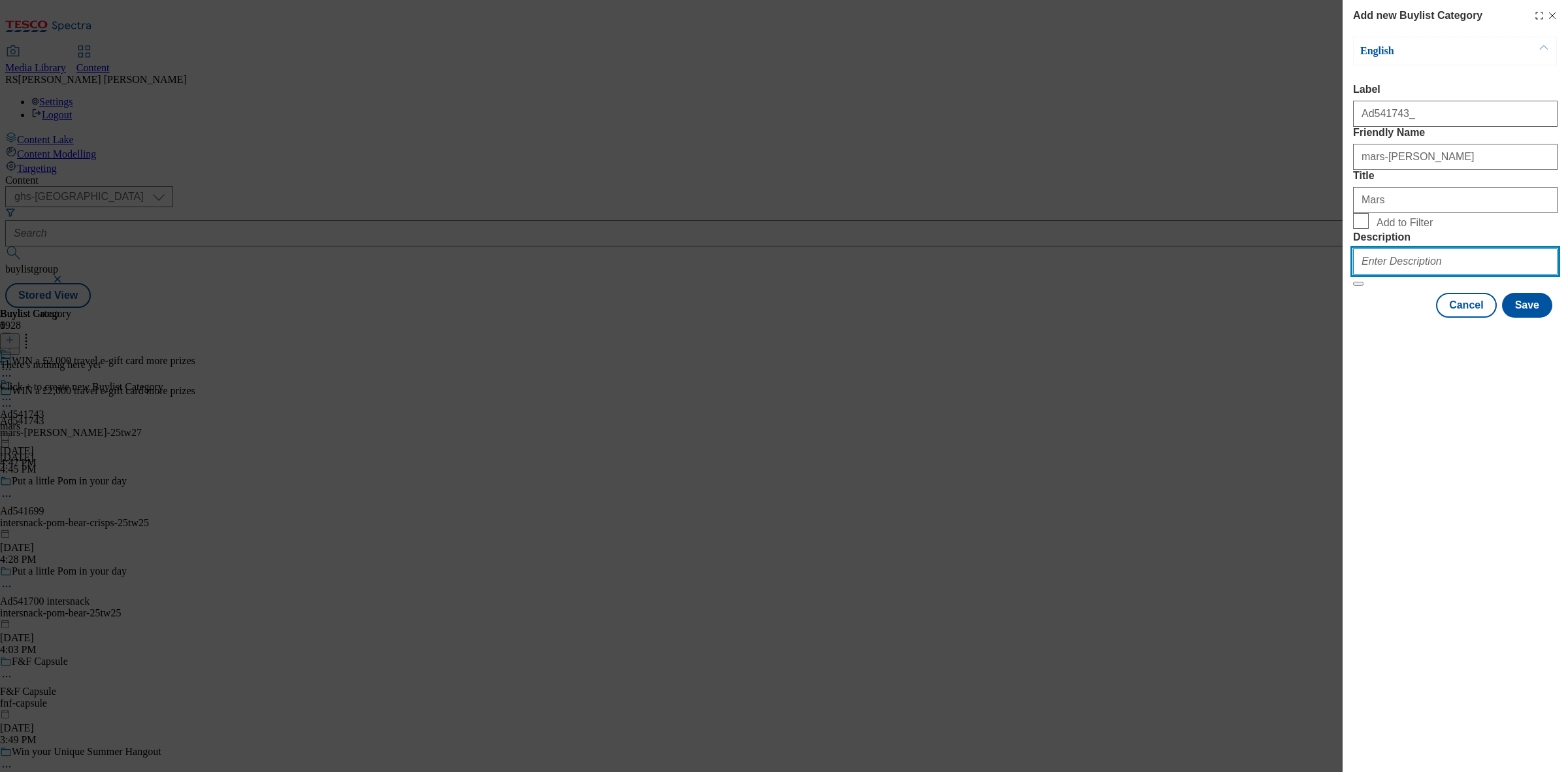
click at [1411, 275] on input "Description" at bounding box center [1455, 261] width 204 height 26
click at [1539, 317] on button "Save" at bounding box center [1527, 305] width 50 height 25
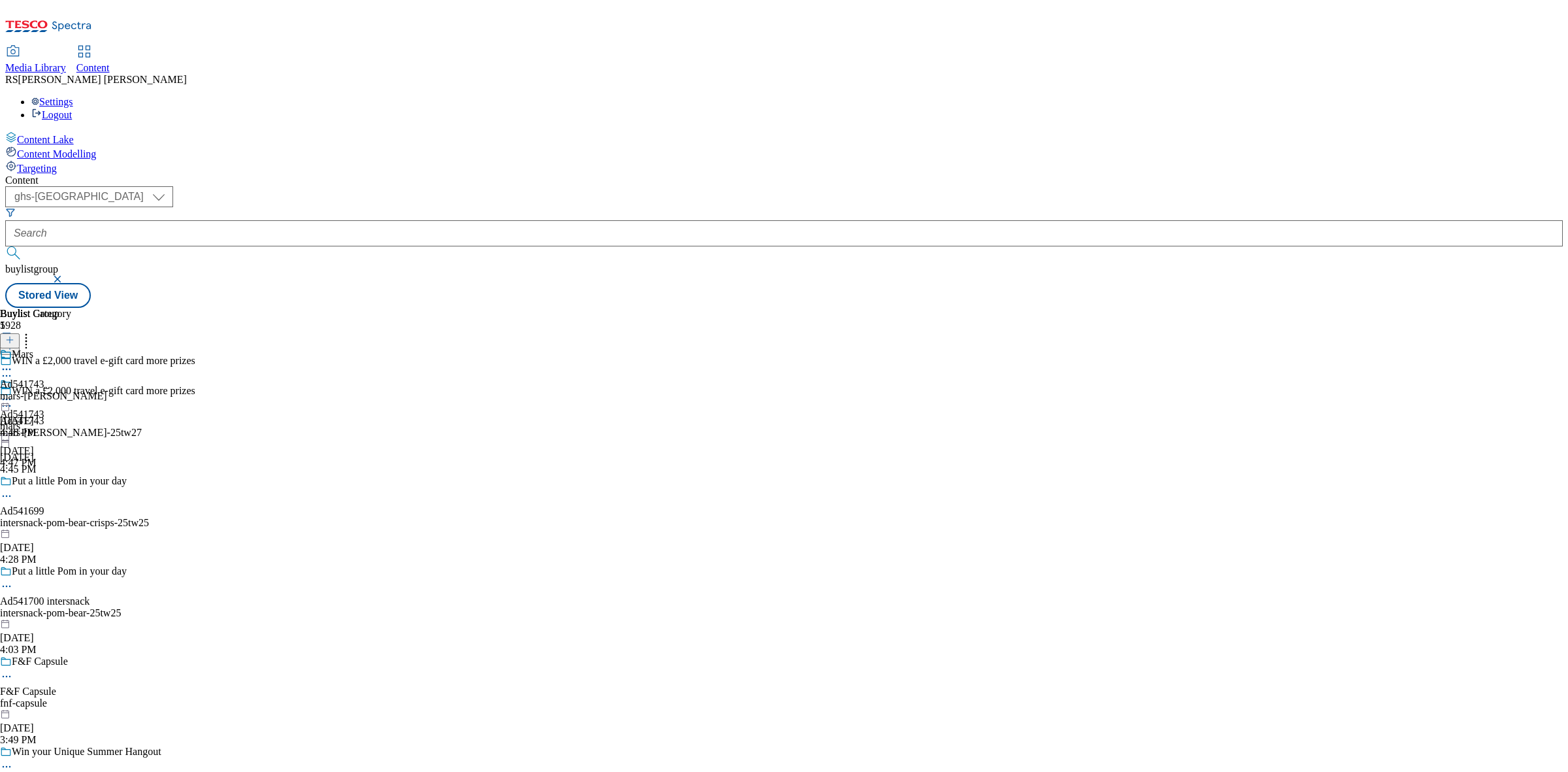
click at [14, 335] on icon at bounding box center [10, 339] width 9 height 9
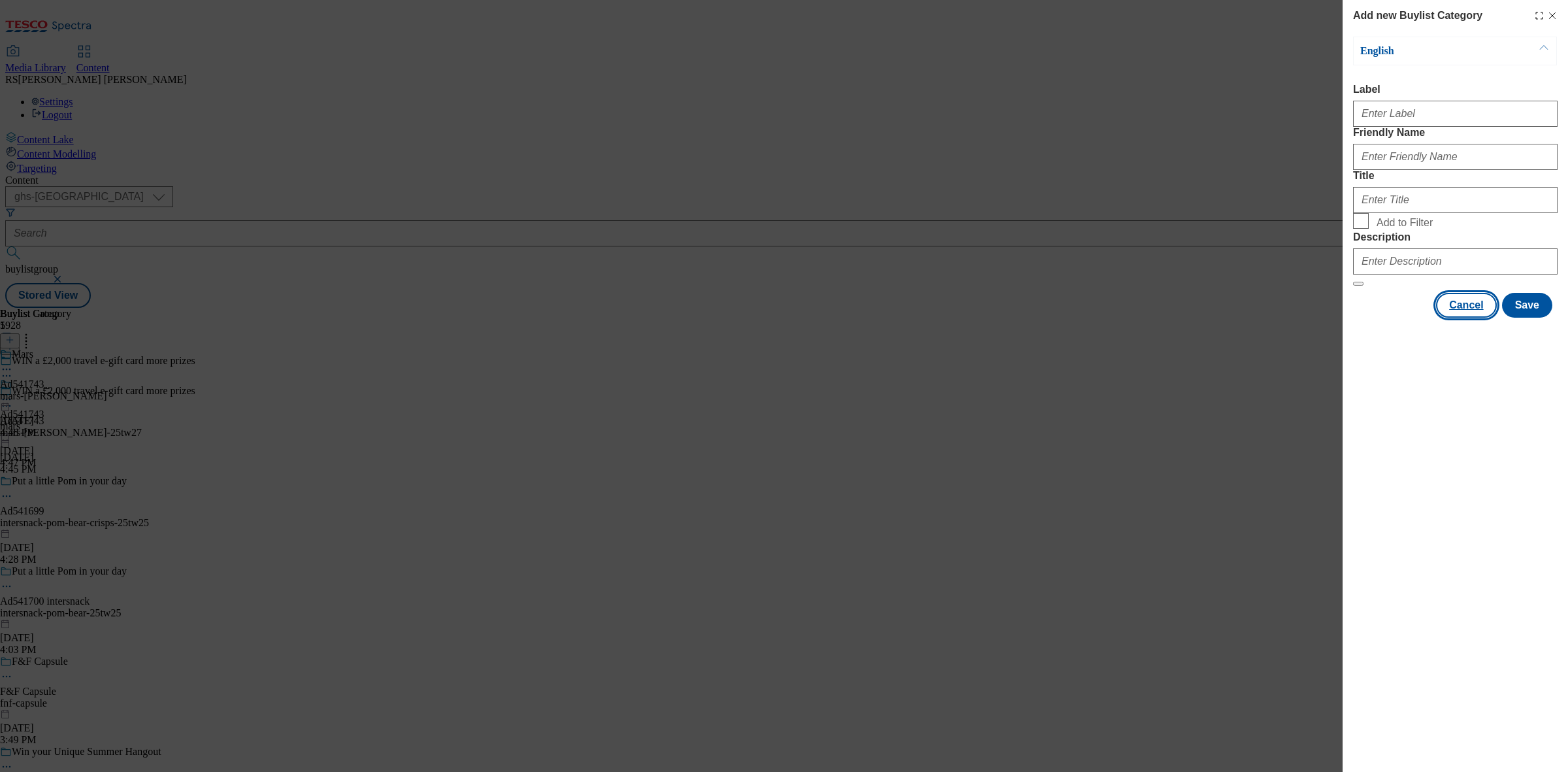
click at [1452, 317] on button "Cancel" at bounding box center [1466, 305] width 60 height 25
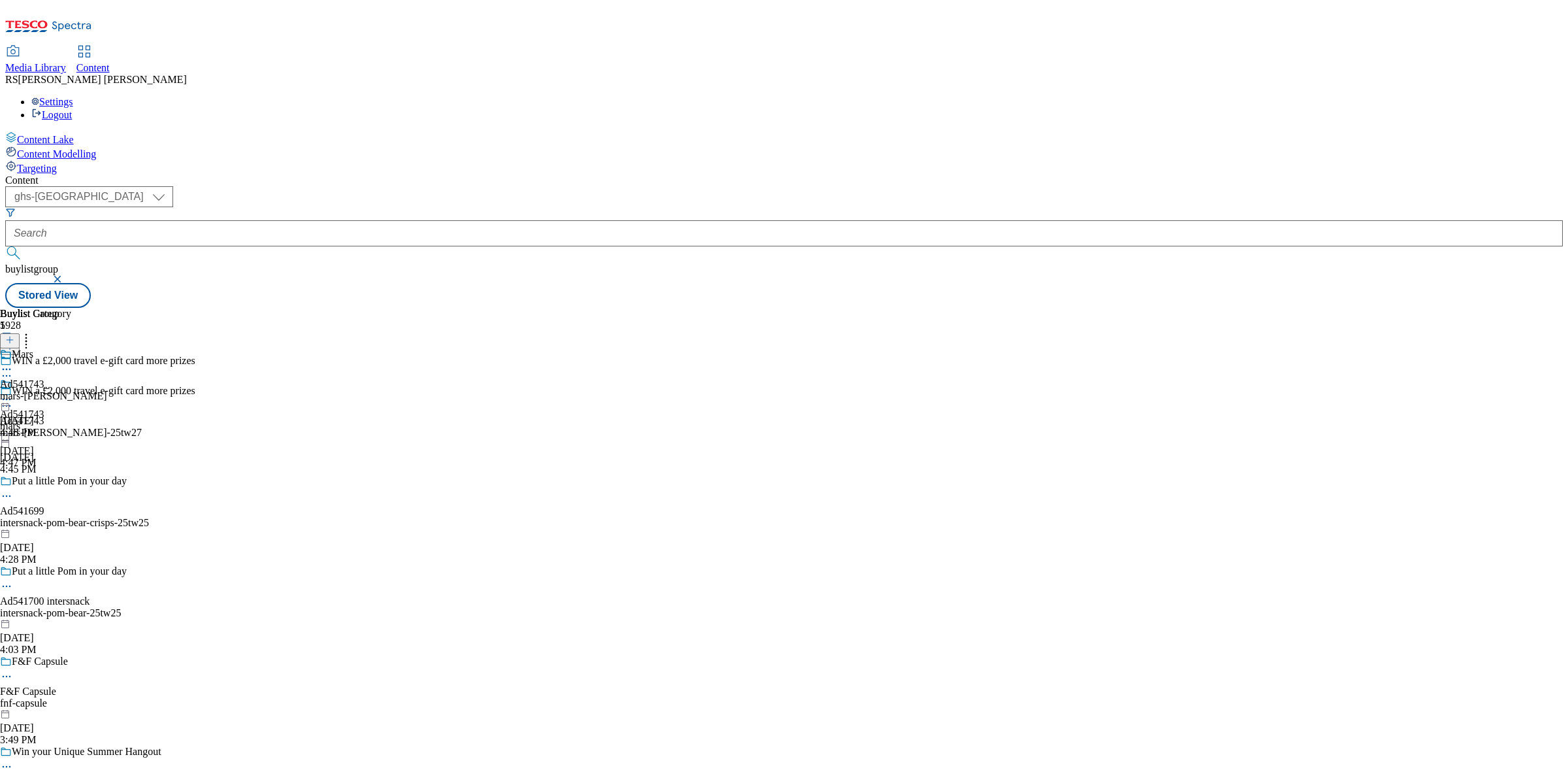
click at [13, 363] on icon at bounding box center [6, 369] width 13 height 13
click at [61, 389] on button "Edit" at bounding box center [43, 397] width 34 height 15
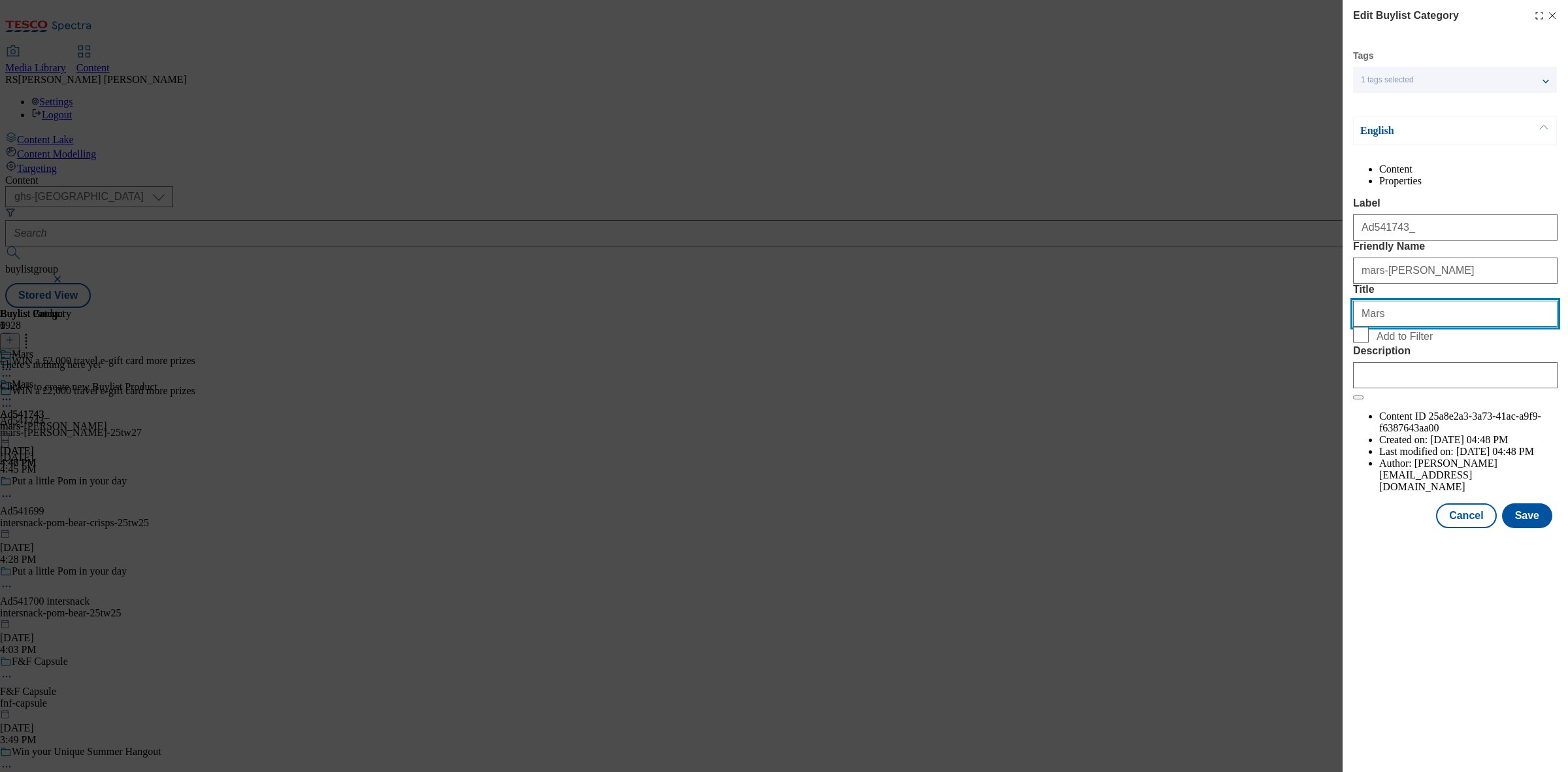
click at [1429, 327] on input "Mars" at bounding box center [1455, 314] width 204 height 26
type input "Mars Food"
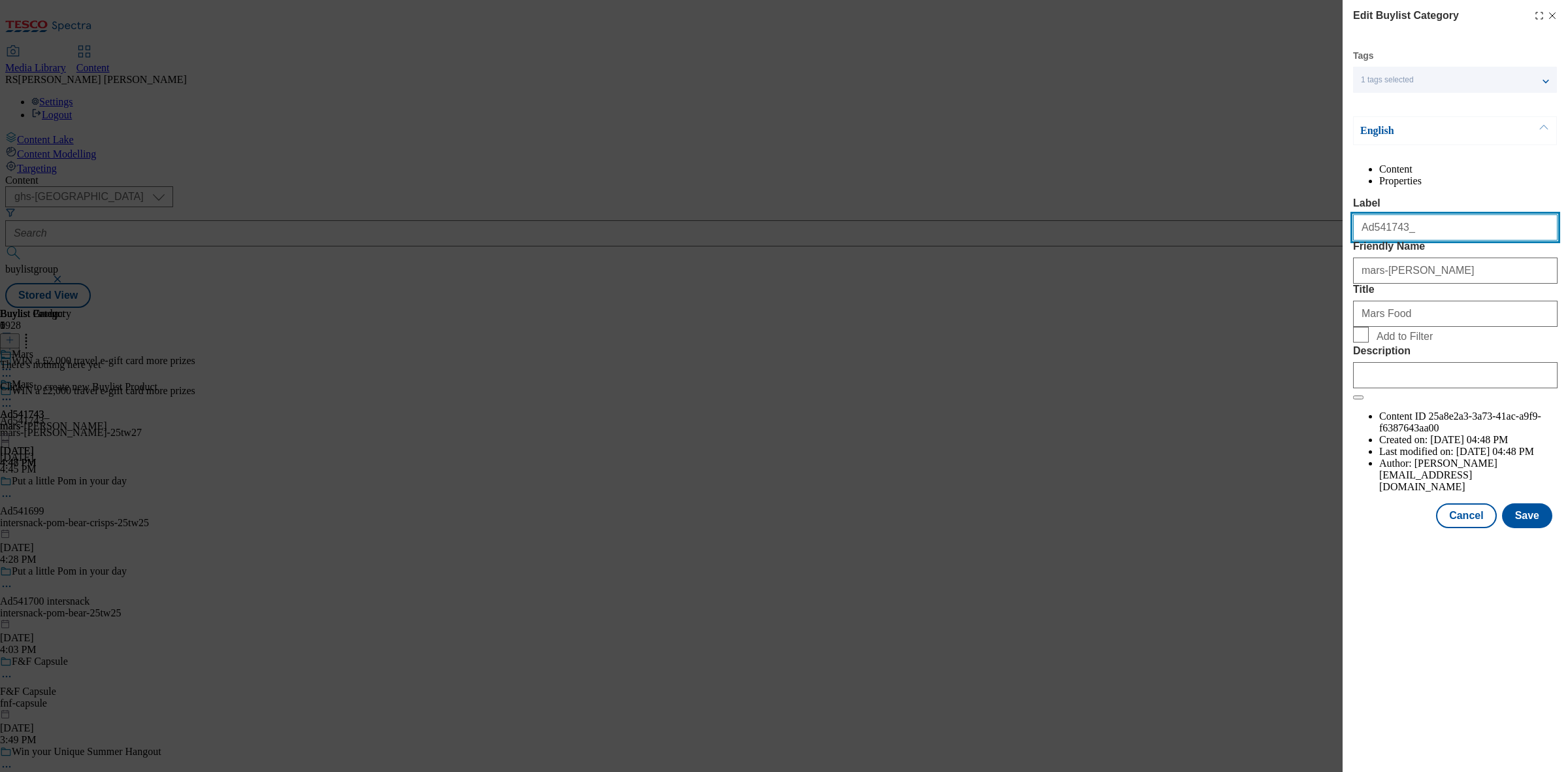
click at [1439, 241] on input "Ad541743_" at bounding box center [1455, 228] width 204 height 26
type input "Ad541743"
click at [1538, 528] on button "Save" at bounding box center [1527, 515] width 50 height 25
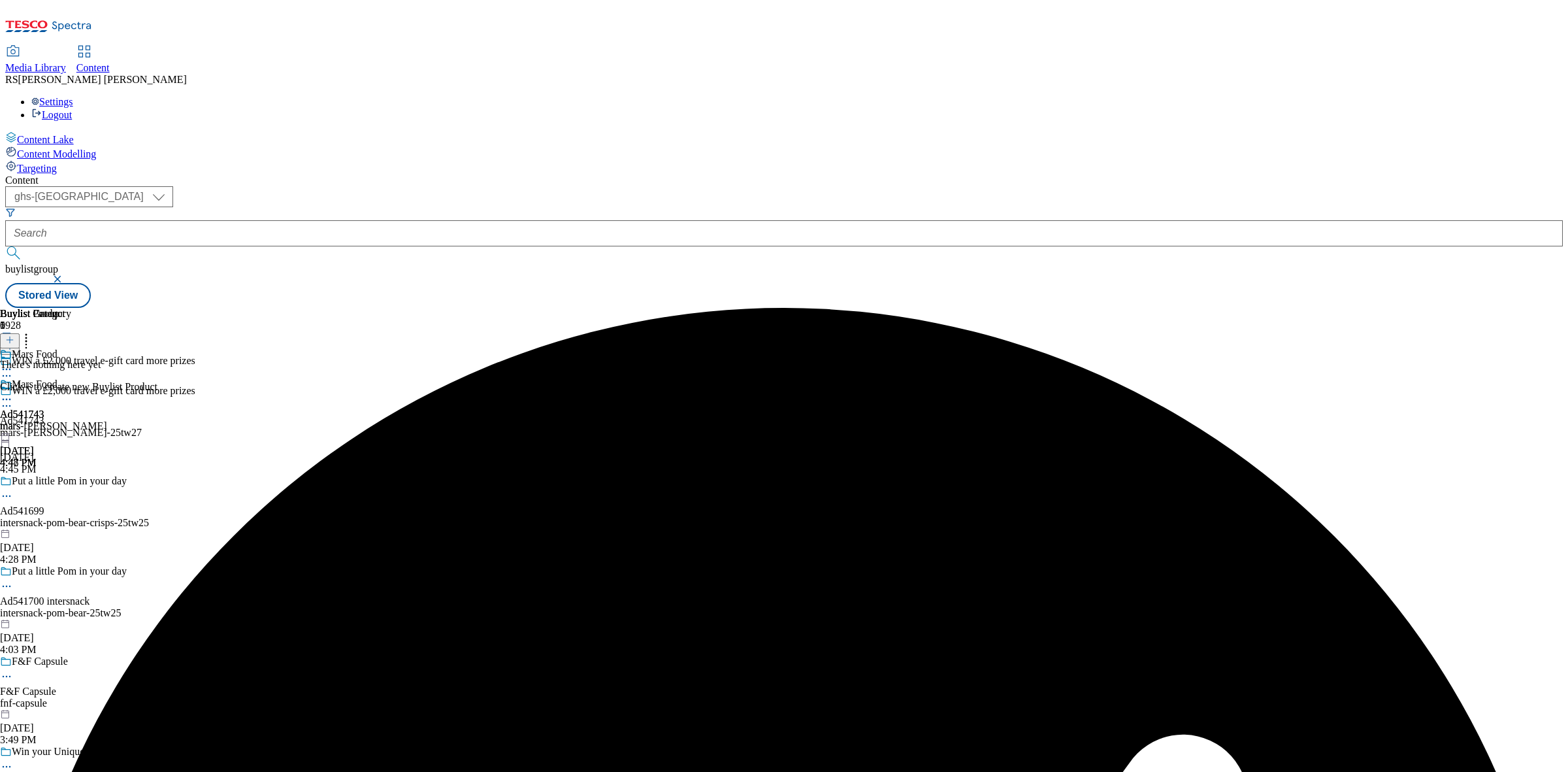
click at [14, 335] on icon at bounding box center [10, 339] width 9 height 9
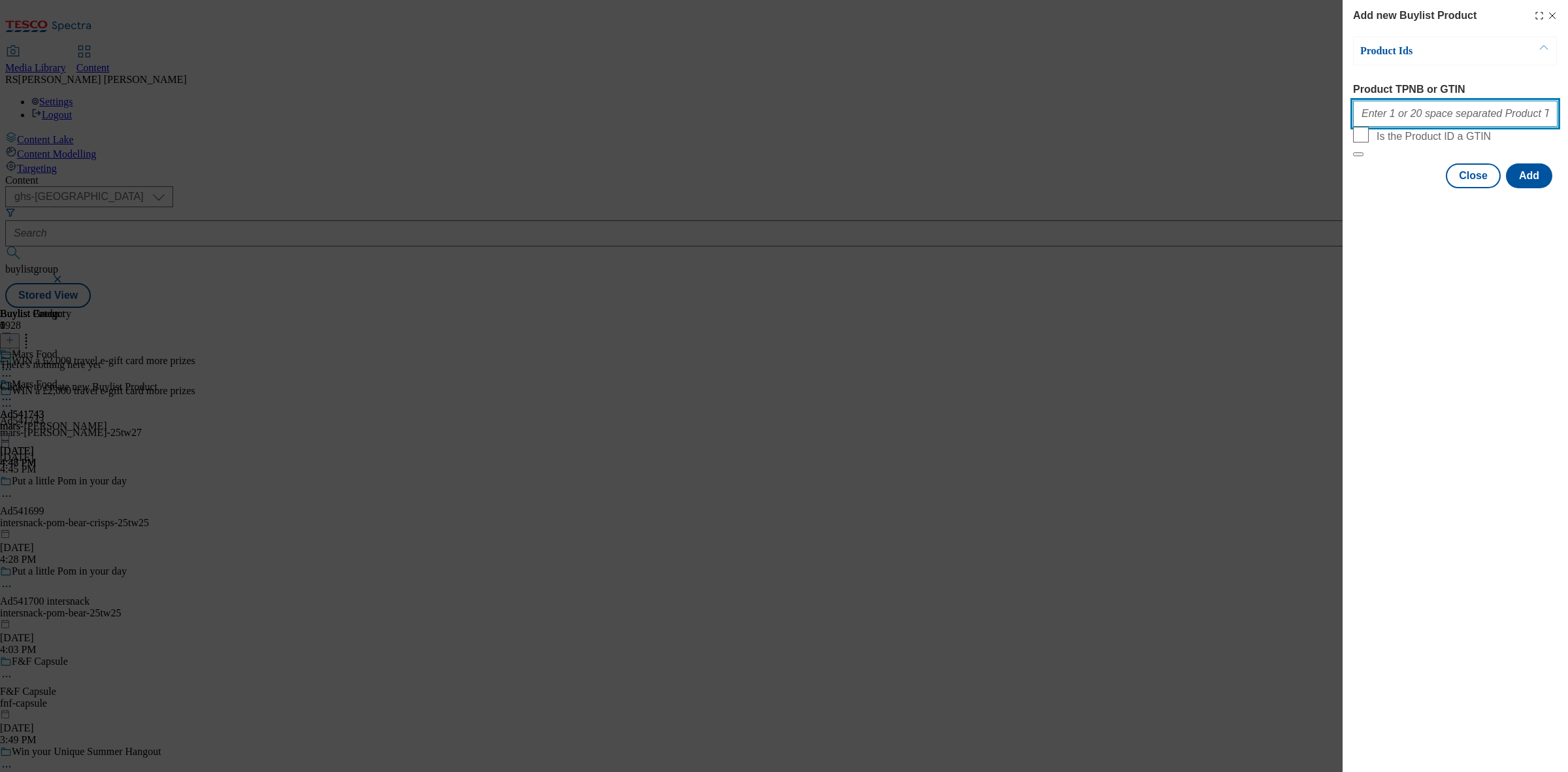
click at [1438, 115] on input "Product TPNB or GTIN" at bounding box center [1455, 114] width 204 height 26
paste input "96810577 96818776 54785439 54785468 82545296 86006442 87176350 87184023 8722438…"
type input "96810577 96818776 54785439 54785468 82545296 86006442 87176350 87184023 8722438…"
click at [1529, 188] on button "Add" at bounding box center [1529, 176] width 46 height 25
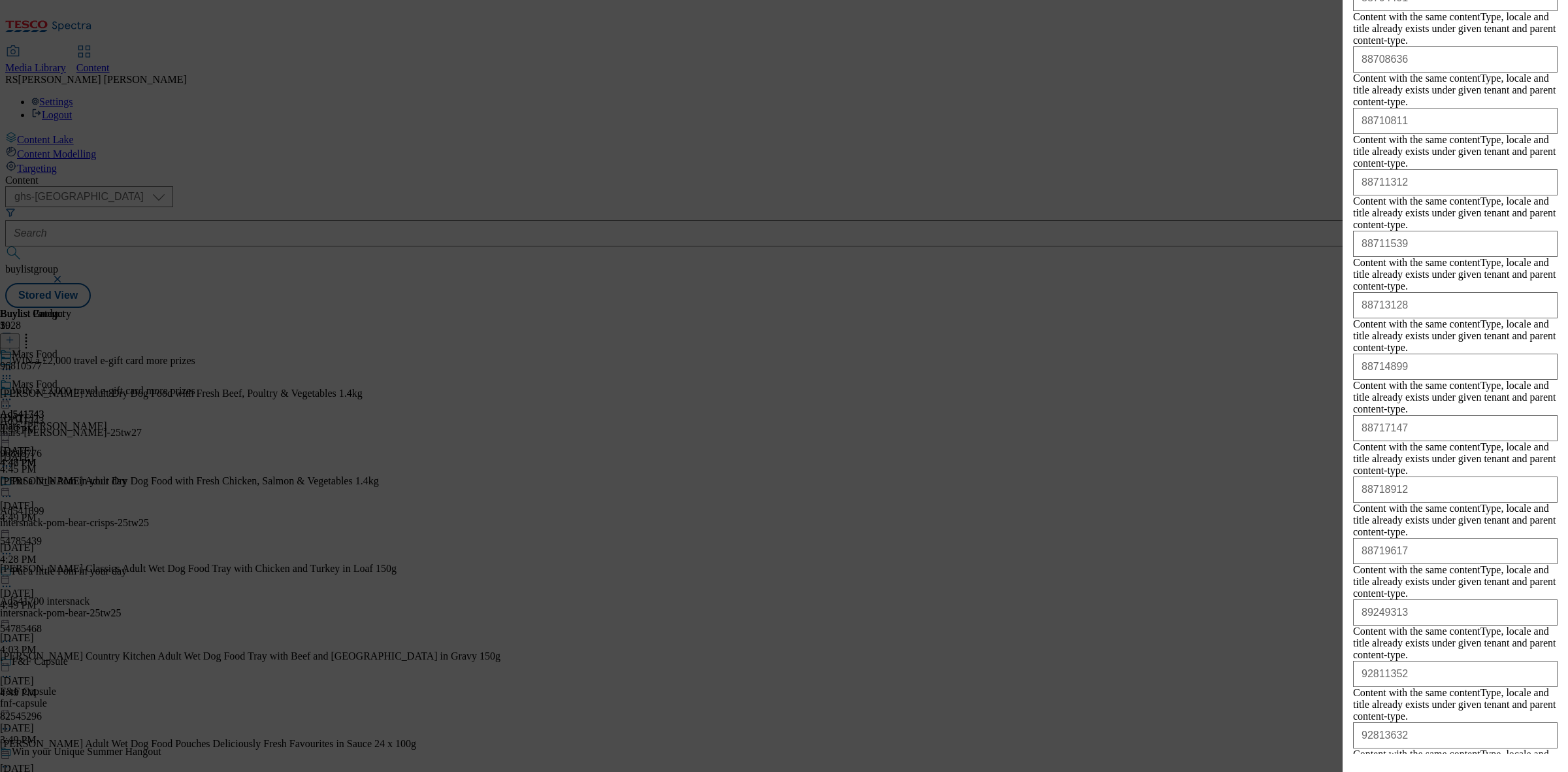
scroll to position [1093, 0]
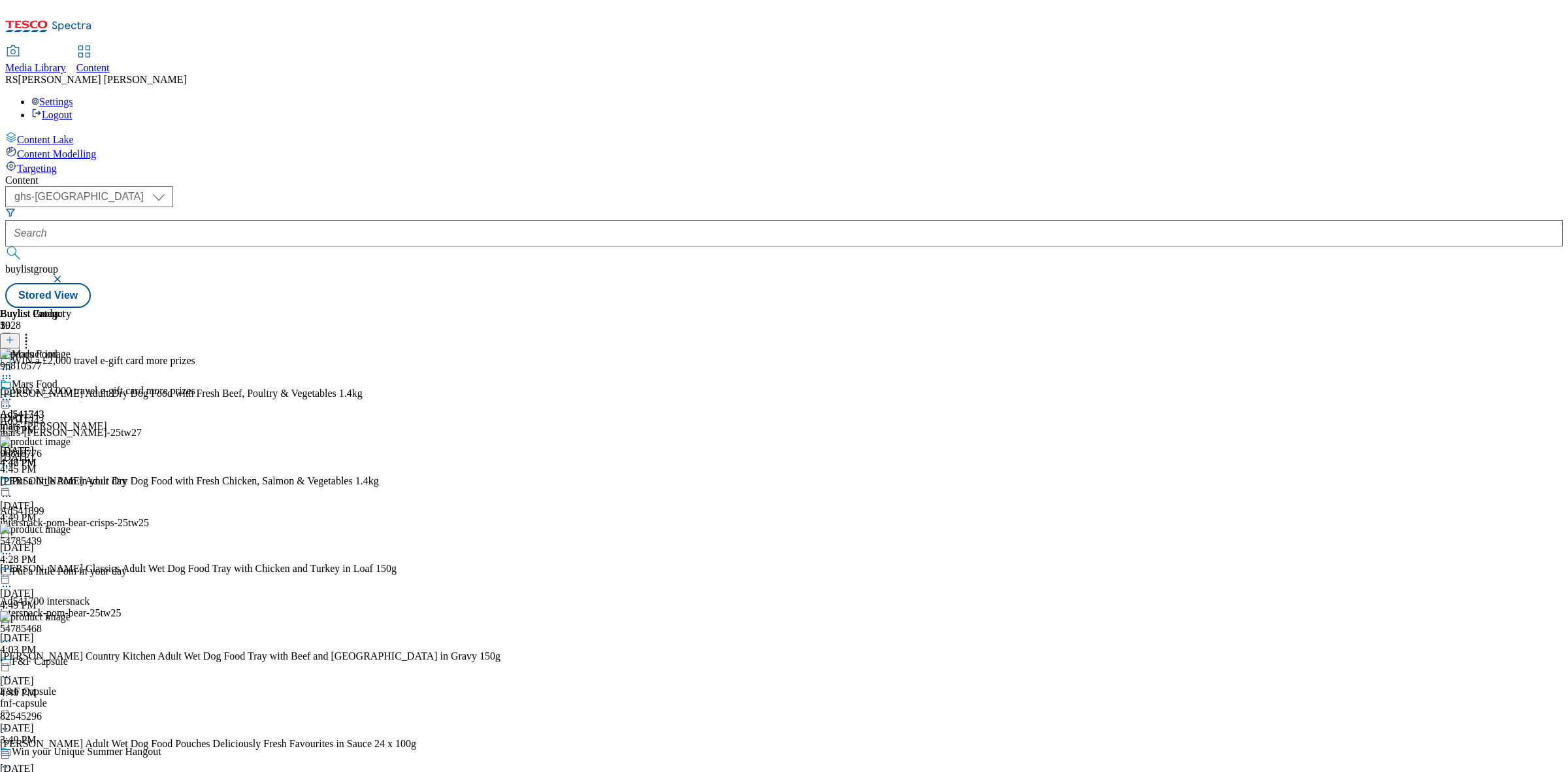
scroll to position [0, 0]
click at [1251, 308] on div "Buylist Group 5928 WIN a £2,000 travel e-gift card more prizes WIN a £2,000 tra…" at bounding box center [784, 308] width 1558 height 0
click at [13, 393] on icon at bounding box center [6, 399] width 13 height 13
click at [77, 479] on button "Preview" at bounding box center [51, 486] width 50 height 15
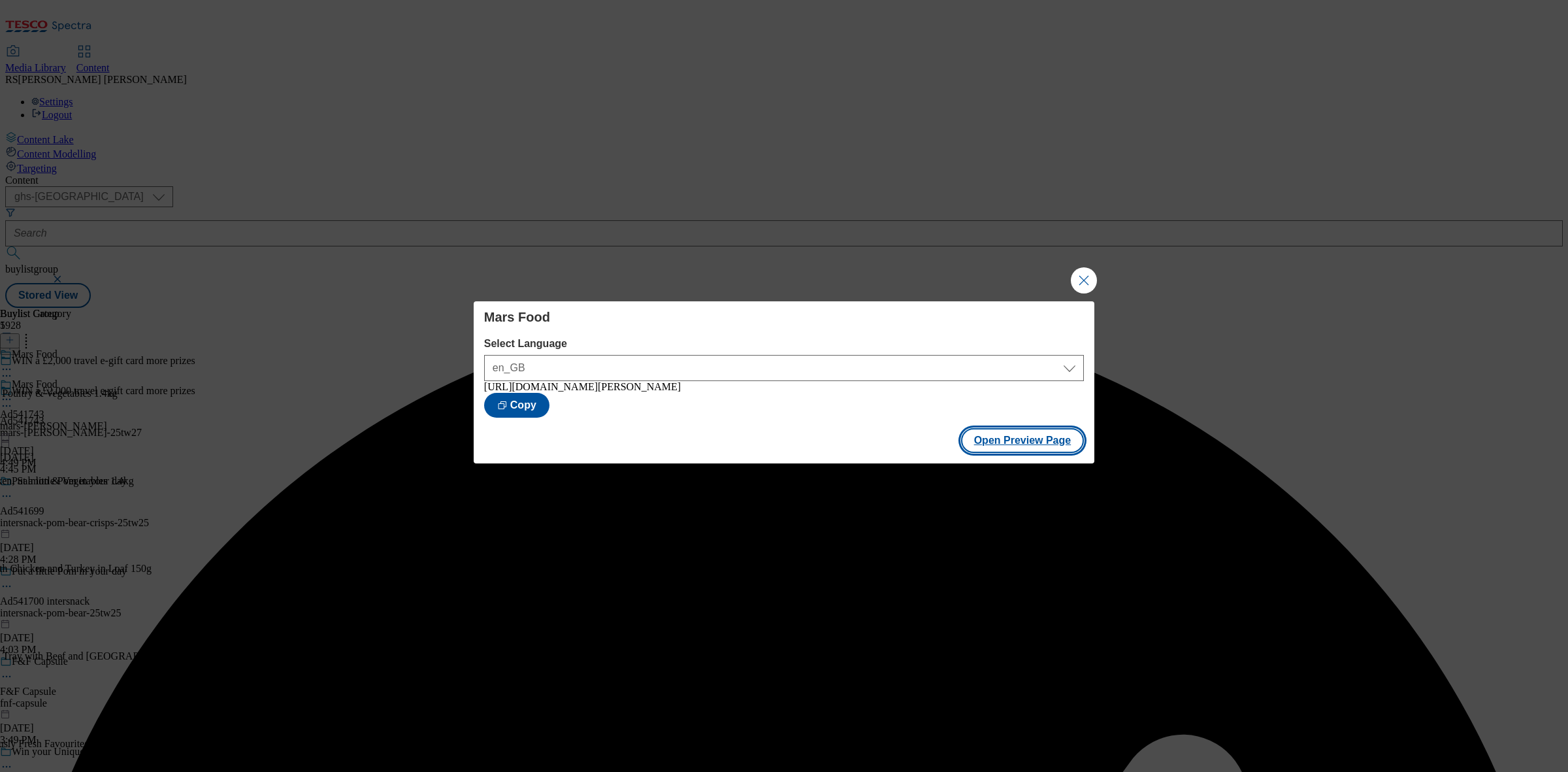
click at [1024, 446] on button "Open Preview Page" at bounding box center [1022, 440] width 123 height 25
click at [1085, 277] on button "Close Modal" at bounding box center [1084, 280] width 26 height 26
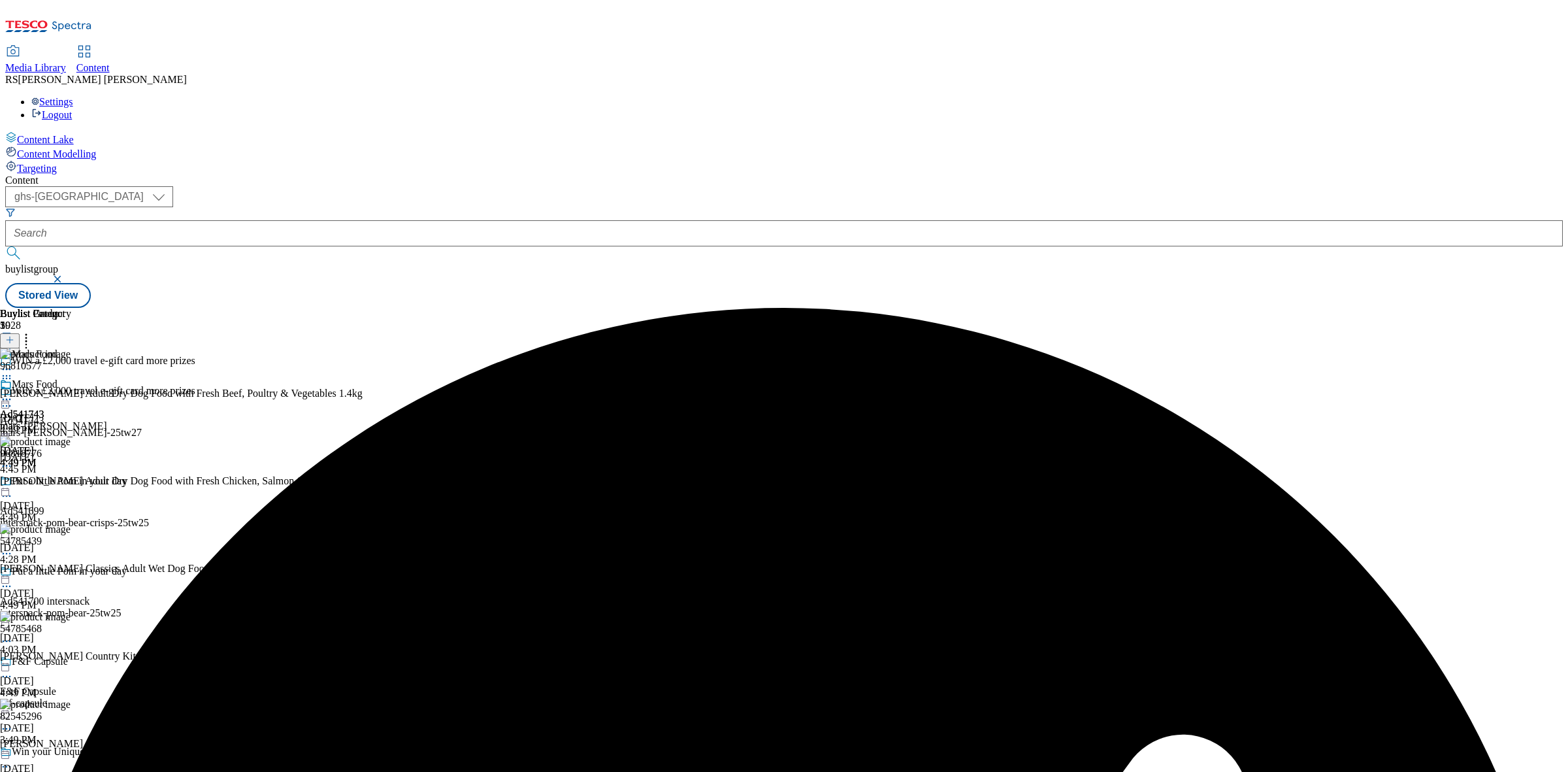
click at [5, 405] on circle at bounding box center [3, 406] width 2 height 2
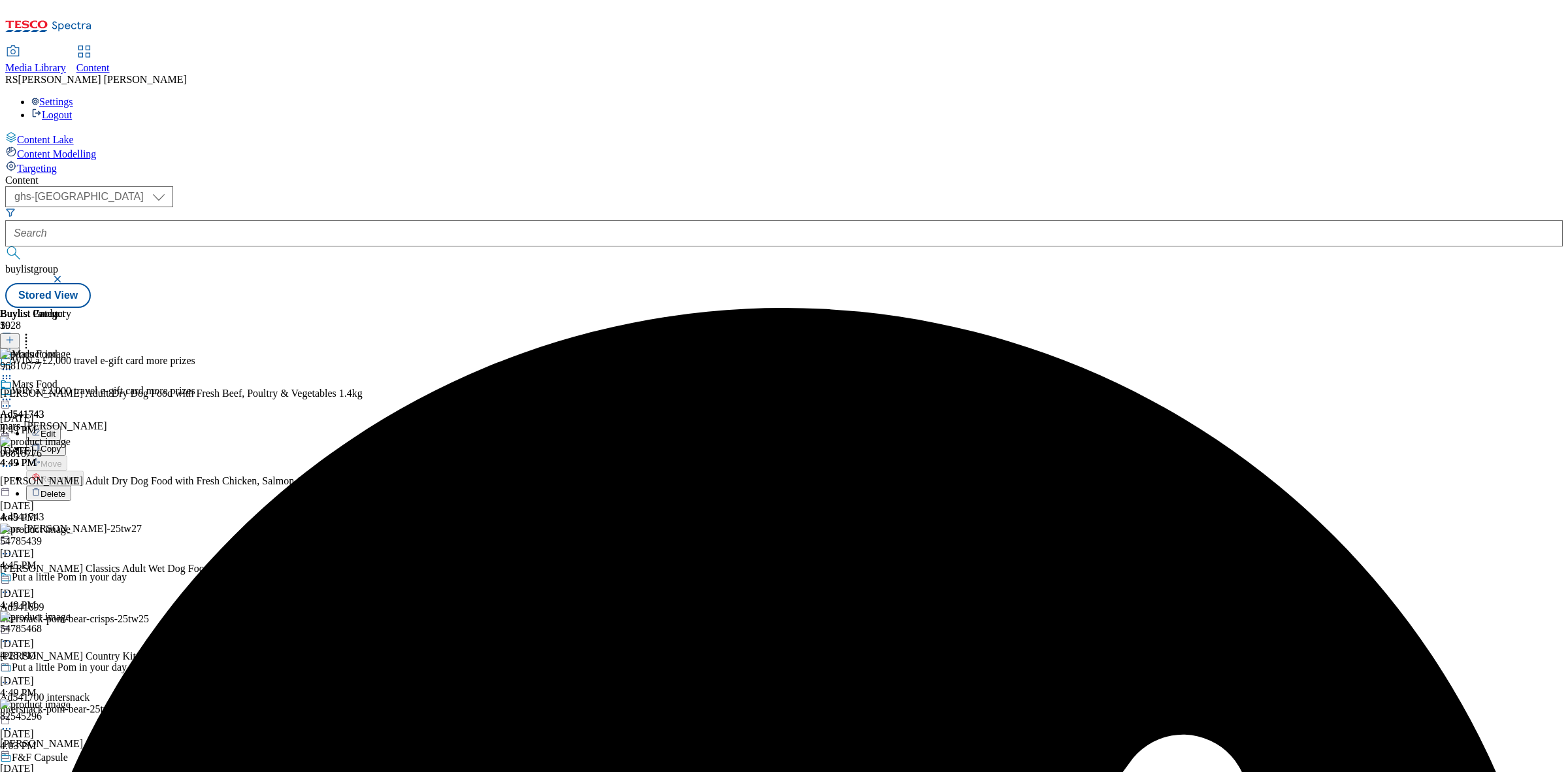
click at [61, 426] on button "Edit" at bounding box center [43, 433] width 34 height 15
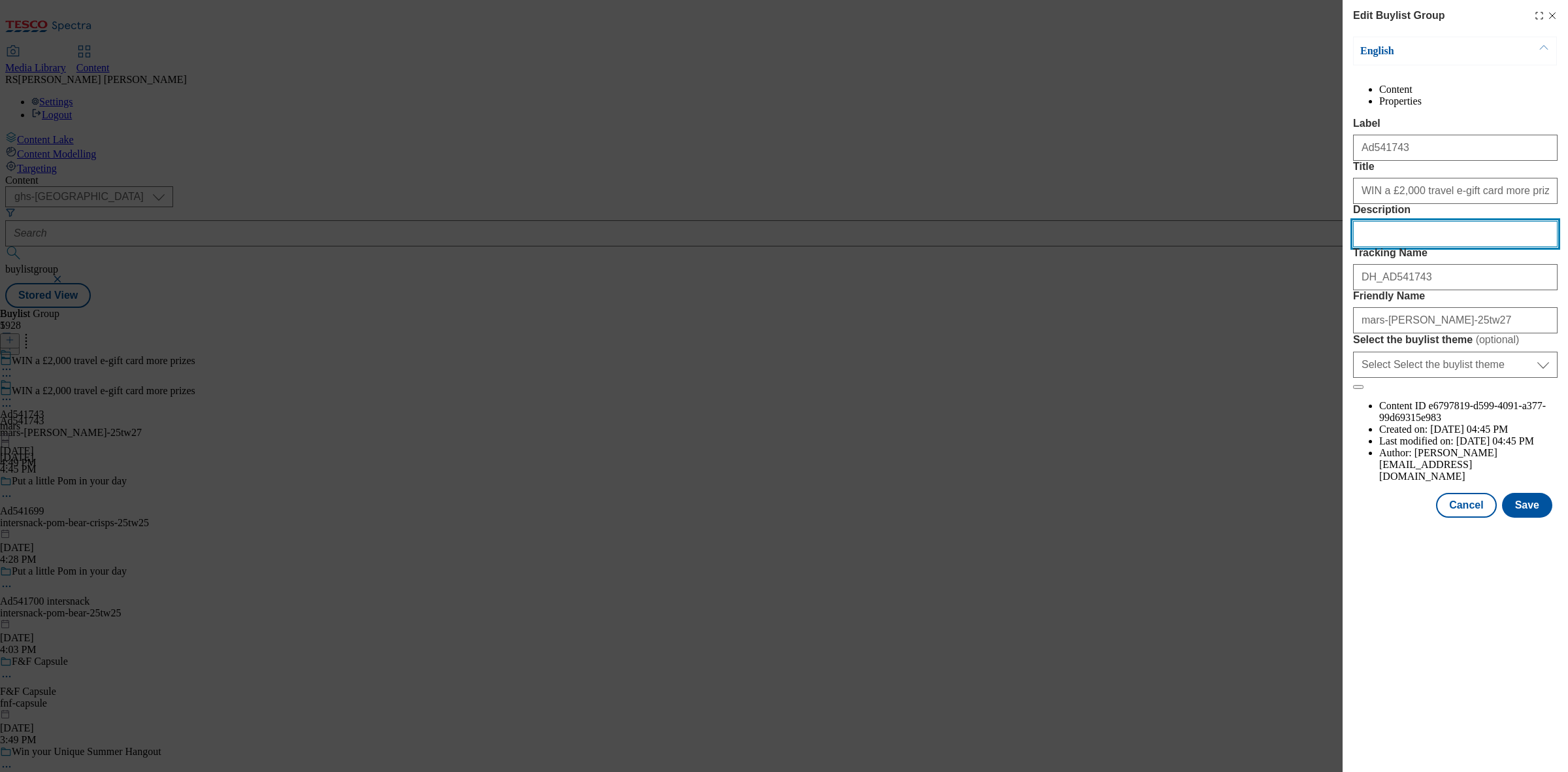
click at [1423, 247] on input "Description" at bounding box center [1455, 234] width 204 height 26
paste input "[PERSON_NAME] Dog Dry Adult Beef, Poultry & Vegetables 1.4kg"
type input "[PERSON_NAME] Dog Dry Adult Beef, Poultry & Vegetables 1.4kg"
click at [1525, 517] on button "Save" at bounding box center [1527, 505] width 50 height 25
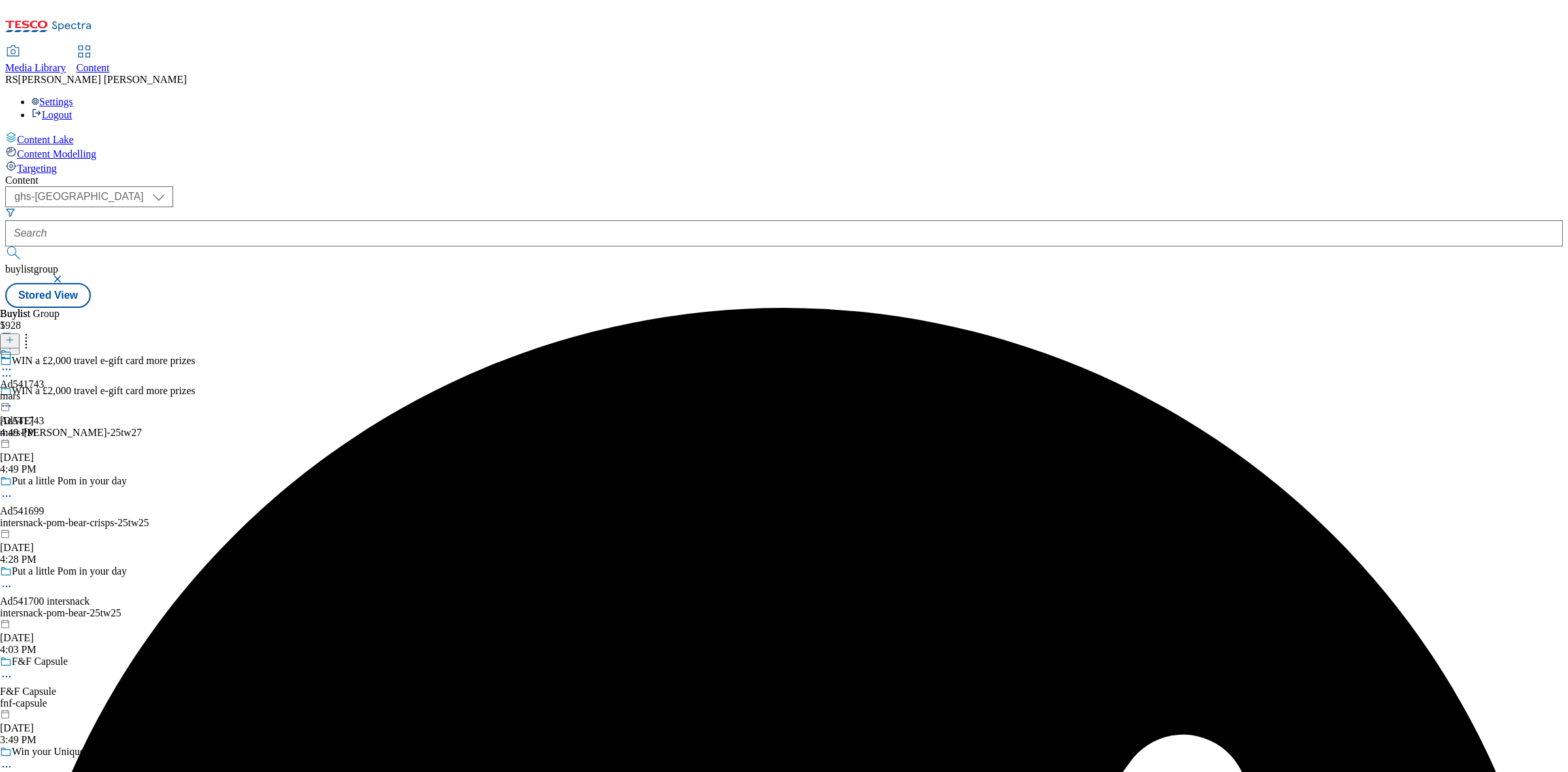
click at [13, 363] on icon at bounding box center [6, 369] width 13 height 13
click at [61, 389] on button "Edit" at bounding box center [43, 397] width 34 height 15
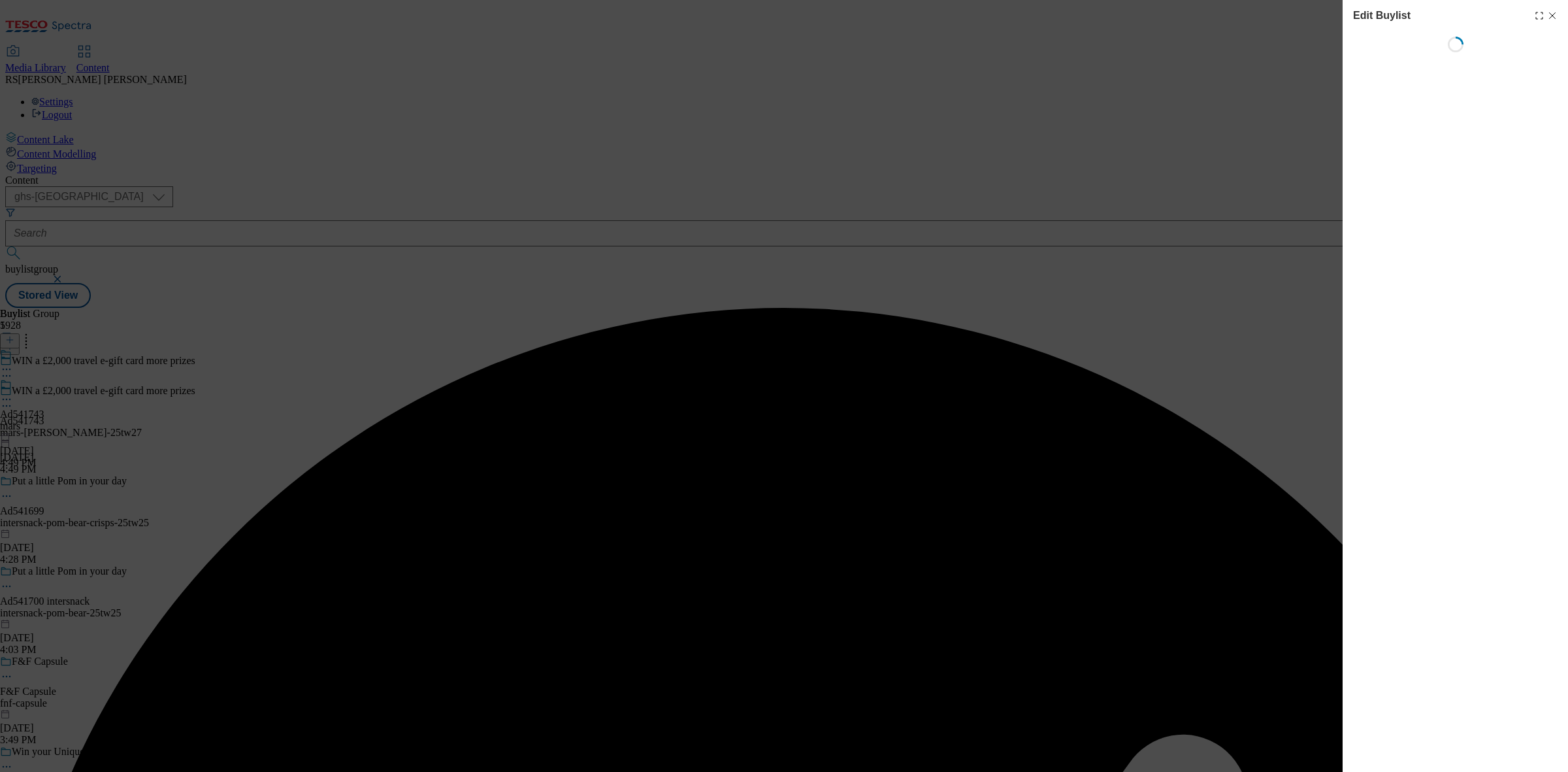
select select "tactical"
select select "supplier funded short term 1-3 weeks"
select select "dunnhumby"
select select "Banner"
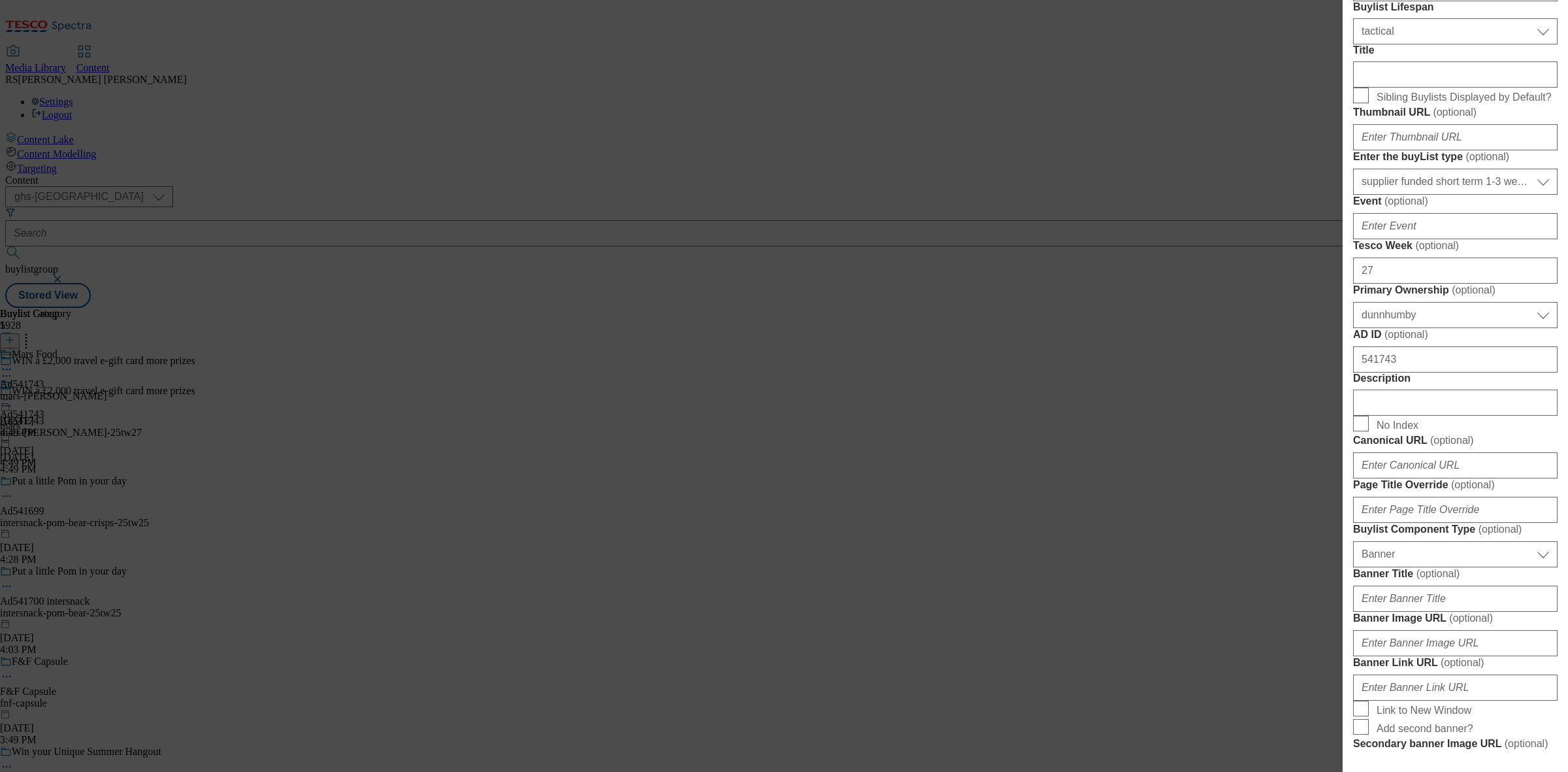
scroll to position [327, 0]
click at [1389, 414] on input "Description" at bounding box center [1455, 402] width 204 height 26
paste input "[PERSON_NAME] Dog Dry Adult Beef, Poultry & Vegetables 1.4kg"
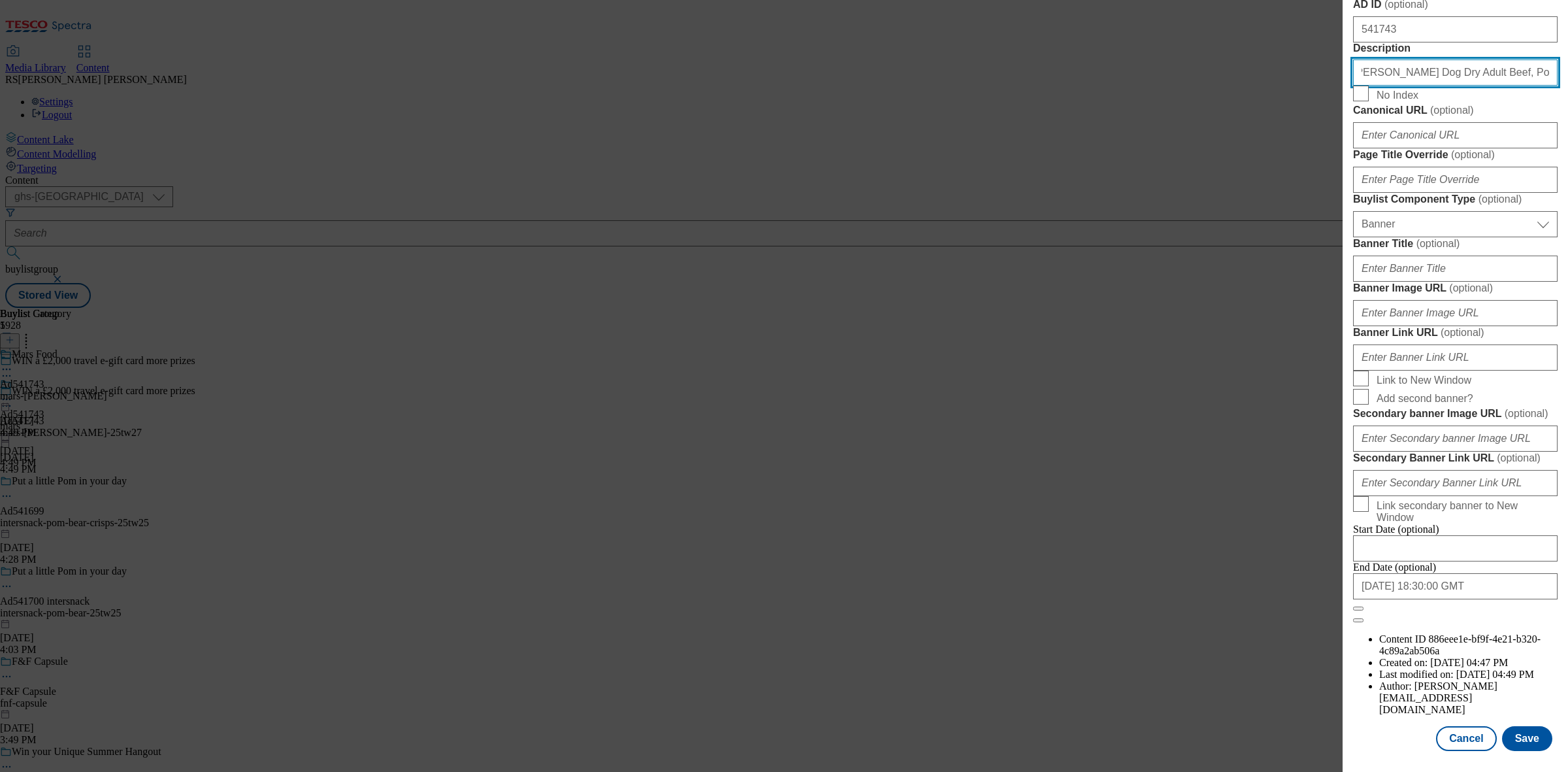
scroll to position [1140, 0]
type input "[PERSON_NAME] Dog Dry Adult Beef, Poultry & Vegetables 1.4kg"
click at [1516, 726] on button "Save" at bounding box center [1527, 738] width 50 height 25
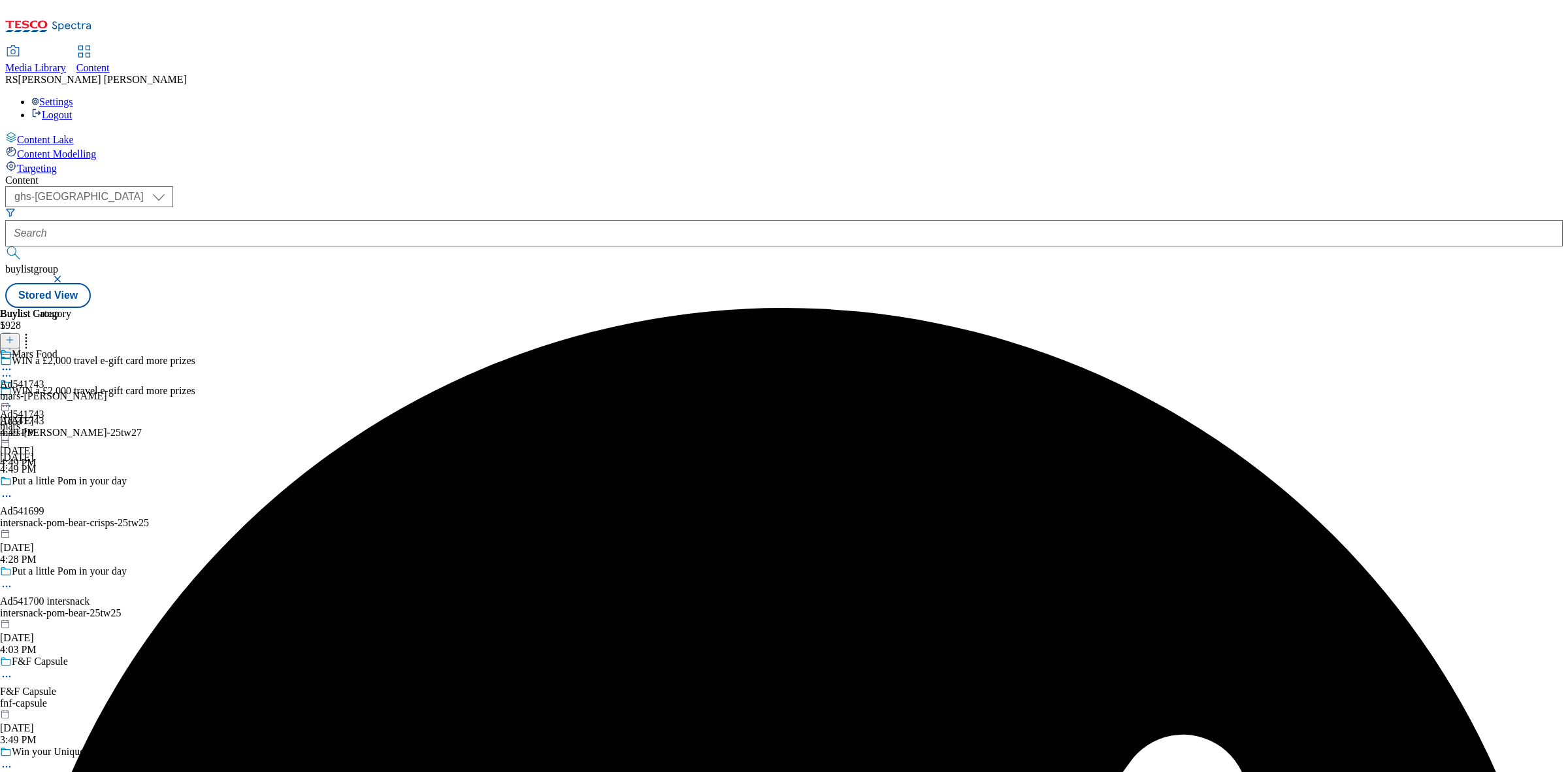
click at [8, 368] on circle at bounding box center [7, 369] width 2 height 2
click at [61, 389] on button "Edit" at bounding box center [43, 397] width 34 height 15
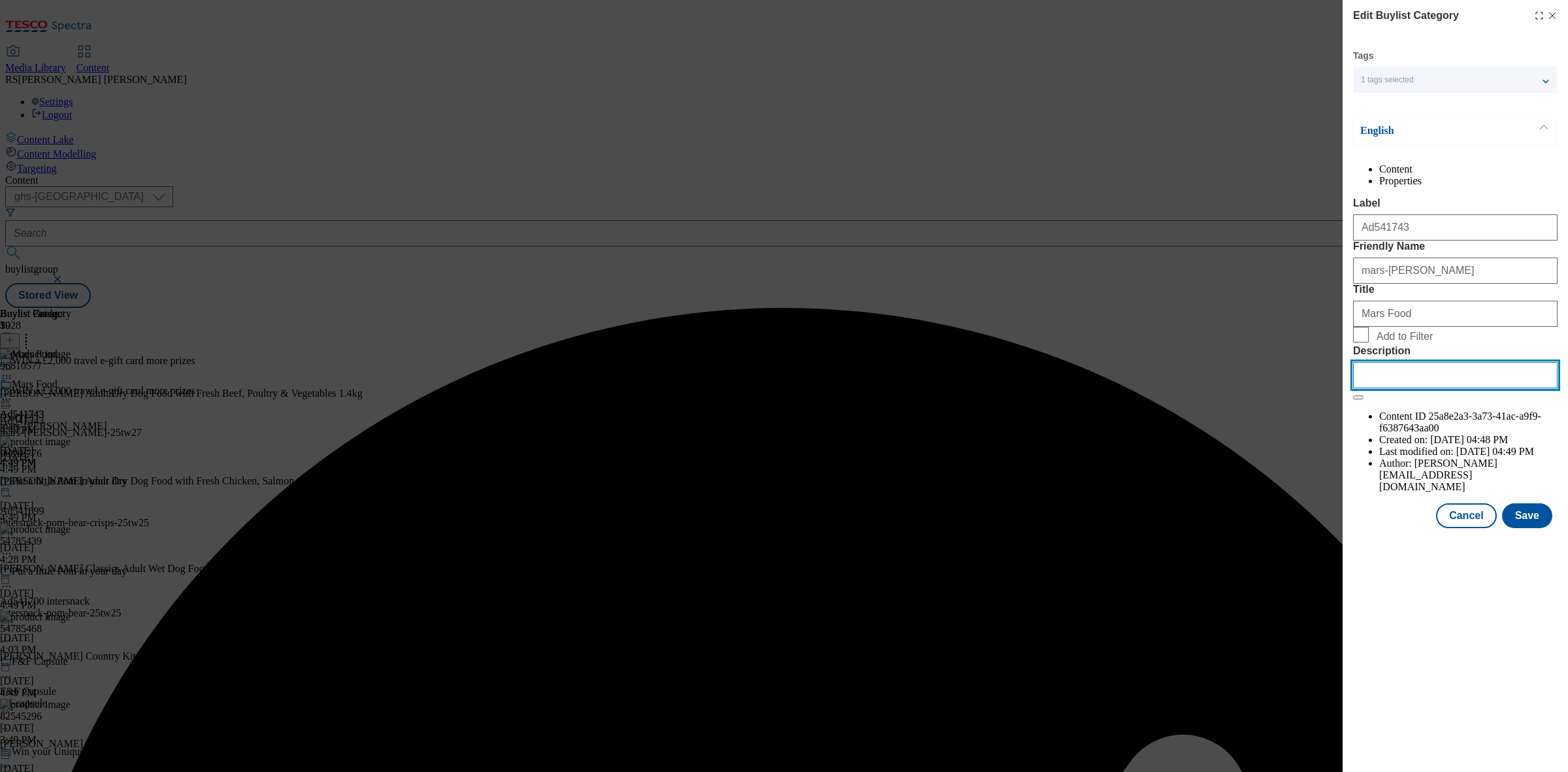
click at [1398, 388] on input "Description" at bounding box center [1455, 375] width 204 height 26
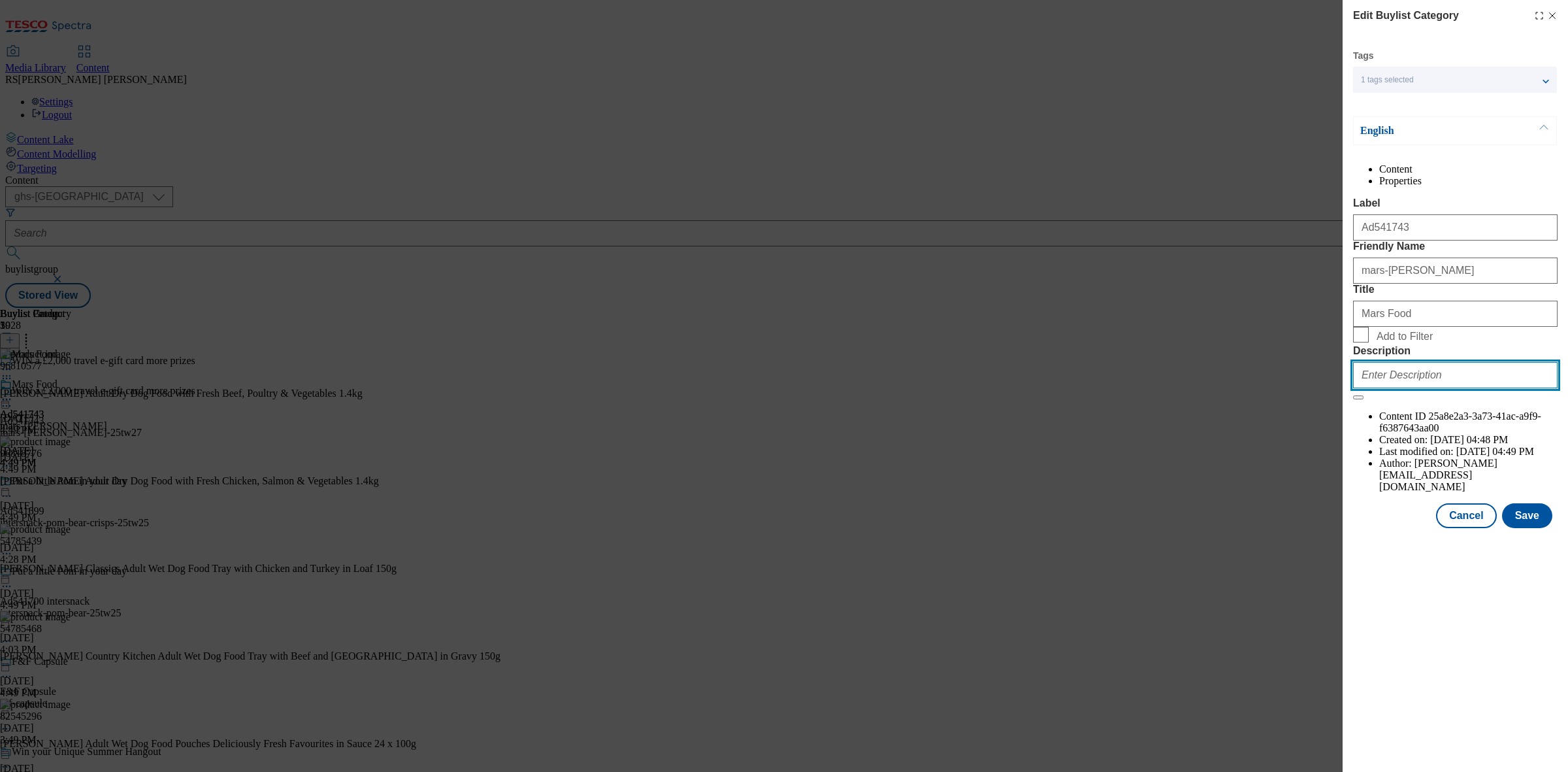
paste input "[PERSON_NAME] Dog Dry Adult Beef, Poultry & Vegetables 1.4kg"
type input "[PERSON_NAME] Dog Dry Adult Beef, Poultry & Vegetables 1.4kg"
click at [1537, 528] on button "Save" at bounding box center [1527, 515] width 50 height 25
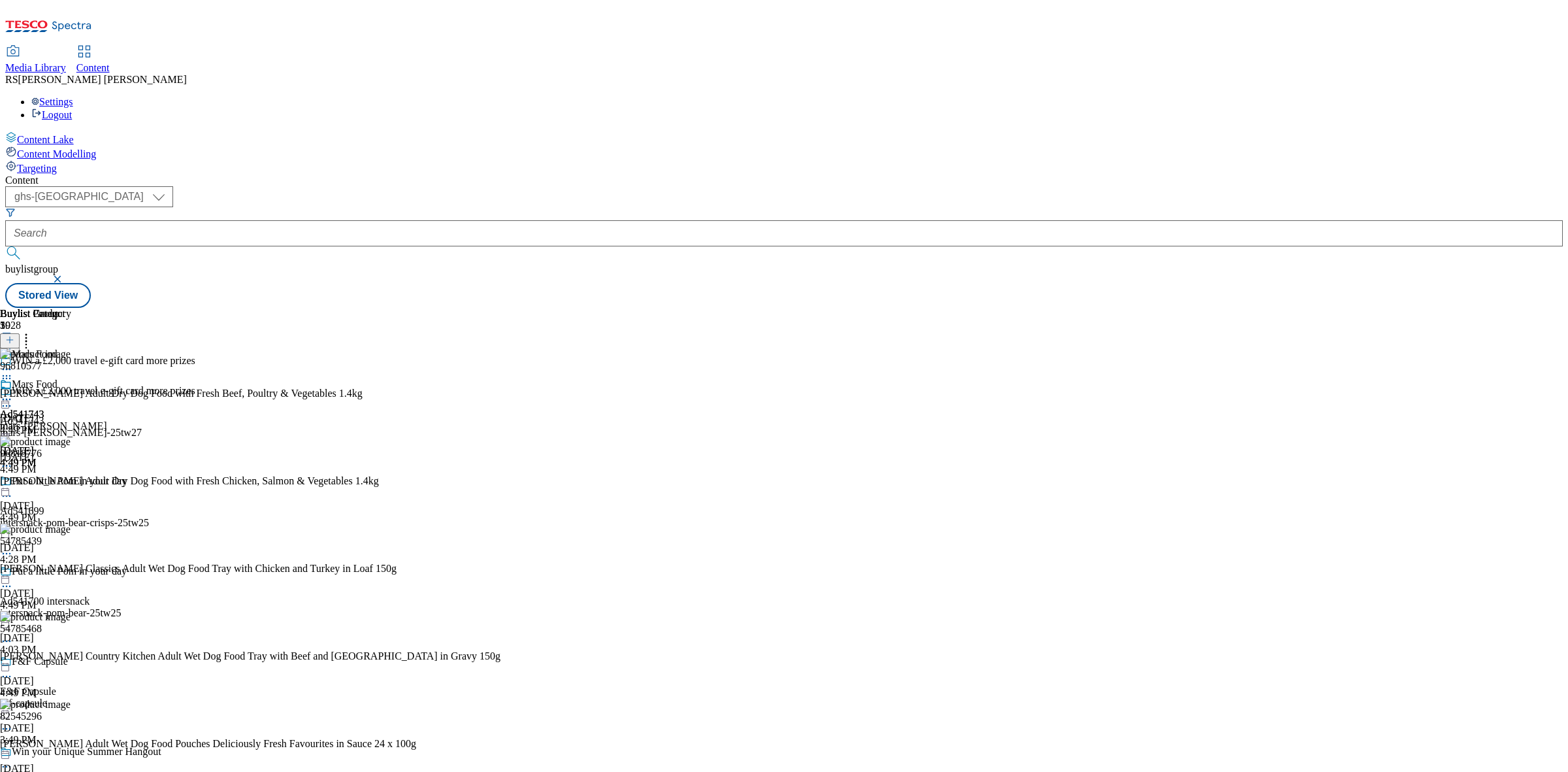
click at [1164, 308] on div "Buylist Group 5928 WIN a £2,000 travel e-gift card more prizes WIN a £2,000 tra…" at bounding box center [784, 308] width 1558 height 0
click at [13, 393] on icon at bounding box center [6, 399] width 13 height 13
click at [61, 419] on button "Edit" at bounding box center [43, 426] width 34 height 15
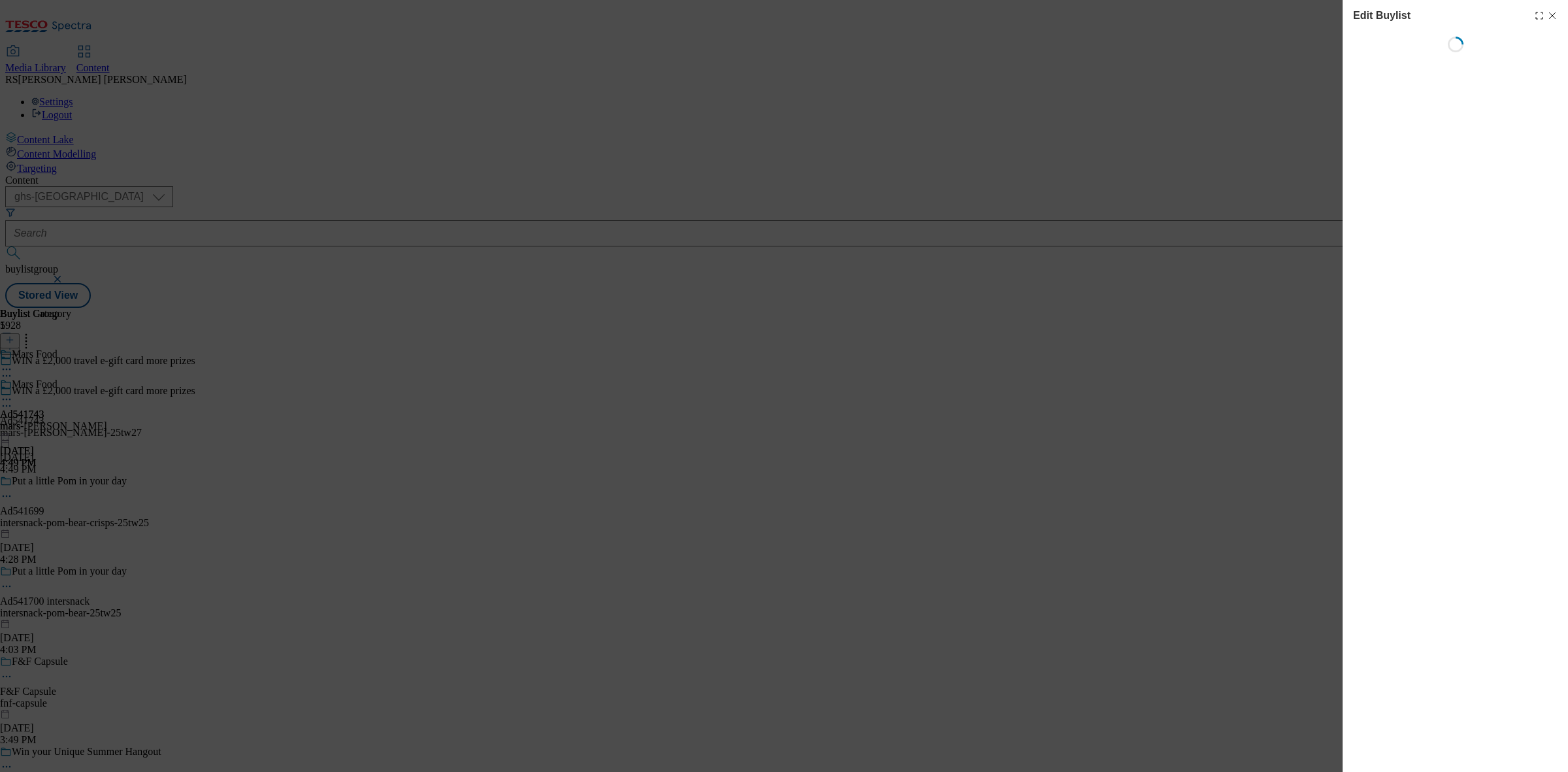
select select "tactical"
select select "supplier funded short term 1-3 weeks"
select select "dunnhumby"
select select "Banner"
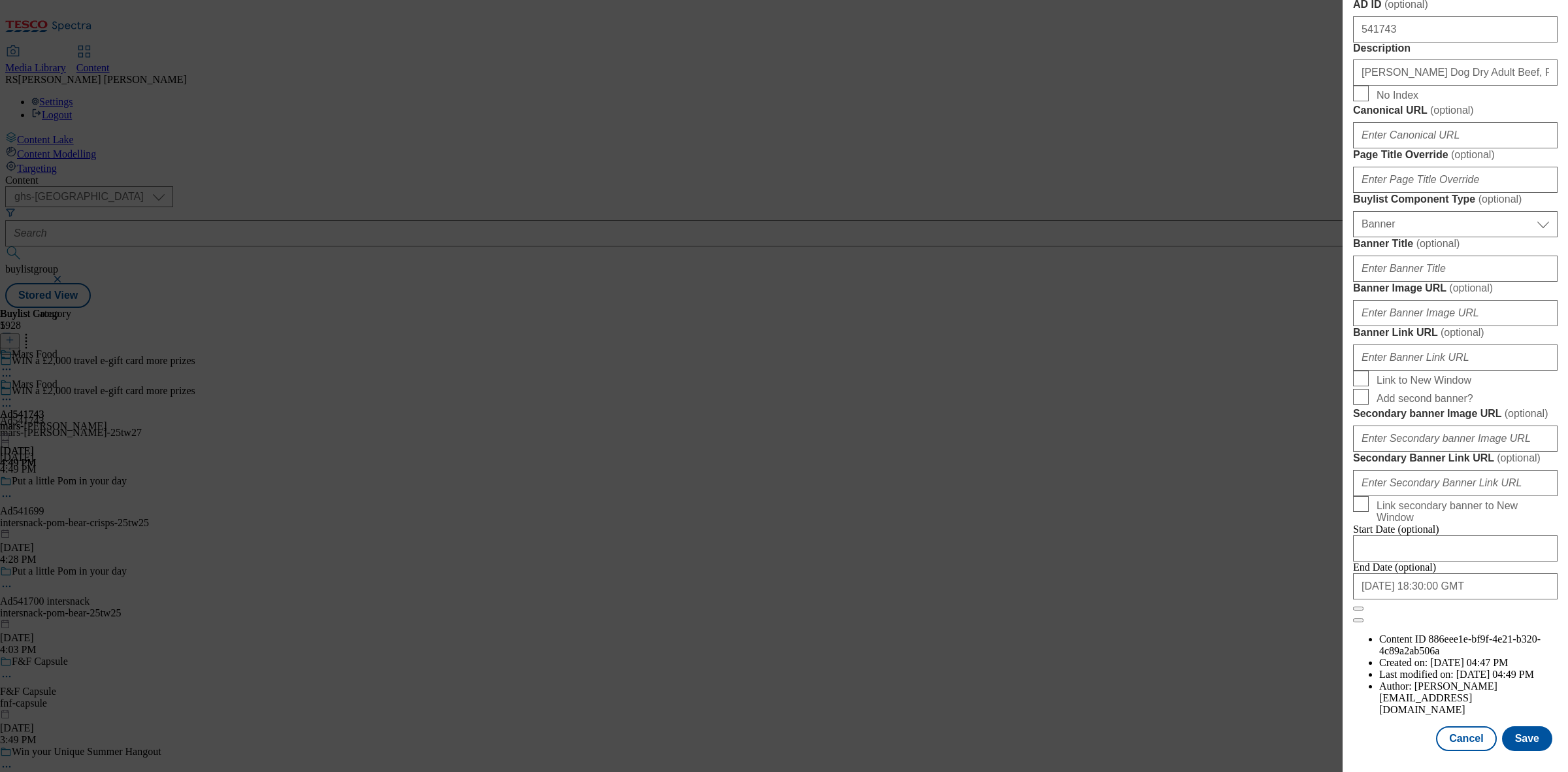
scroll to position [1140, 0]
click at [1523, 735] on button "Save" at bounding box center [1527, 738] width 50 height 25
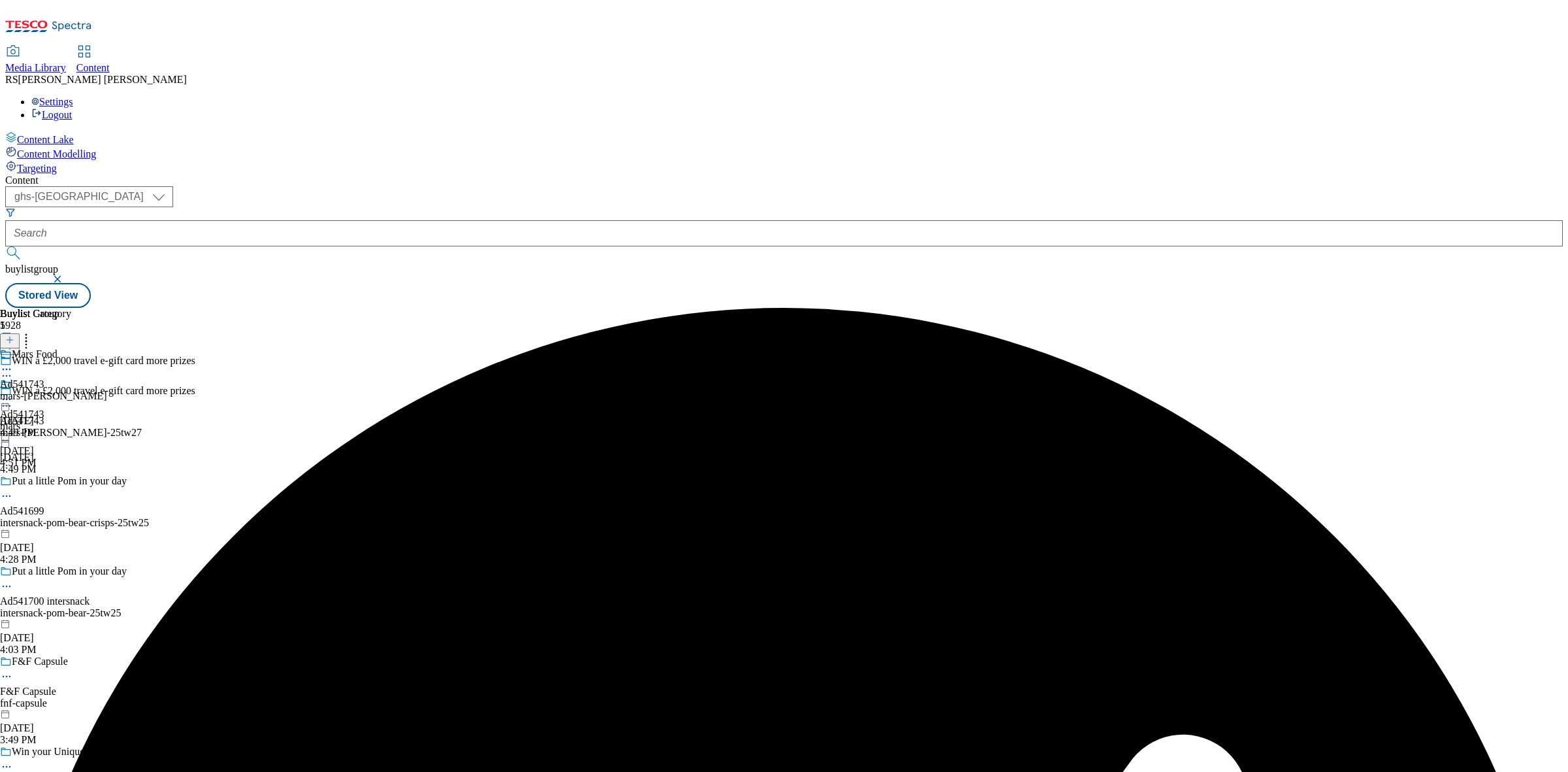
click at [1153, 308] on div "Buylist Group 5928 WIN a £2,000 travel e-gift card more prizes WIN a £2,000 tra…" at bounding box center [784, 308] width 1558 height 0
click at [13, 363] on icon at bounding box center [6, 369] width 13 height 13
click at [56, 392] on span "Edit" at bounding box center [48, 397] width 15 height 10
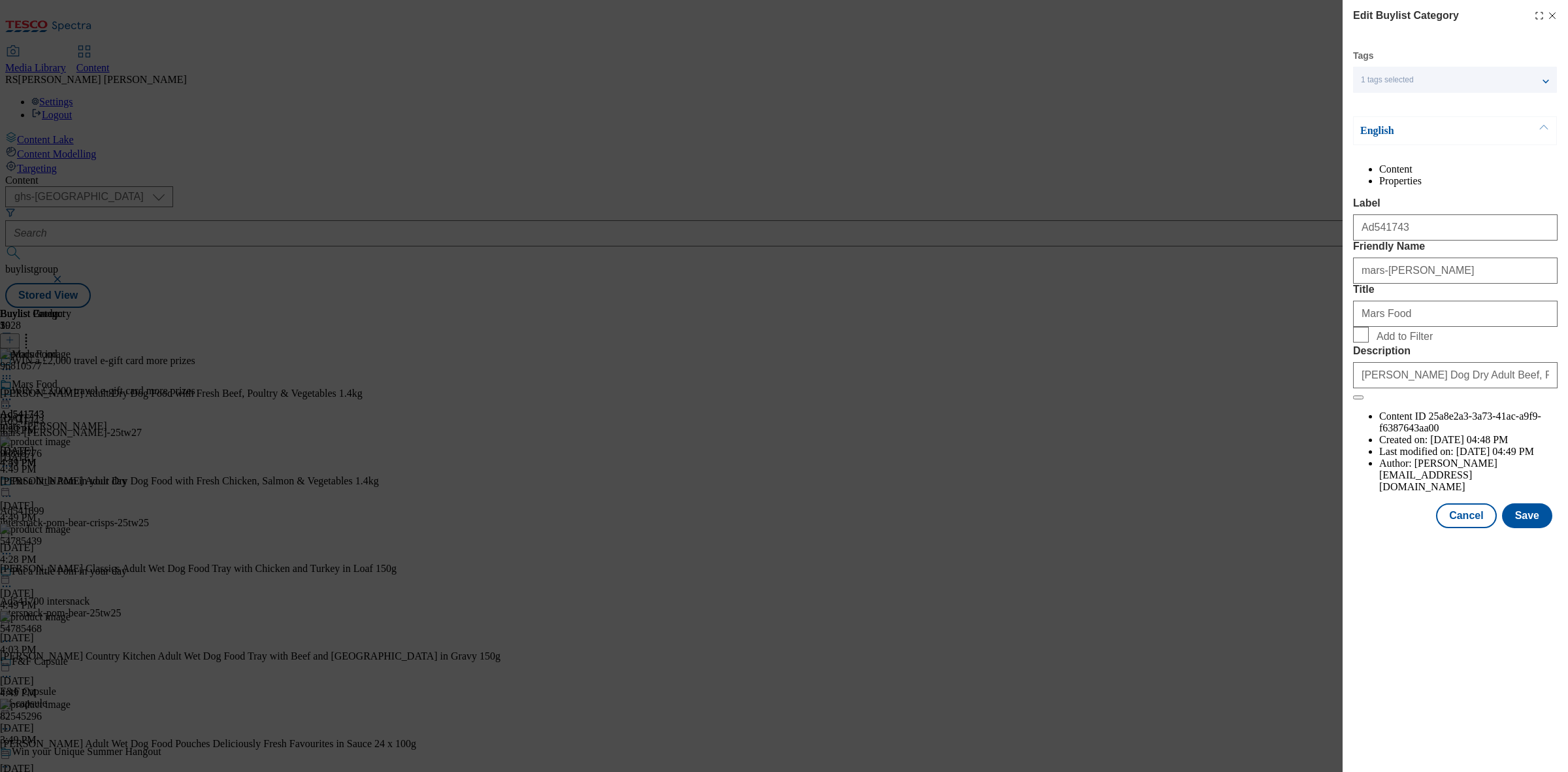
click at [1550, 20] on icon "Modal" at bounding box center [1552, 15] width 10 height 10
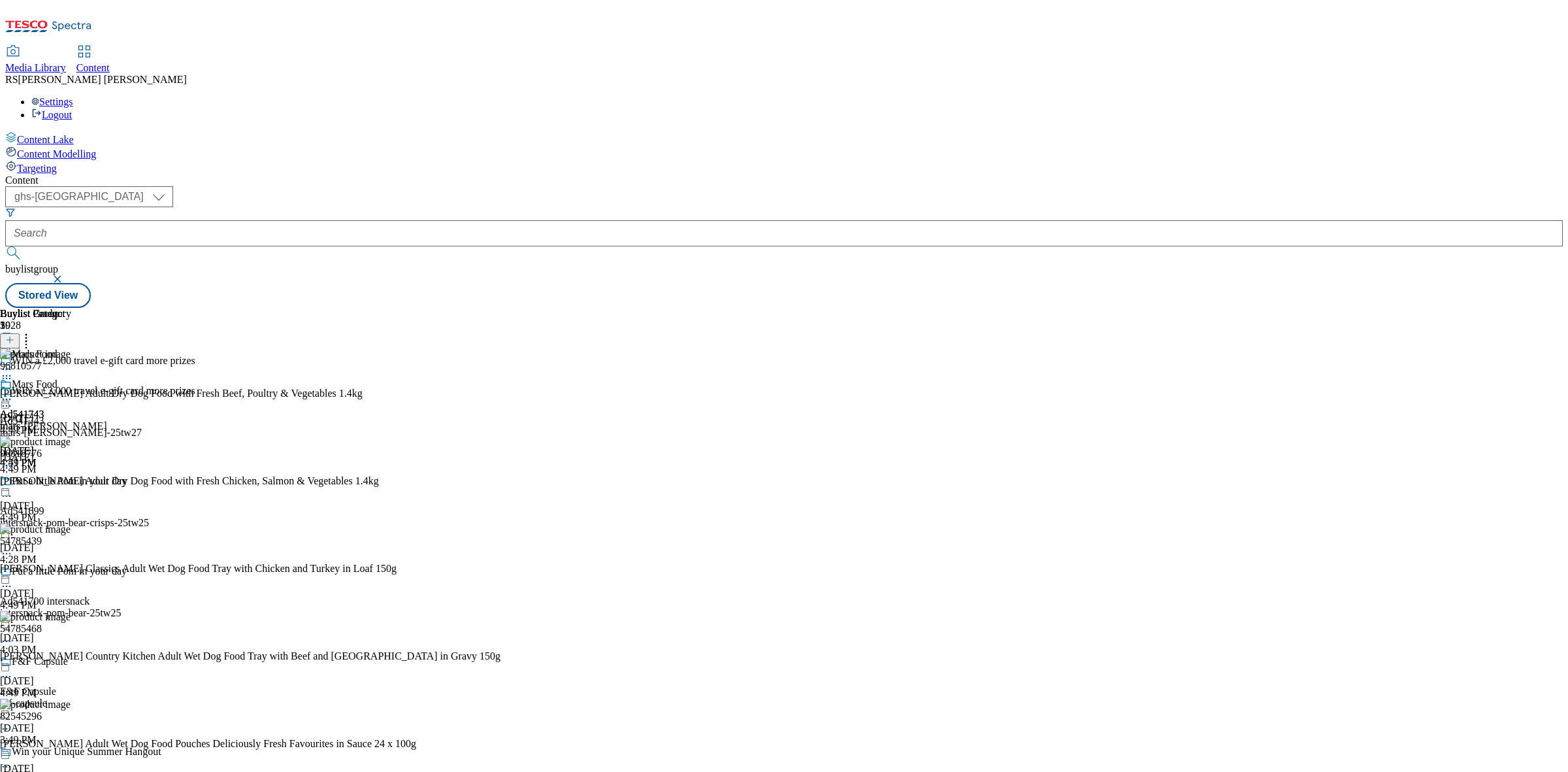
click at [44, 378] on div at bounding box center [22, 393] width 44 height 30
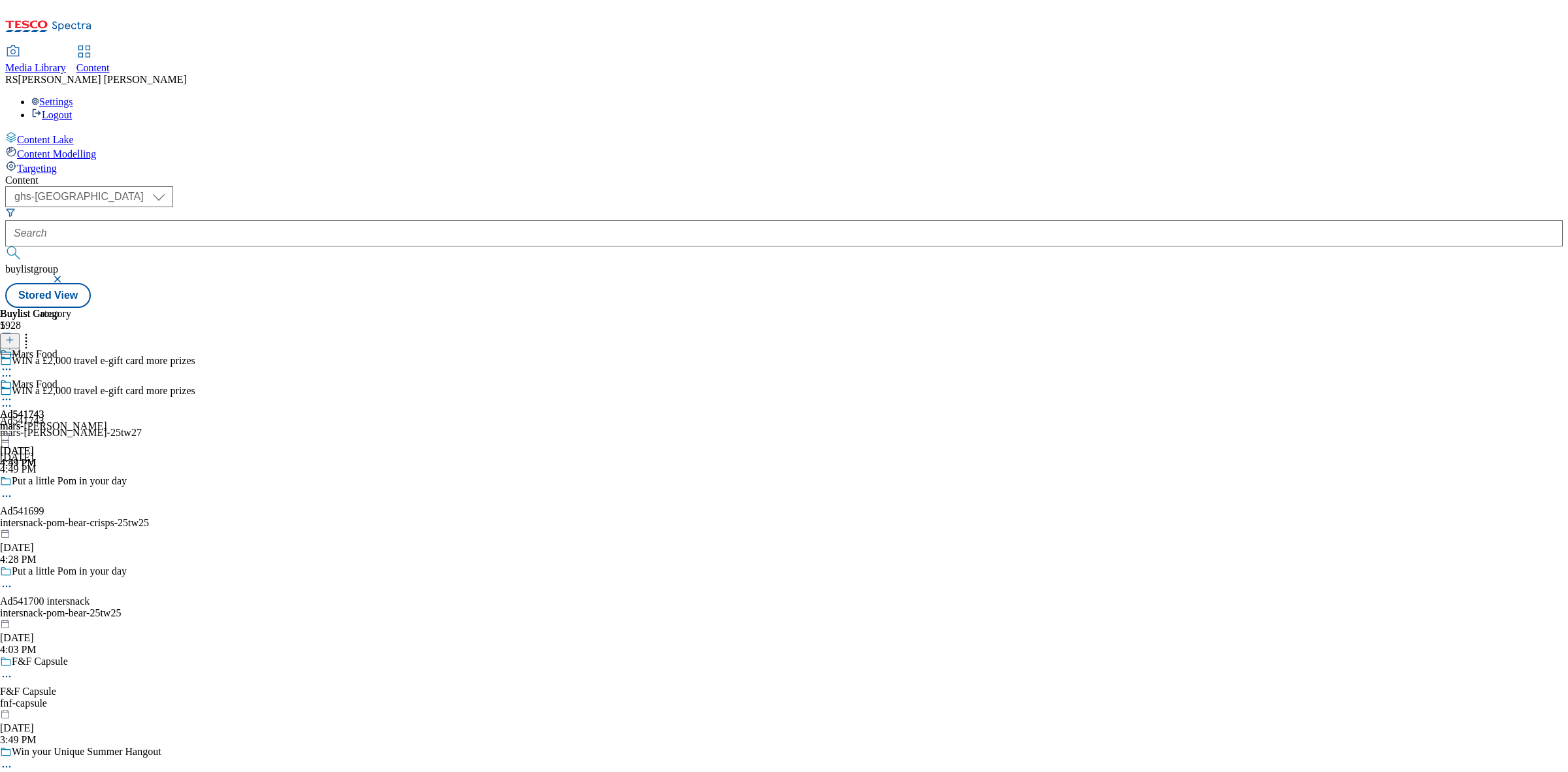
click at [13, 393] on icon at bounding box center [6, 399] width 13 height 13
click at [77, 479] on button "Preview" at bounding box center [51, 486] width 50 height 15
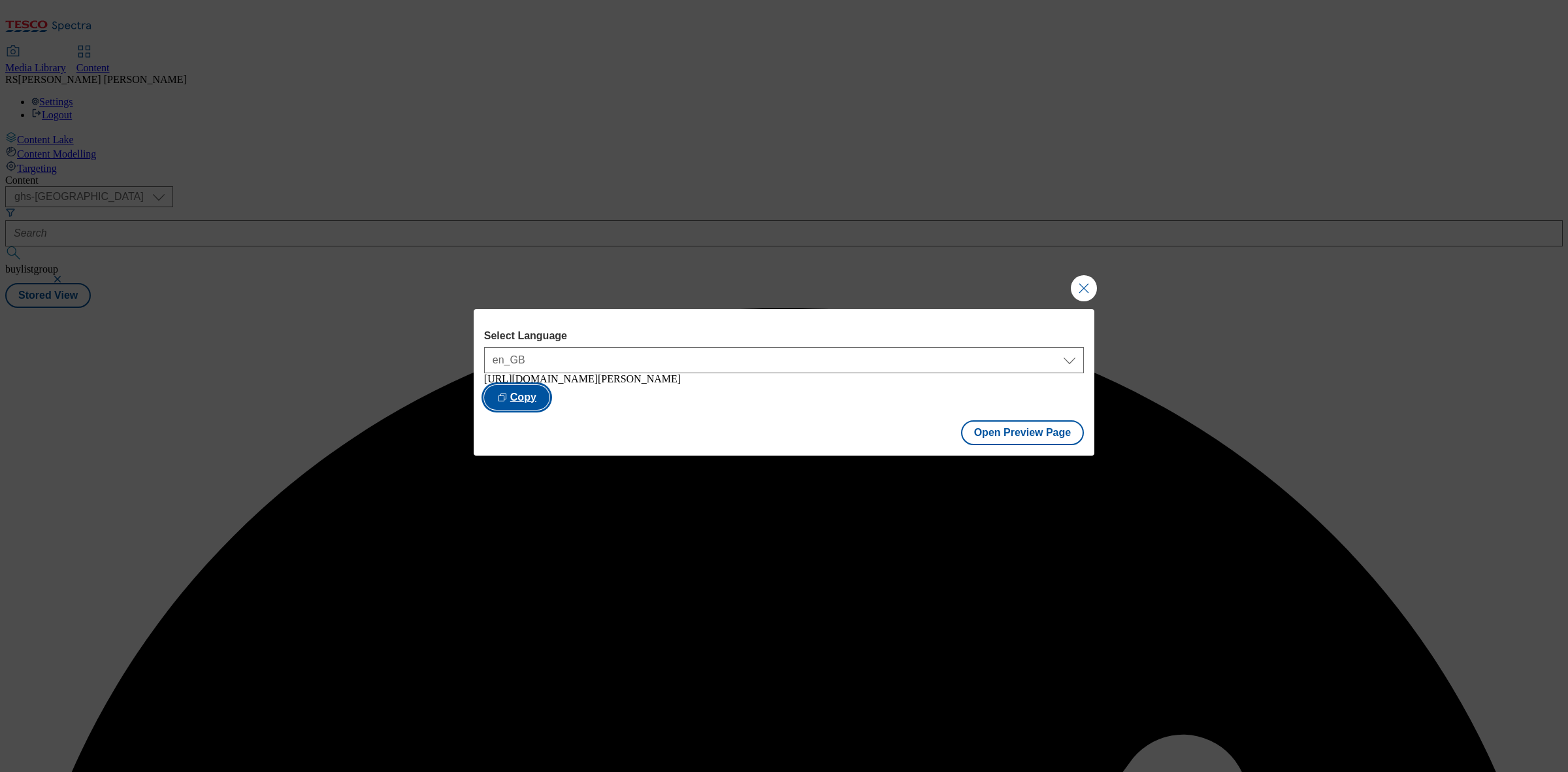
click at [550, 393] on button "Copy" at bounding box center [517, 397] width 66 height 25
